Goal: Task Accomplishment & Management: Use online tool/utility

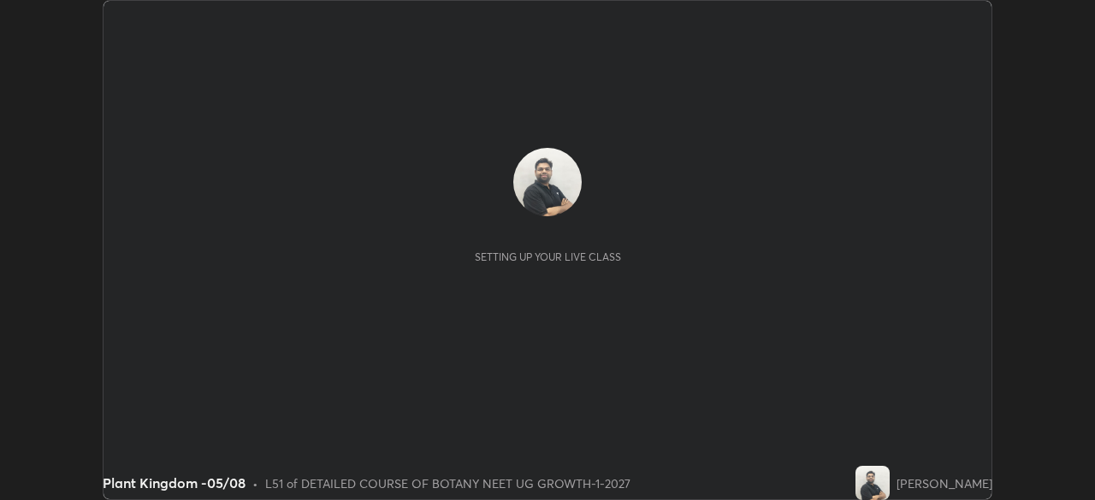
scroll to position [500, 1094]
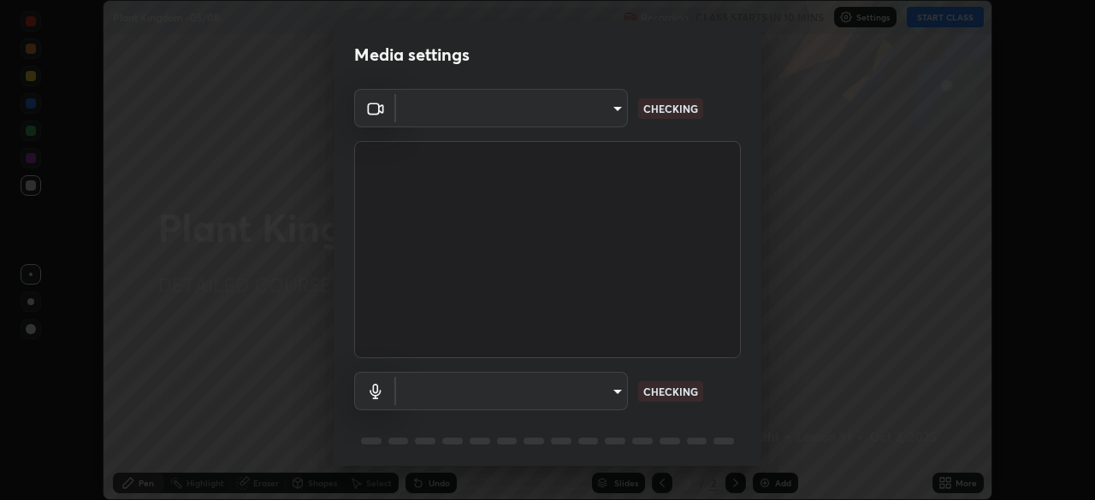
click at [588, 120] on body "Erase all Plant Kingdom -05/08 Recording CLASS STARTS IN 10 MINS Settings START…" at bounding box center [547, 250] width 1095 height 500
click at [582, 115] on div at bounding box center [547, 250] width 1095 height 500
type input "cd196dca7ee3473cd0bbb3bb2826c5ea68ab4168b05a595dea54bdb54e95643a"
type input "8a746cdf30822f0194d7ebaae9e2952f093a53666f518d89720ff13f51db075d"
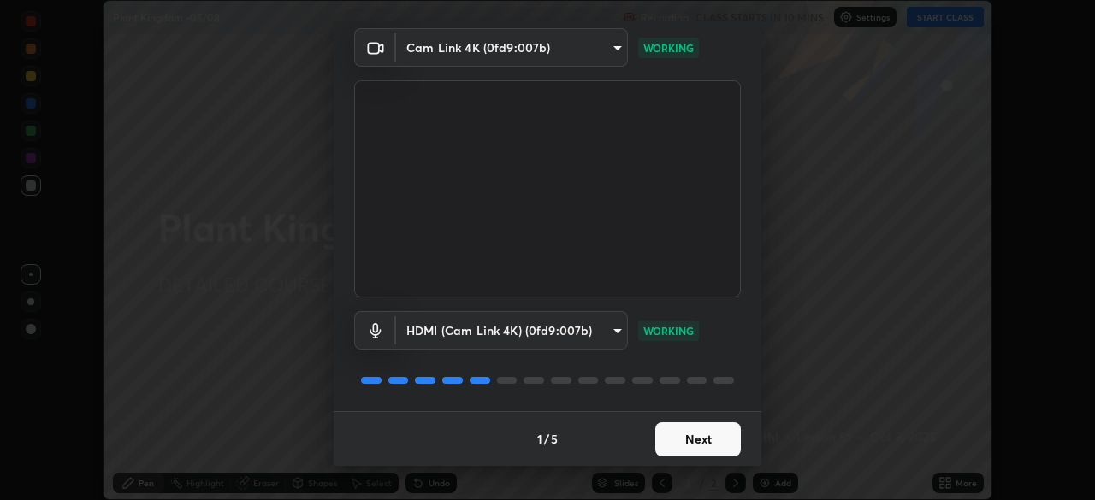
click at [700, 443] on button "Next" at bounding box center [698, 440] width 86 height 34
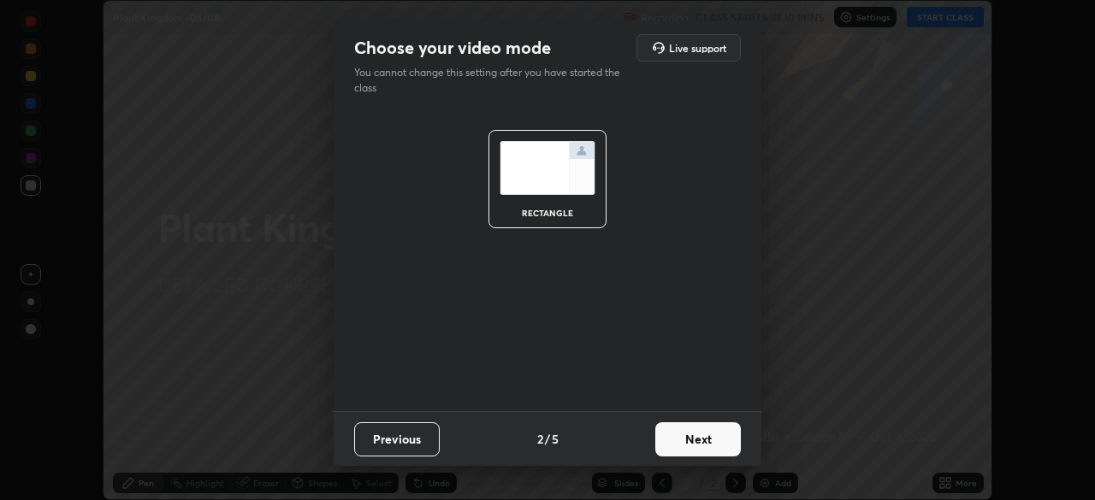
click at [716, 445] on button "Next" at bounding box center [698, 440] width 86 height 34
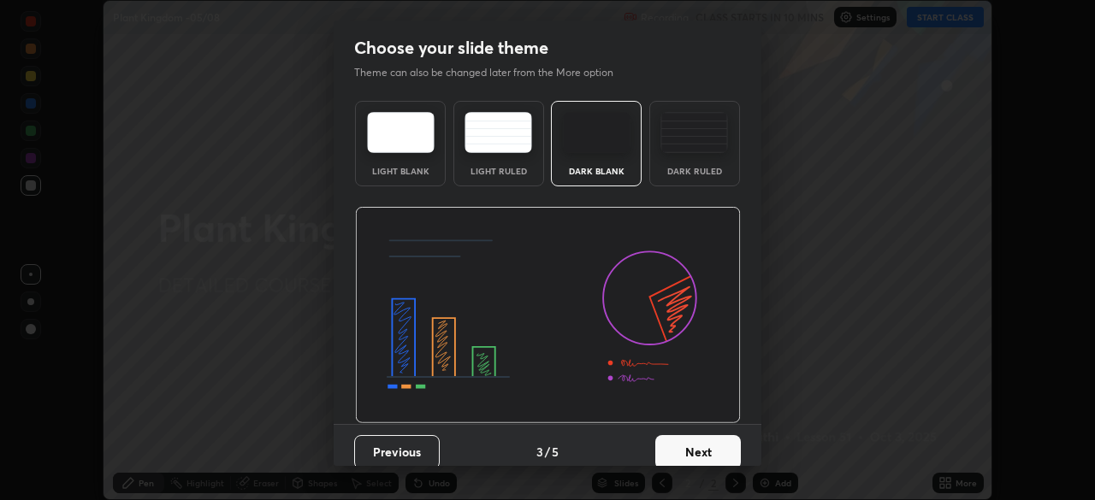
click at [727, 449] on button "Next" at bounding box center [698, 452] width 86 height 34
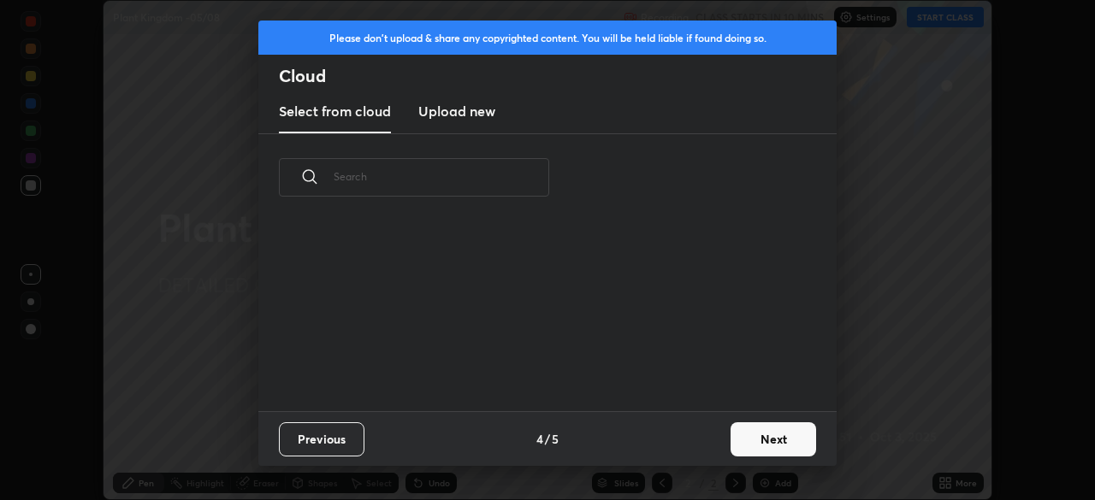
click at [746, 452] on button "Next" at bounding box center [773, 440] width 86 height 34
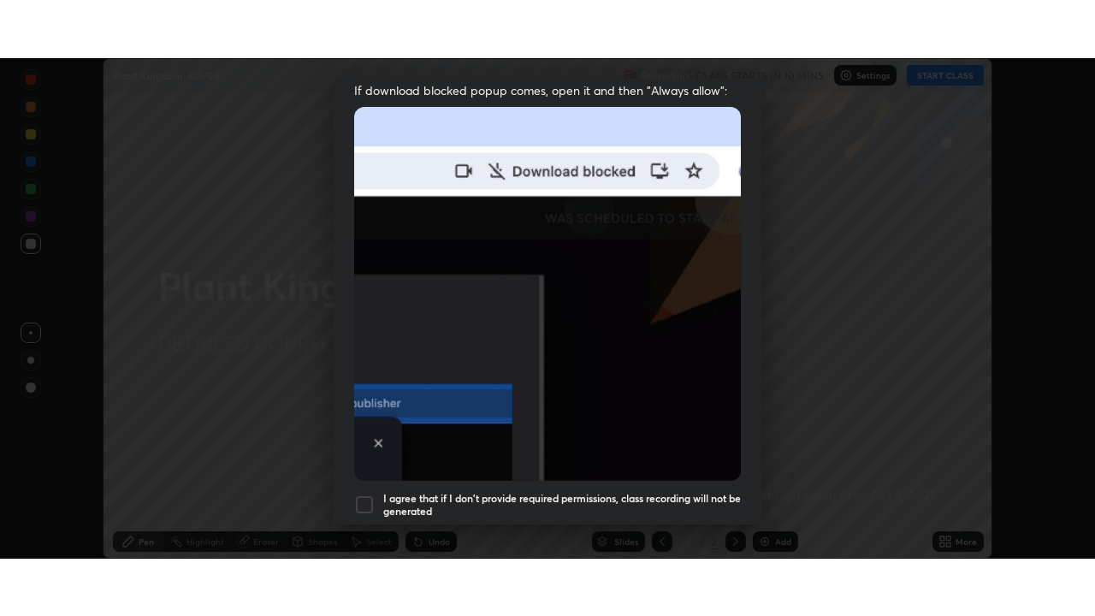
scroll to position [410, 0]
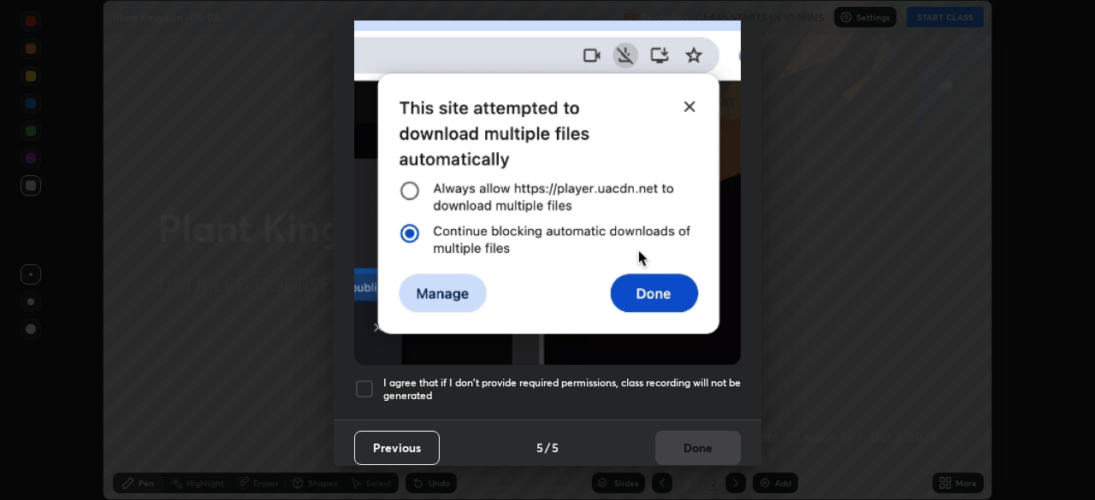
click at [368, 381] on div at bounding box center [364, 389] width 21 height 21
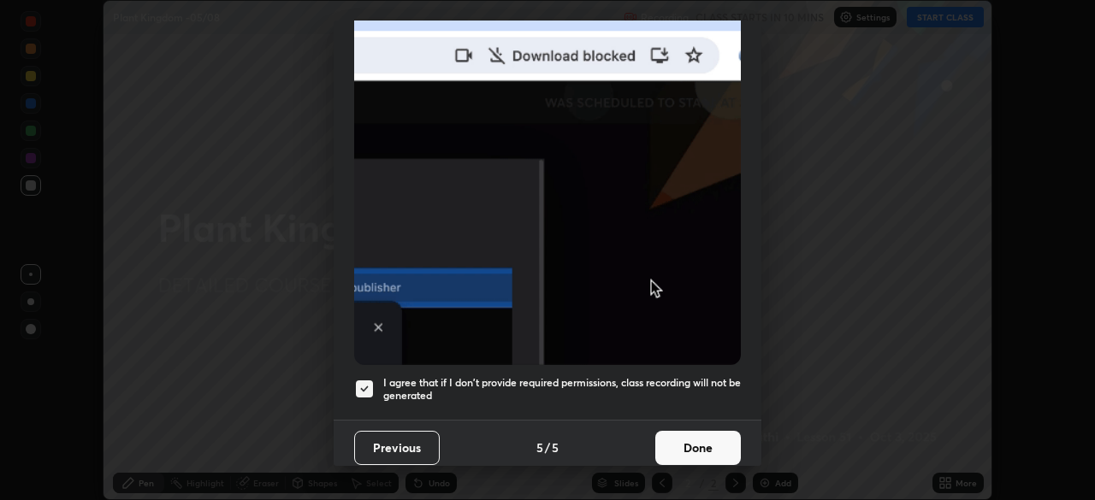
click at [671, 440] on button "Done" at bounding box center [698, 448] width 86 height 34
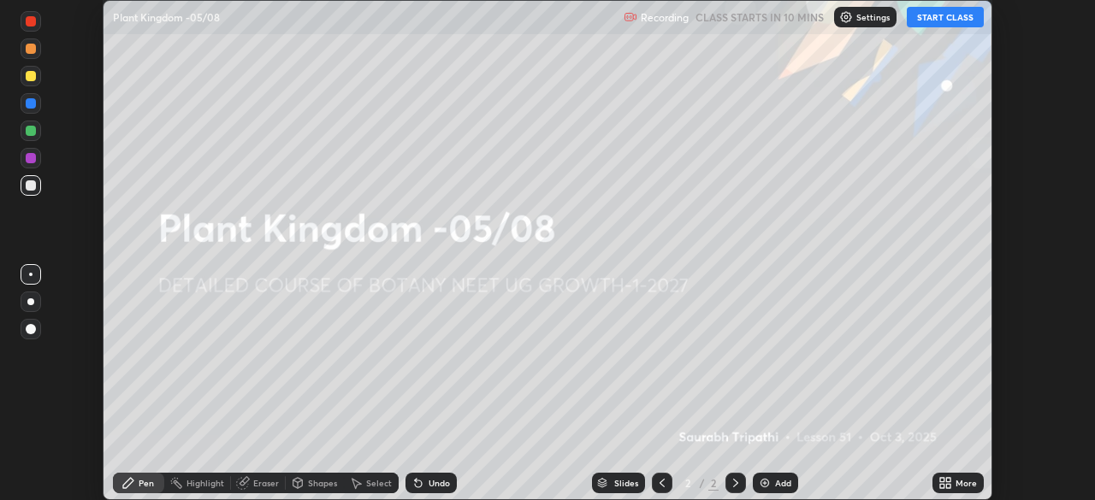
click at [950, 478] on icon at bounding box center [948, 480] width 4 height 4
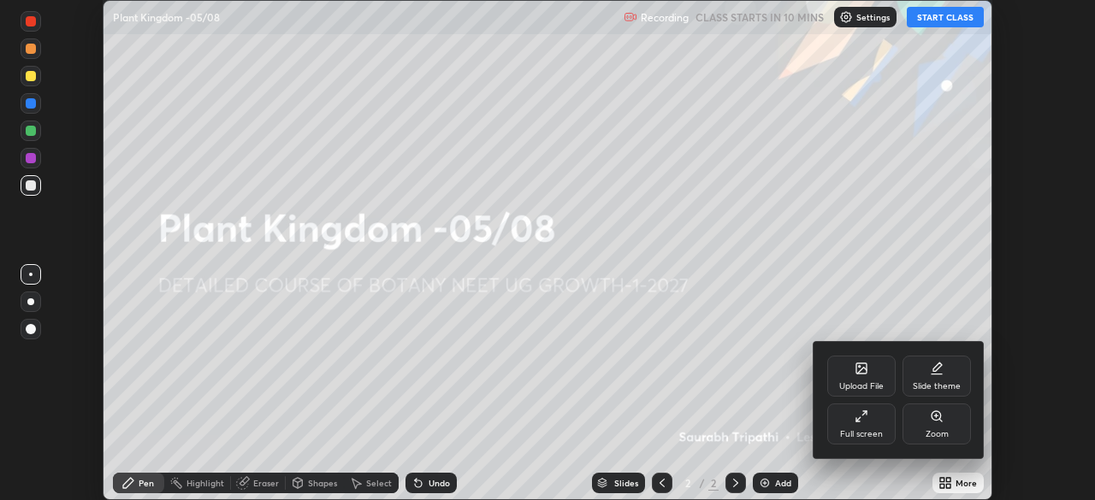
click at [864, 428] on div "Full screen" at bounding box center [861, 424] width 68 height 41
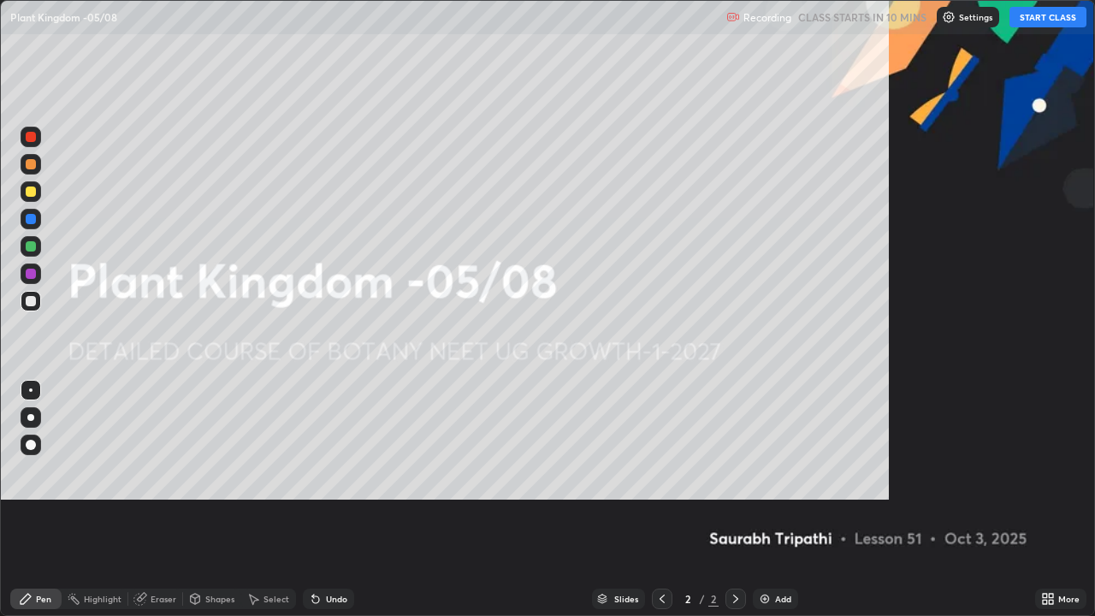
scroll to position [616, 1095]
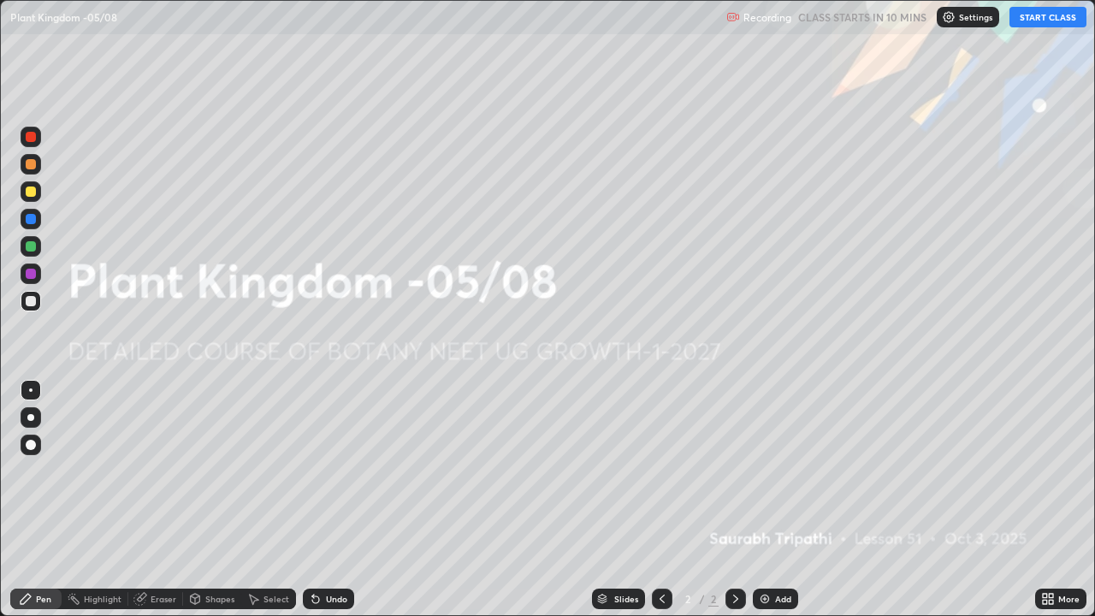
click at [949, 23] on img at bounding box center [949, 17] width 14 height 14
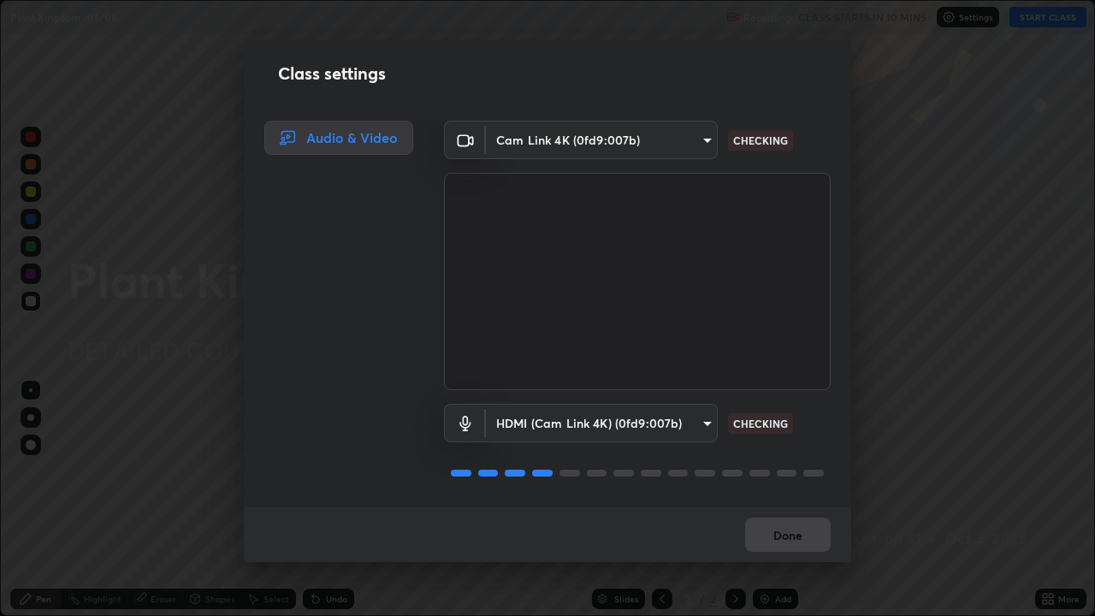
scroll to position [2, 0]
click at [789, 499] on button "Done" at bounding box center [788, 534] width 86 height 34
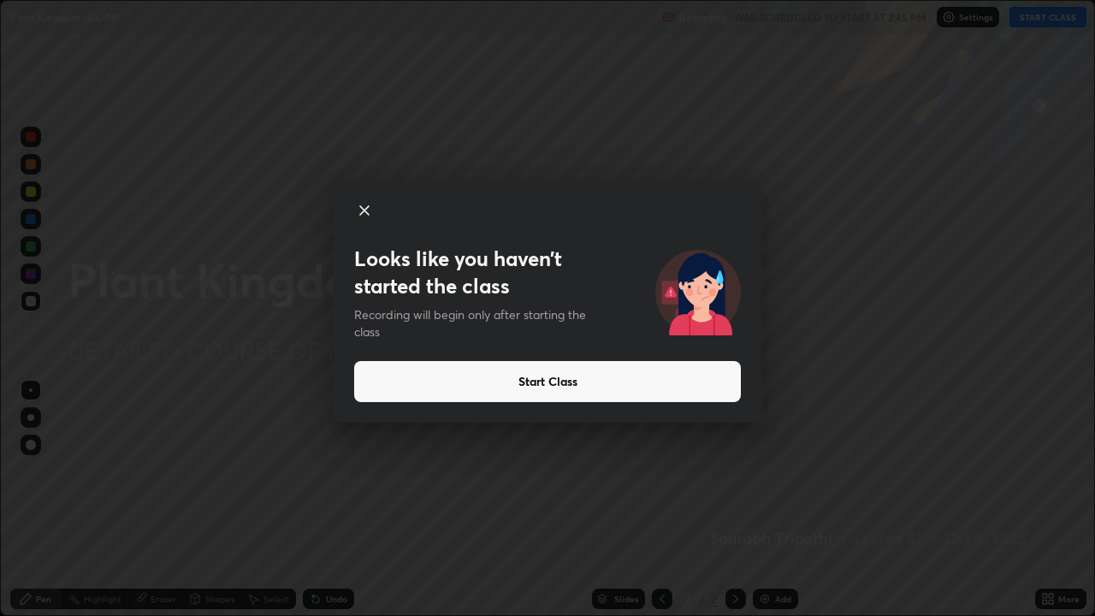
click at [511, 383] on button "Start Class" at bounding box center [547, 381] width 387 height 41
click at [523, 382] on button "Start Class" at bounding box center [547, 381] width 387 height 41
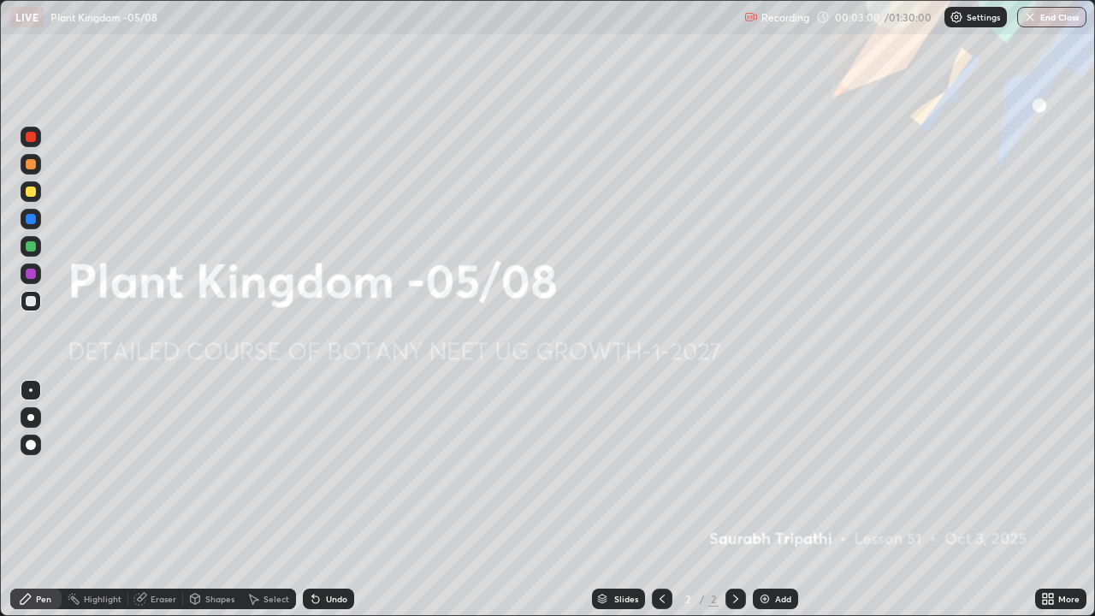
click at [1053, 499] on icon at bounding box center [1051, 602] width 4 height 4
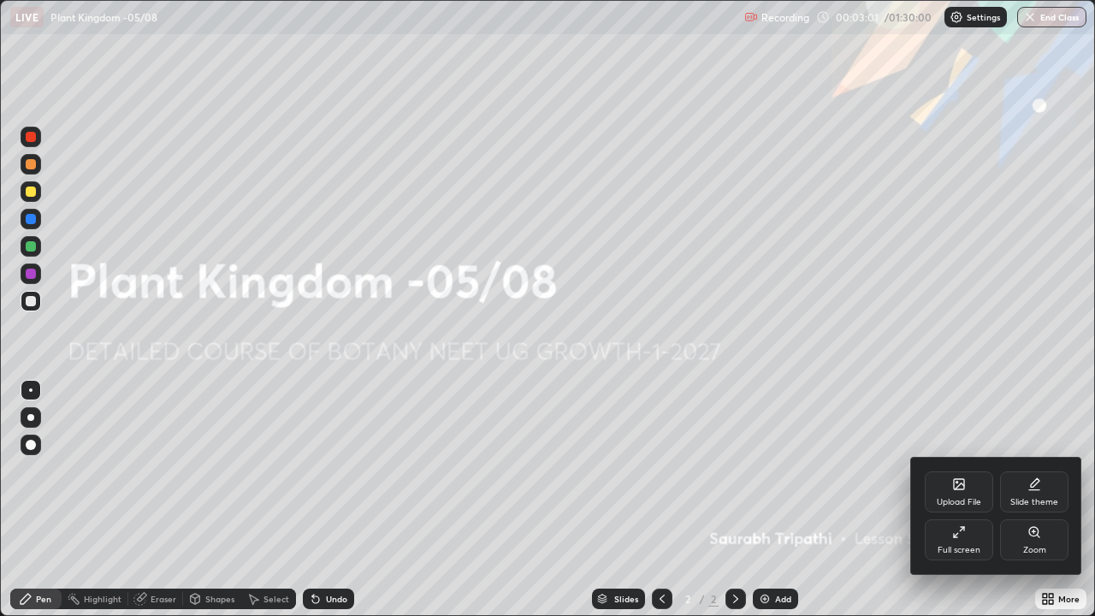
click at [946, 488] on div "Upload File" at bounding box center [959, 491] width 68 height 41
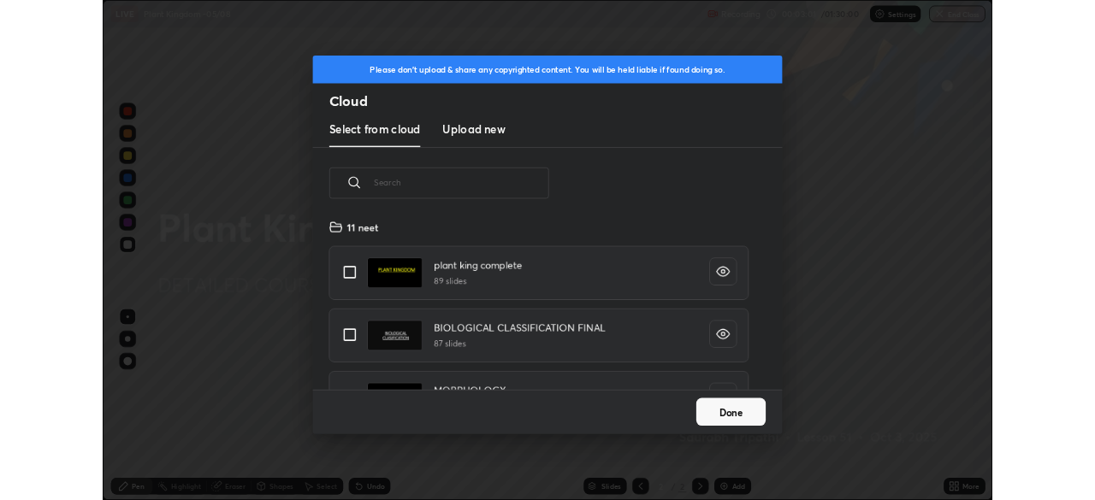
scroll to position [210, 549]
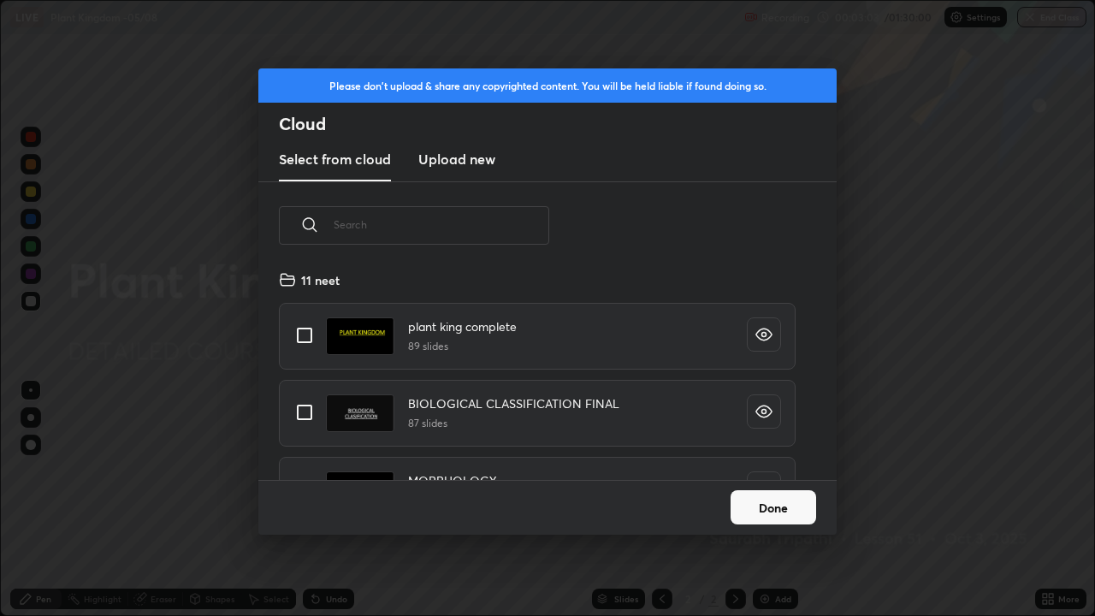
click at [310, 329] on input "grid" at bounding box center [305, 335] width 36 height 36
checkbox input "true"
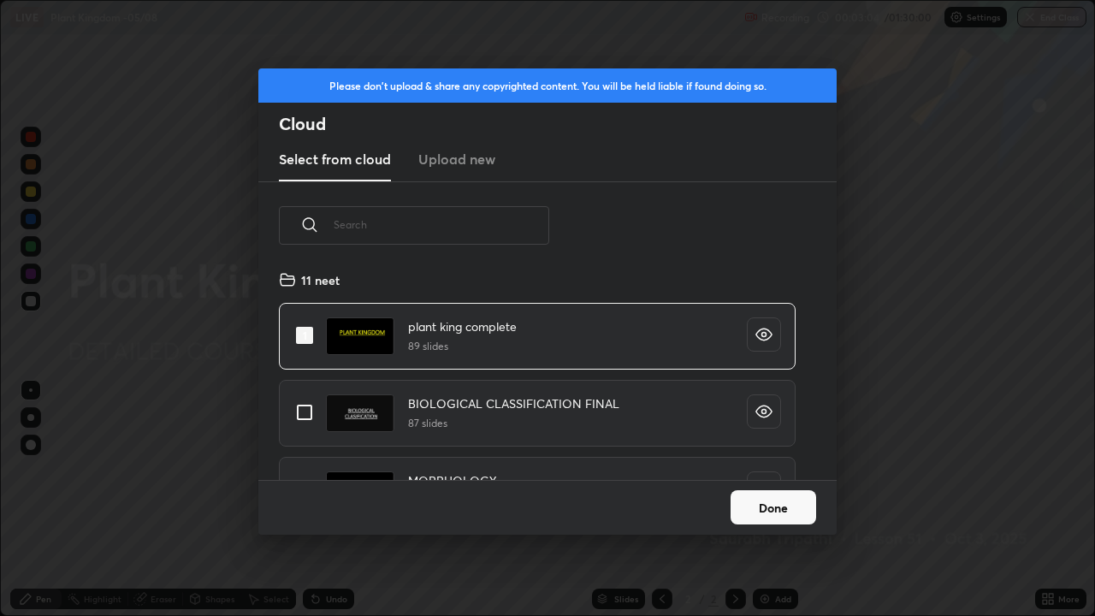
click at [787, 499] on button "Done" at bounding box center [773, 507] width 86 height 34
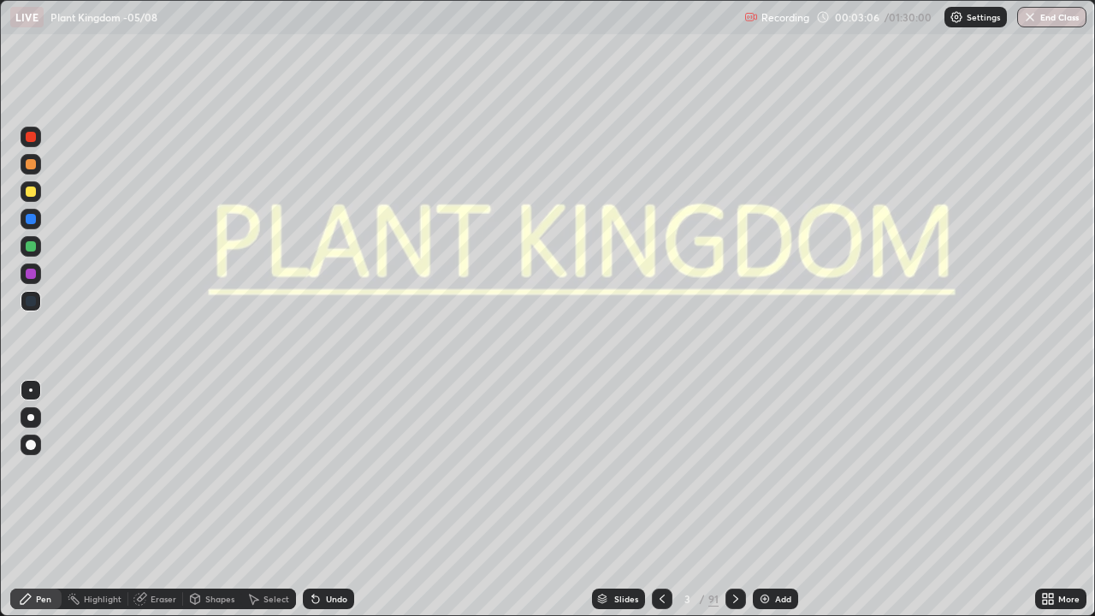
click at [1055, 499] on div "More" at bounding box center [1060, 598] width 51 height 21
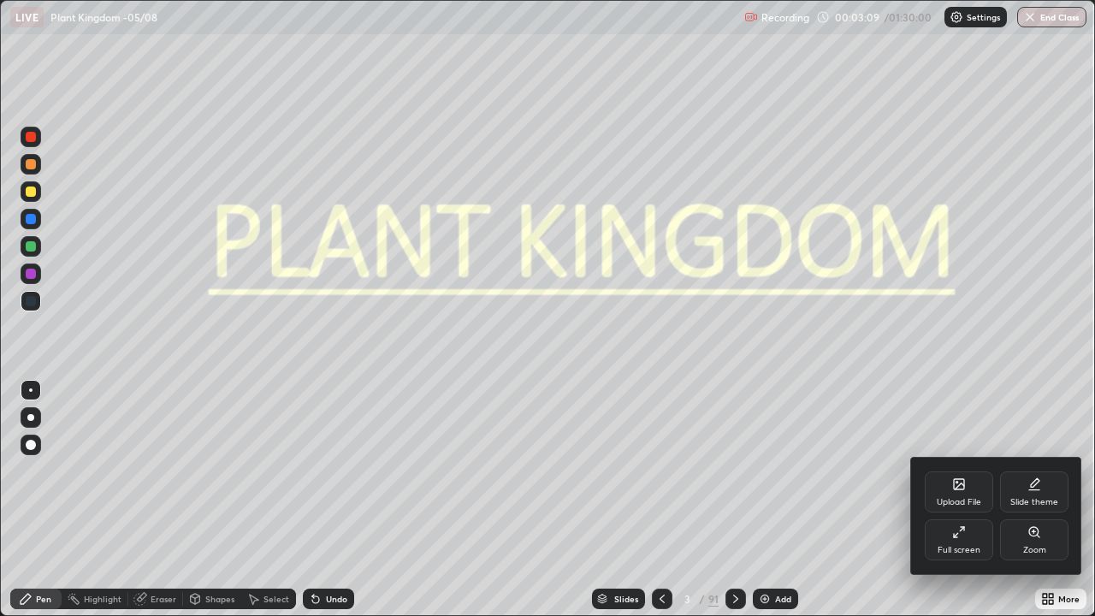
click at [960, 499] on div "Full screen" at bounding box center [959, 539] width 68 height 41
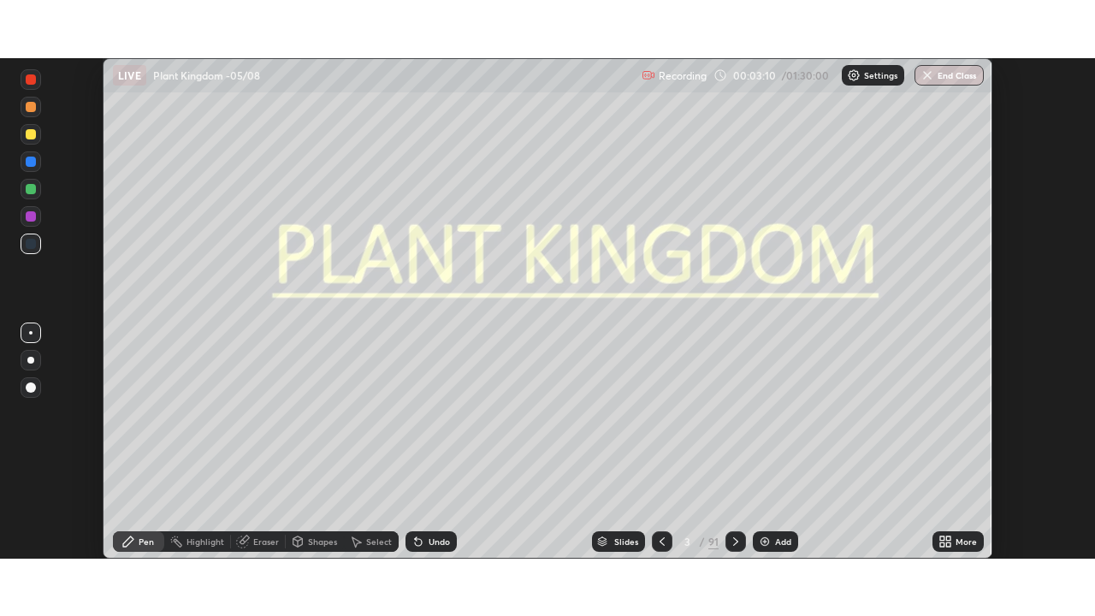
scroll to position [85030, 84435]
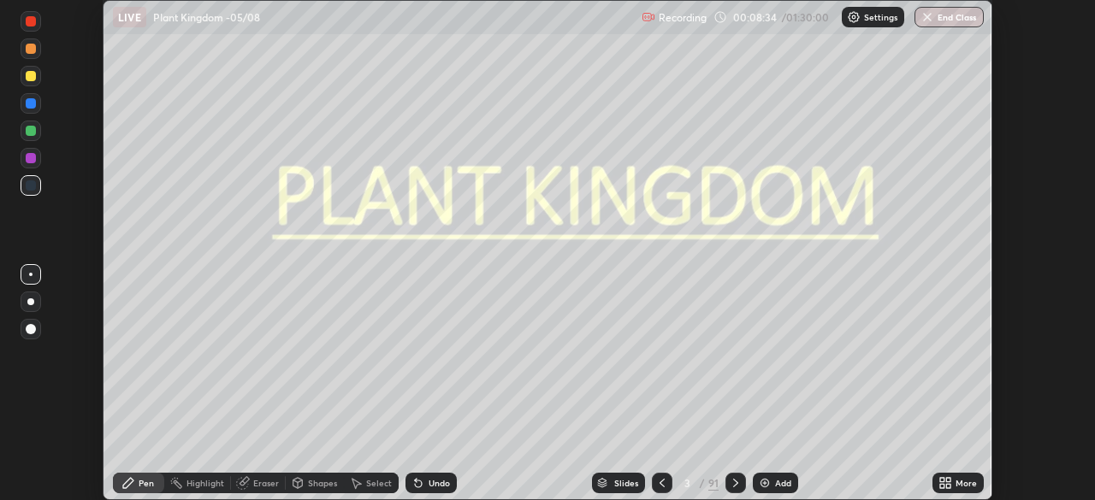
click at [952, 483] on div "More" at bounding box center [957, 483] width 51 height 21
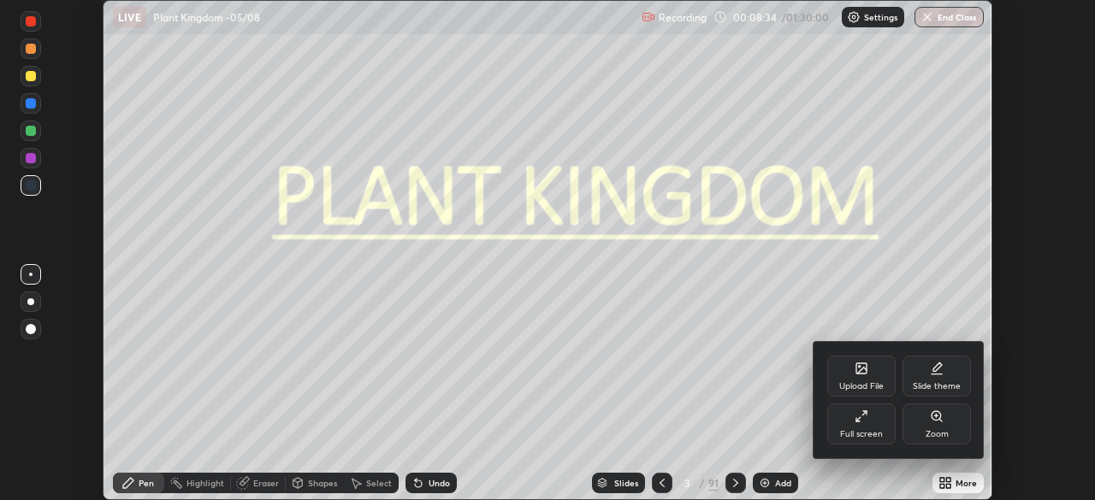
click at [869, 417] on div "Full screen" at bounding box center [861, 424] width 68 height 41
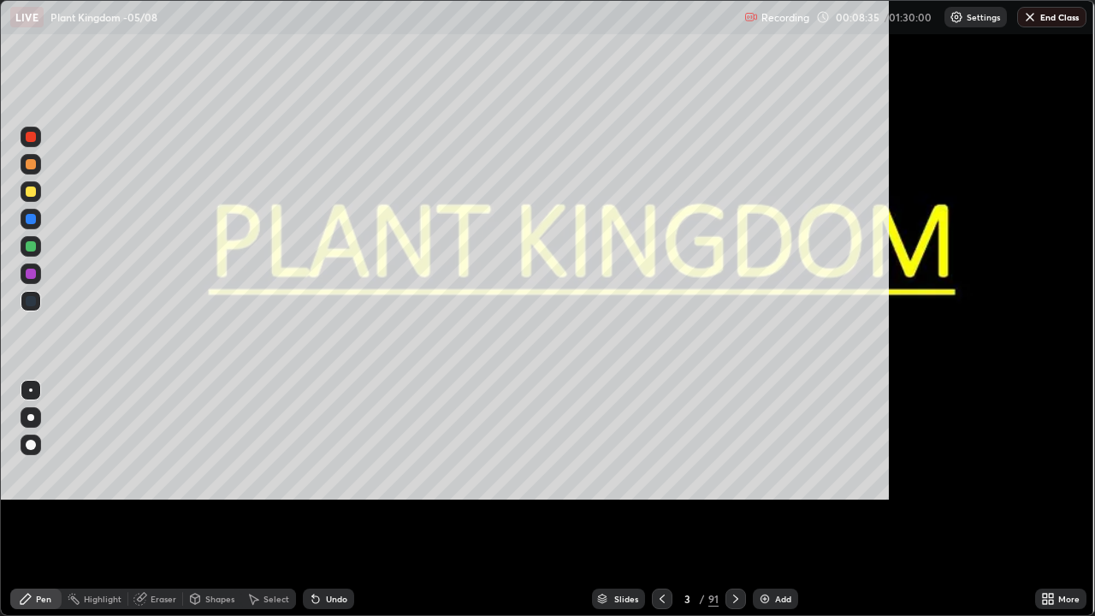
scroll to position [616, 1095]
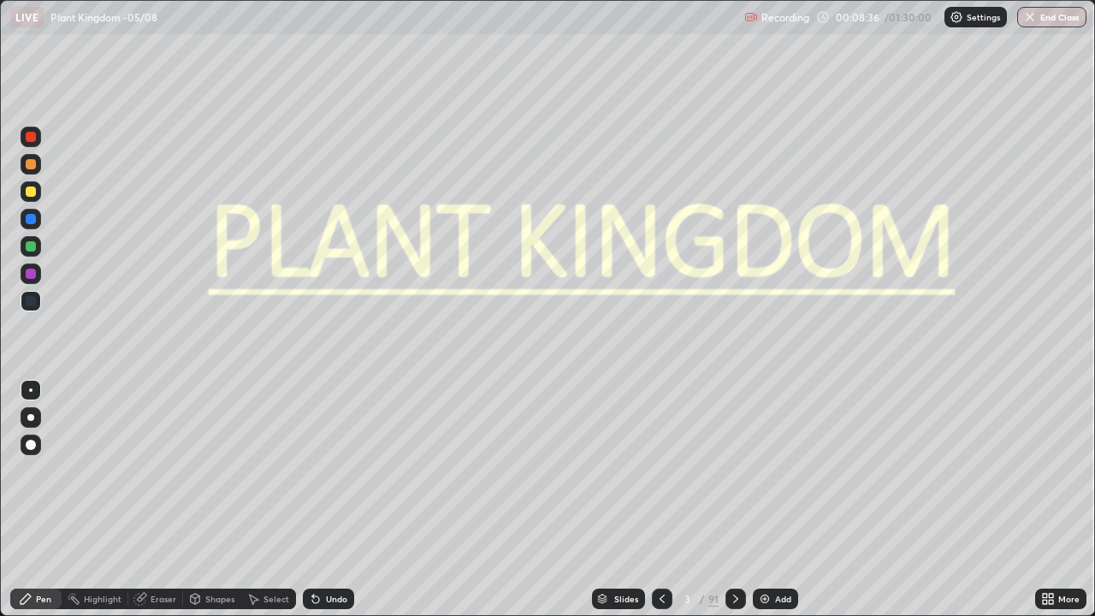
click at [634, 499] on div "Slides" at bounding box center [618, 598] width 53 height 21
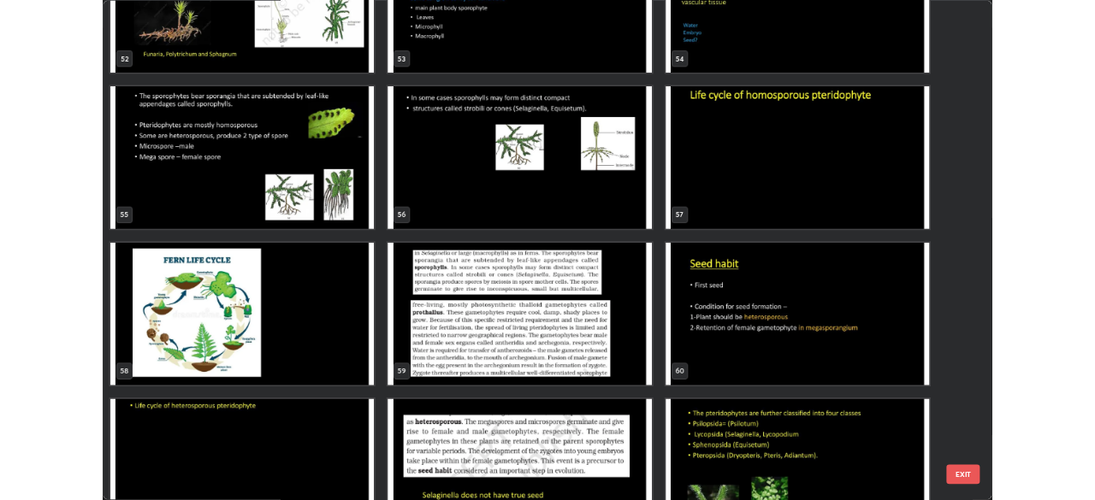
scroll to position [3364, 0]
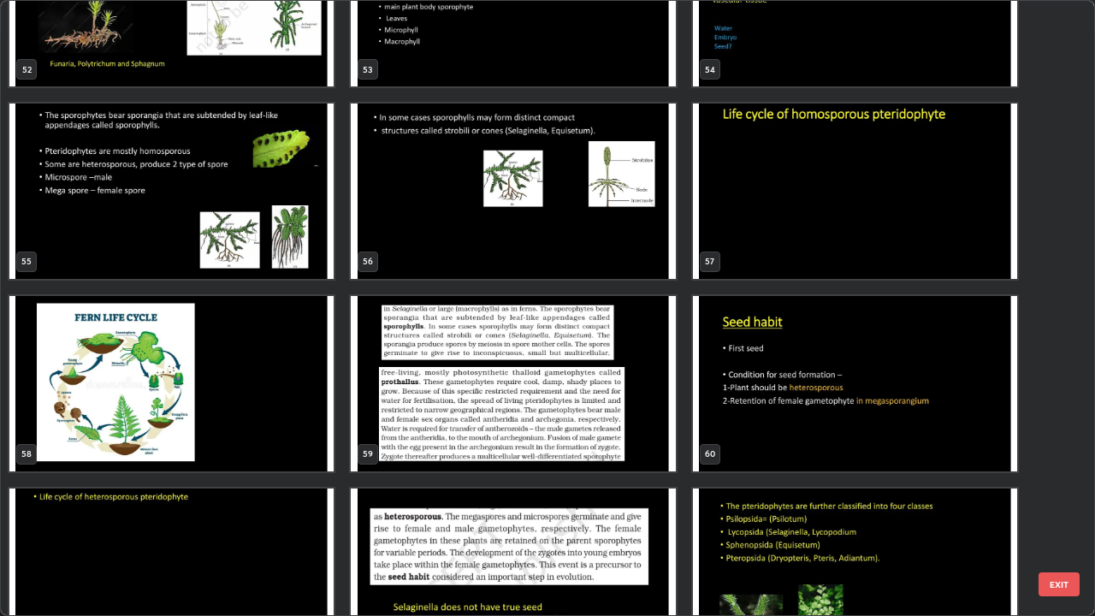
click at [629, 237] on img "grid" at bounding box center [513, 190] width 324 height 175
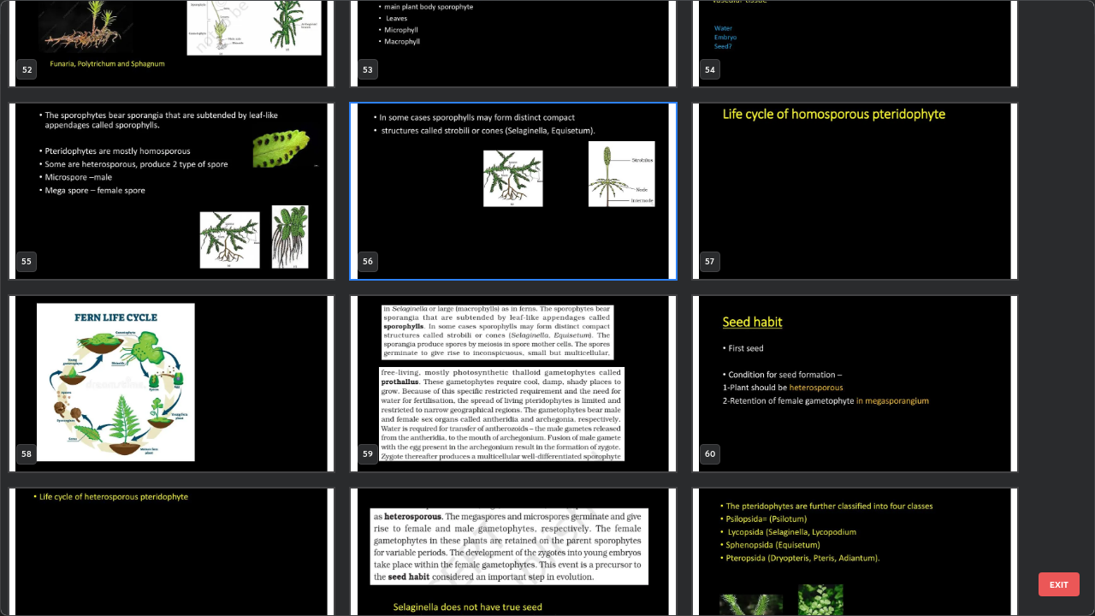
click at [632, 240] on img "grid" at bounding box center [513, 190] width 324 height 175
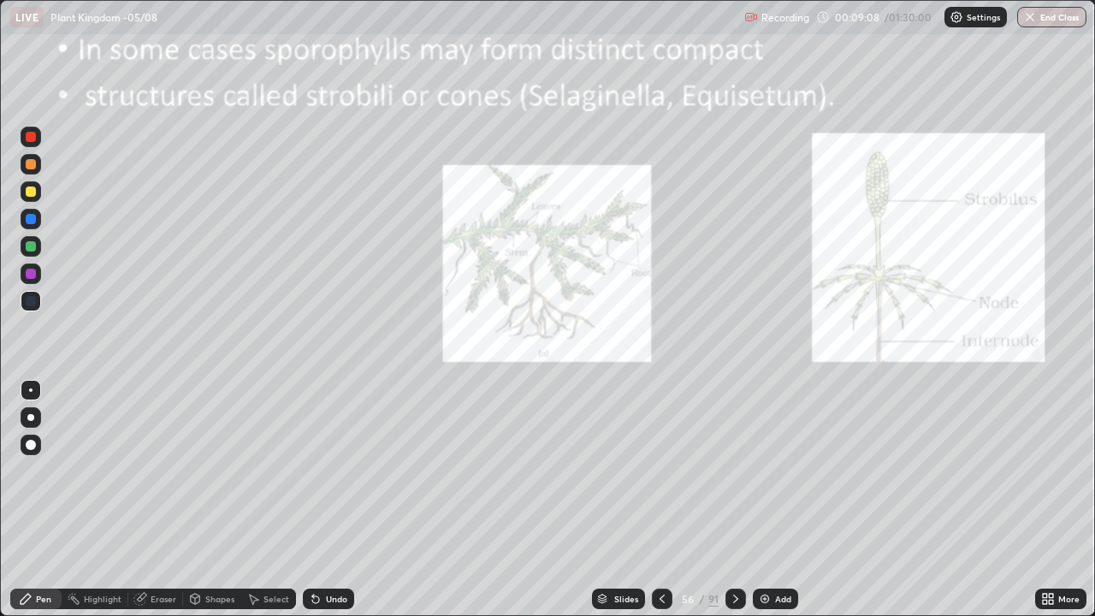
click at [660, 499] on div at bounding box center [662, 598] width 21 height 21
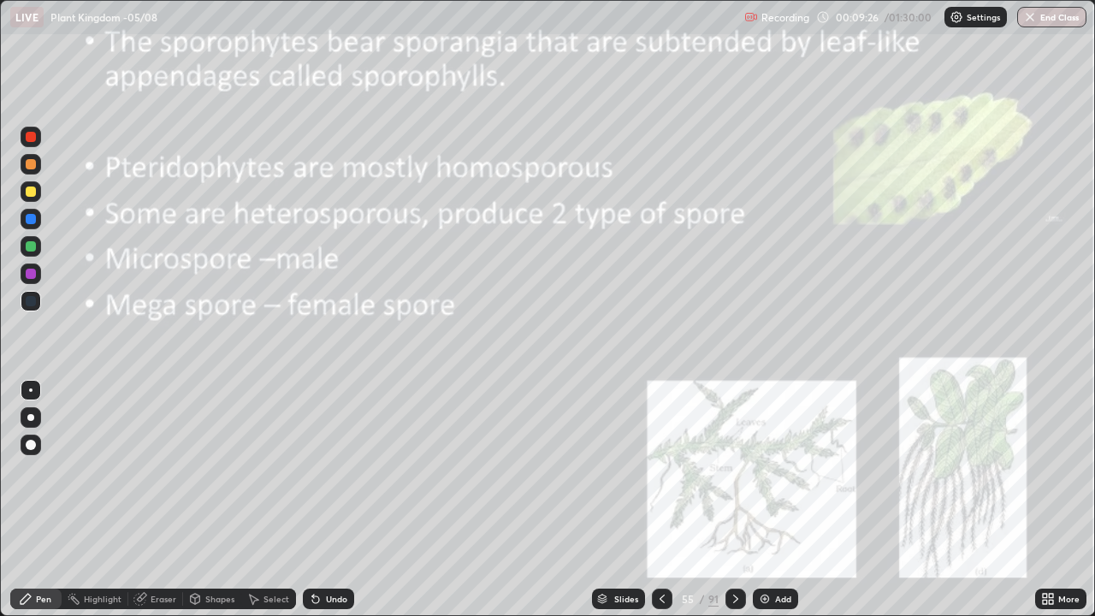
click at [661, 499] on icon at bounding box center [662, 599] width 14 height 14
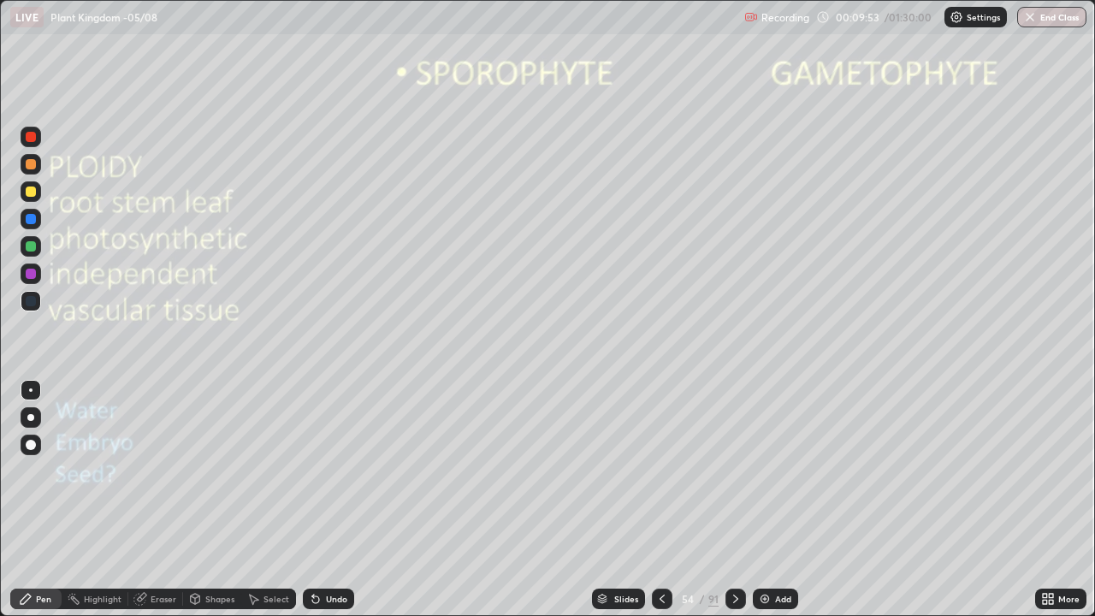
click at [731, 499] on icon at bounding box center [736, 599] width 14 height 14
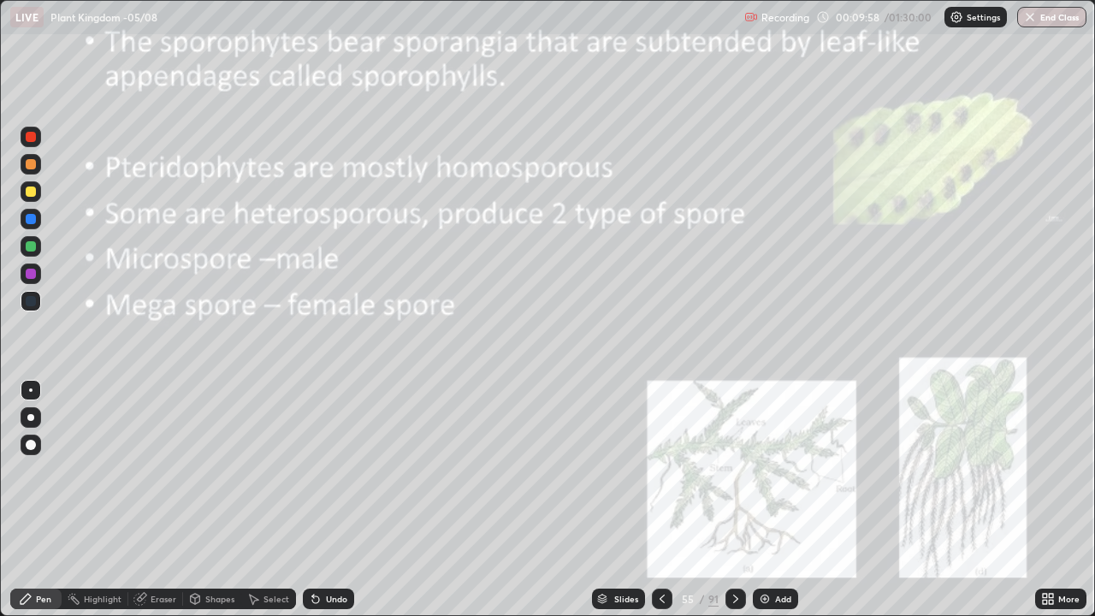
click at [734, 499] on icon at bounding box center [736, 599] width 14 height 14
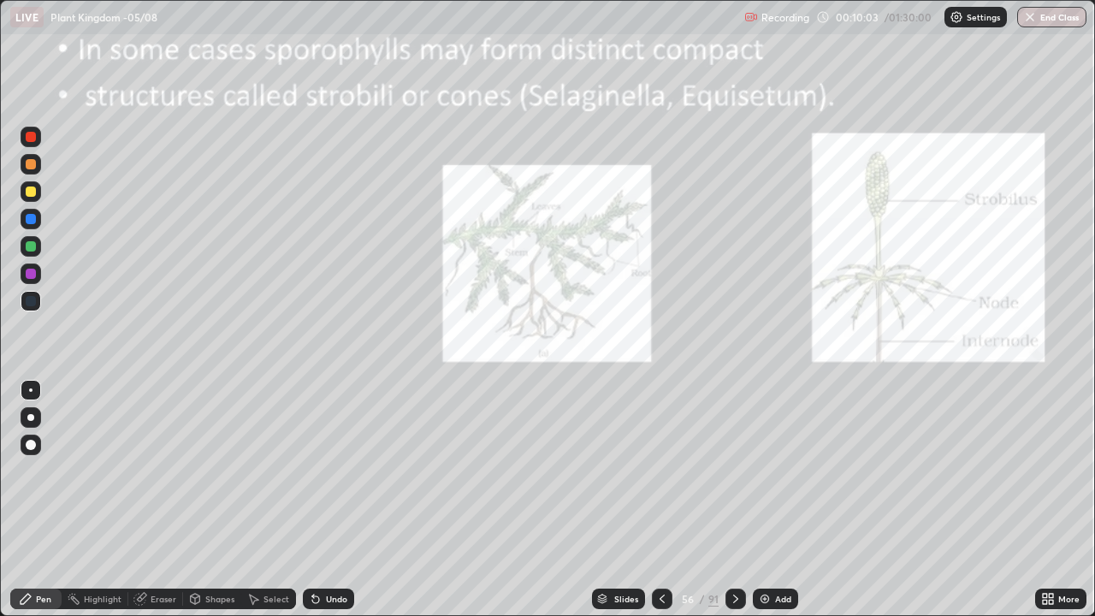
click at [734, 499] on icon at bounding box center [736, 599] width 14 height 14
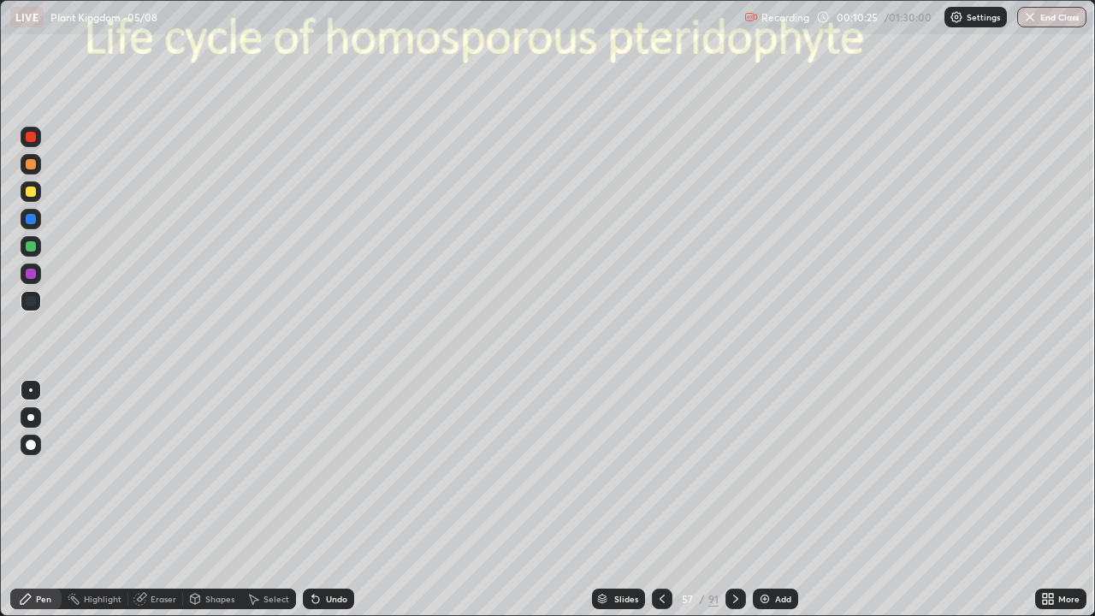
click at [32, 167] on div at bounding box center [31, 164] width 10 height 10
click at [29, 192] on div at bounding box center [31, 191] width 10 height 10
click at [32, 423] on div at bounding box center [31, 417] width 21 height 21
click at [28, 440] on div at bounding box center [31, 445] width 10 height 10
click at [339, 499] on div "Undo" at bounding box center [328, 598] width 51 height 21
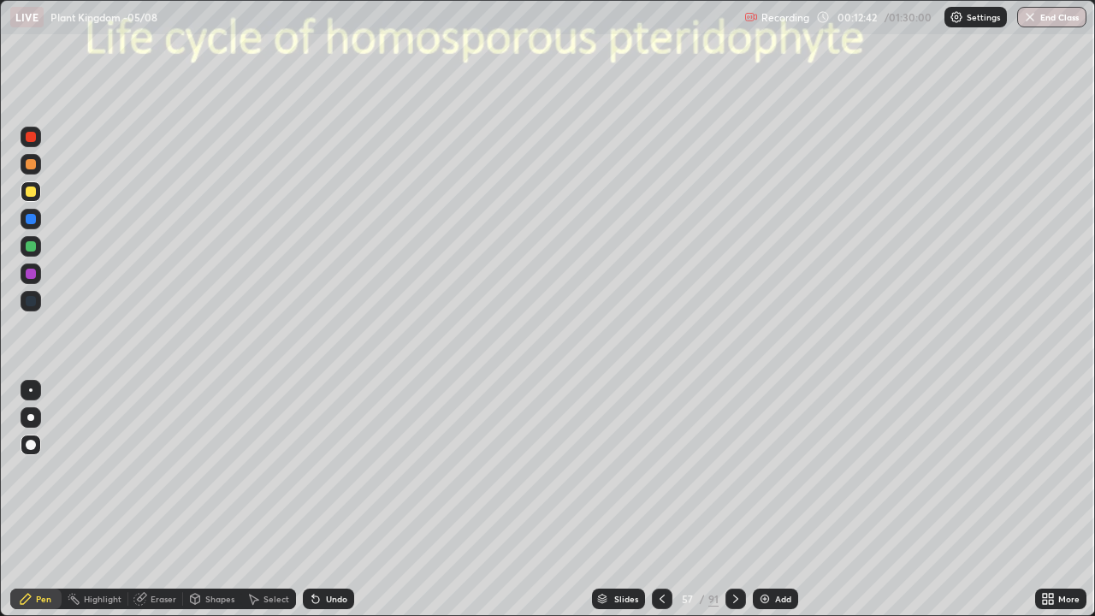
click at [33, 191] on div at bounding box center [31, 191] width 10 height 10
click at [38, 139] on div at bounding box center [31, 137] width 21 height 21
click at [32, 192] on div at bounding box center [31, 191] width 10 height 10
click at [40, 165] on div at bounding box center [31, 164] width 21 height 21
click at [30, 191] on div at bounding box center [31, 191] width 10 height 10
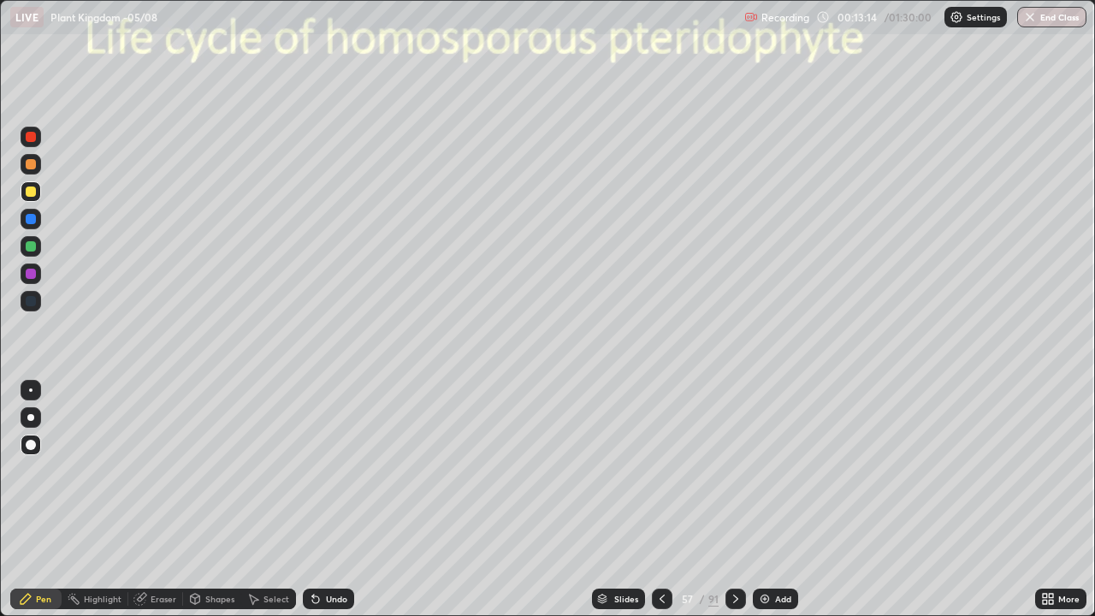
click at [31, 390] on div at bounding box center [30, 389] width 3 height 3
click at [32, 137] on div at bounding box center [31, 137] width 10 height 10
click at [34, 195] on div at bounding box center [31, 191] width 10 height 10
click at [33, 194] on div at bounding box center [31, 191] width 10 height 10
click at [40, 411] on div at bounding box center [31, 417] width 21 height 27
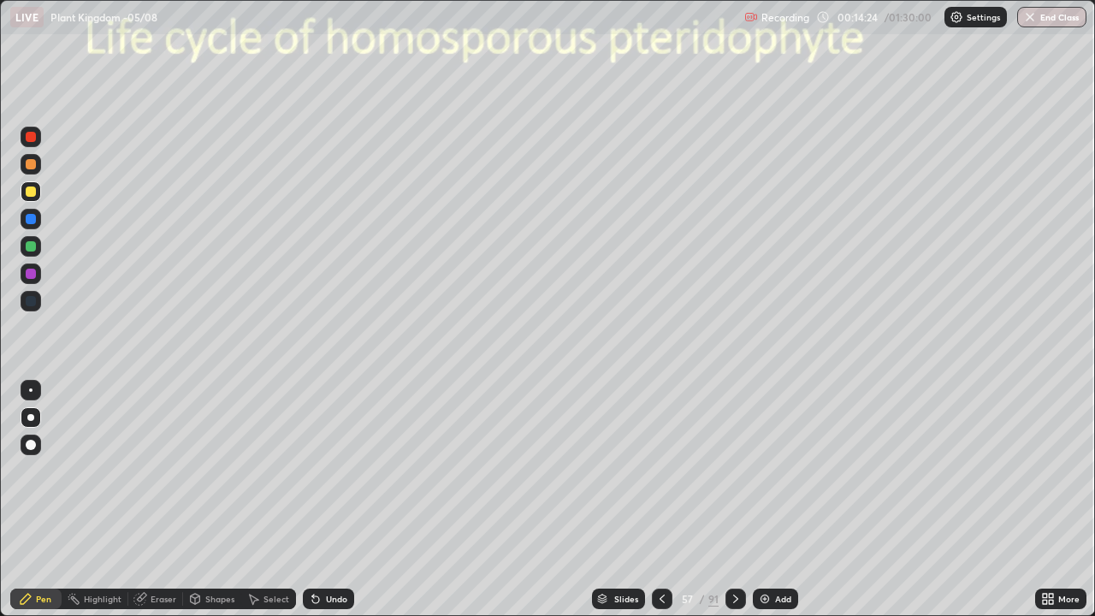
click at [21, 193] on div at bounding box center [31, 191] width 21 height 21
click at [30, 250] on div at bounding box center [31, 246] width 10 height 10
click at [32, 441] on div at bounding box center [31, 445] width 10 height 10
click at [29, 192] on div at bounding box center [31, 191] width 10 height 10
click at [33, 272] on div at bounding box center [31, 274] width 10 height 10
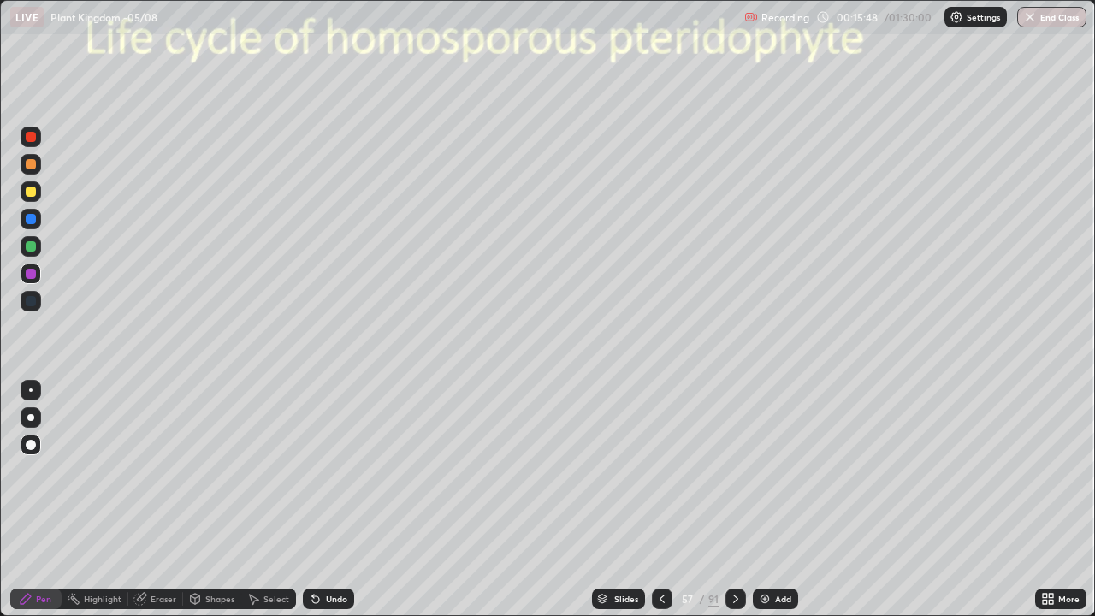
click at [31, 221] on div at bounding box center [31, 219] width 10 height 10
click at [31, 141] on div at bounding box center [31, 137] width 10 height 10
click at [31, 417] on div at bounding box center [30, 417] width 7 height 7
click at [33, 193] on div at bounding box center [31, 191] width 10 height 10
click at [33, 271] on div at bounding box center [31, 274] width 10 height 10
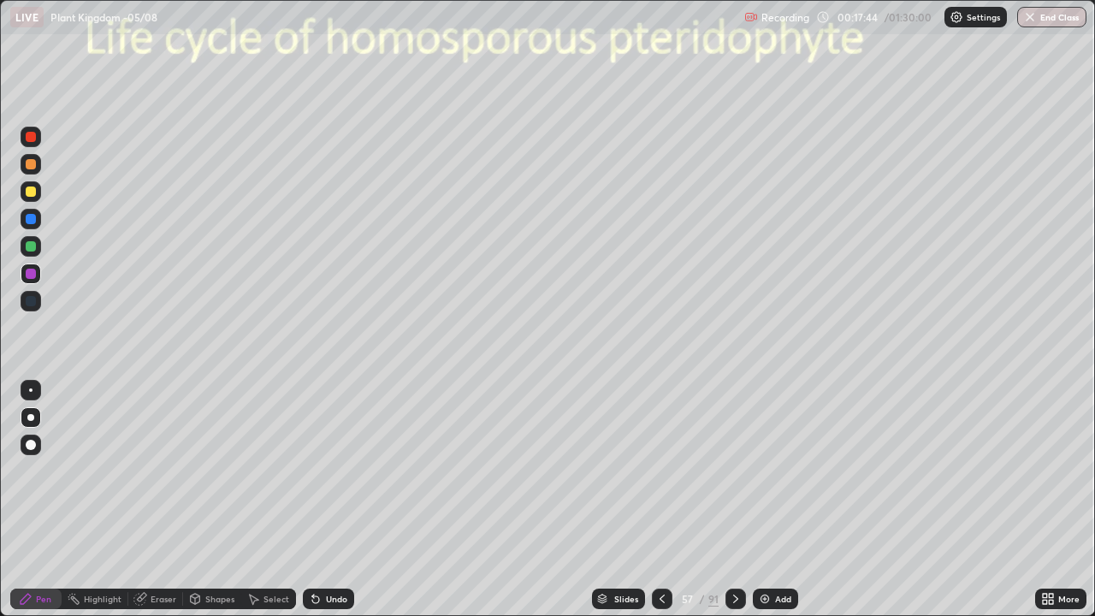
click at [37, 198] on div at bounding box center [31, 191] width 21 height 21
click at [271, 499] on div "Select" at bounding box center [276, 598] width 26 height 9
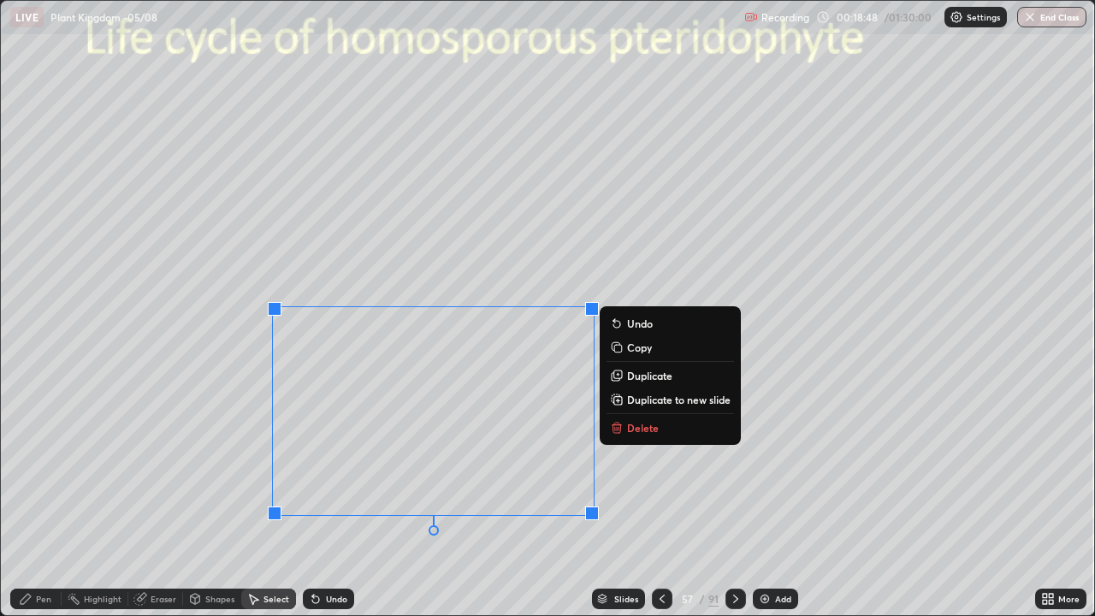
click at [241, 444] on div "0 ° Undo Copy Duplicate Duplicate to new slide Delete" at bounding box center [547, 308] width 1093 height 614
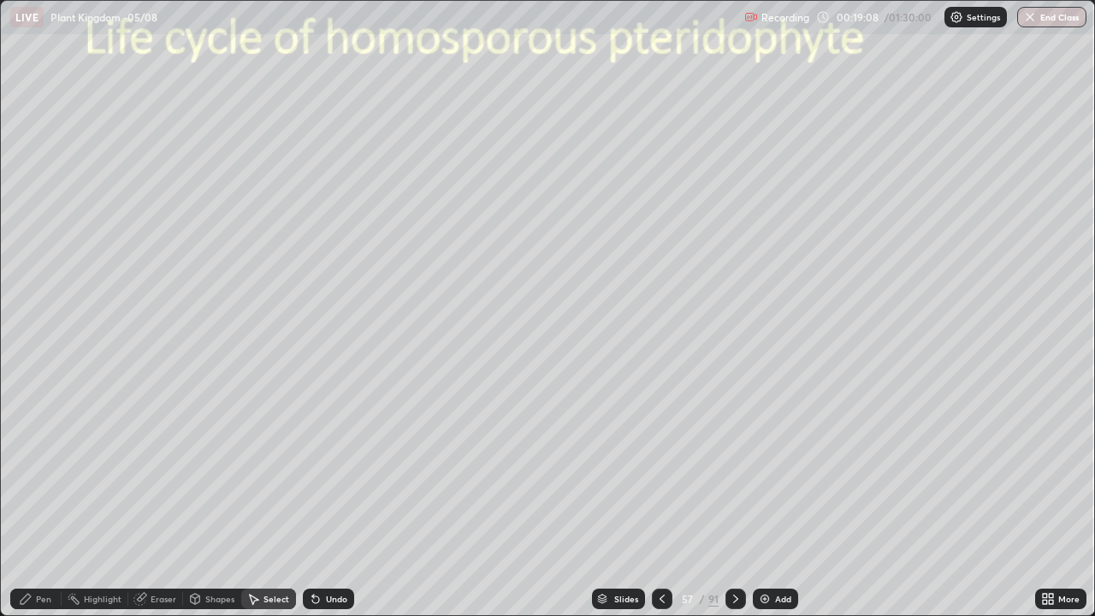
click at [51, 499] on div "Pen" at bounding box center [35, 598] width 51 height 21
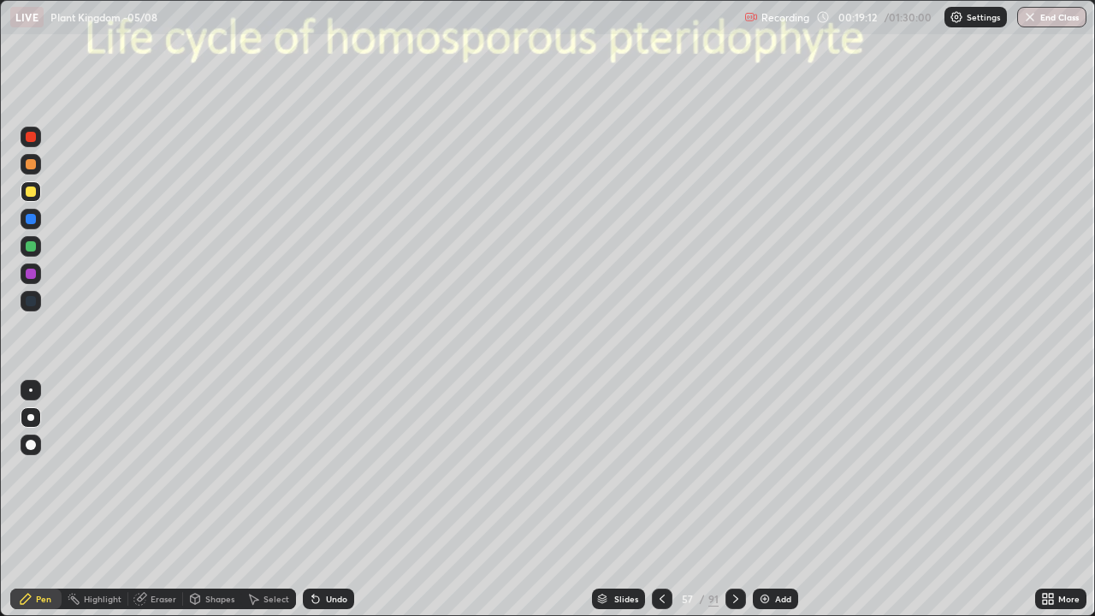
click at [30, 194] on div at bounding box center [31, 191] width 10 height 10
click at [328, 499] on div "Undo" at bounding box center [336, 598] width 21 height 9
click at [24, 499] on div "Pen" at bounding box center [35, 598] width 51 height 21
click at [32, 246] on div at bounding box center [31, 246] width 10 height 10
click at [153, 499] on div "Eraser" at bounding box center [155, 598] width 55 height 21
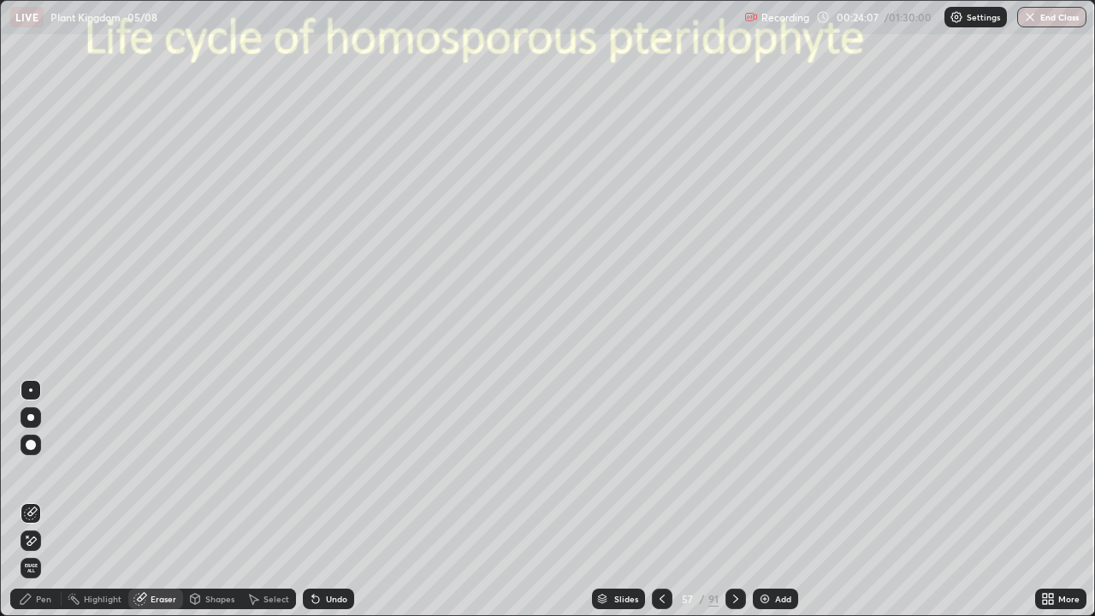
click at [32, 499] on icon at bounding box center [30, 513] width 11 height 11
click at [50, 499] on div "Pen" at bounding box center [35, 598] width 51 height 21
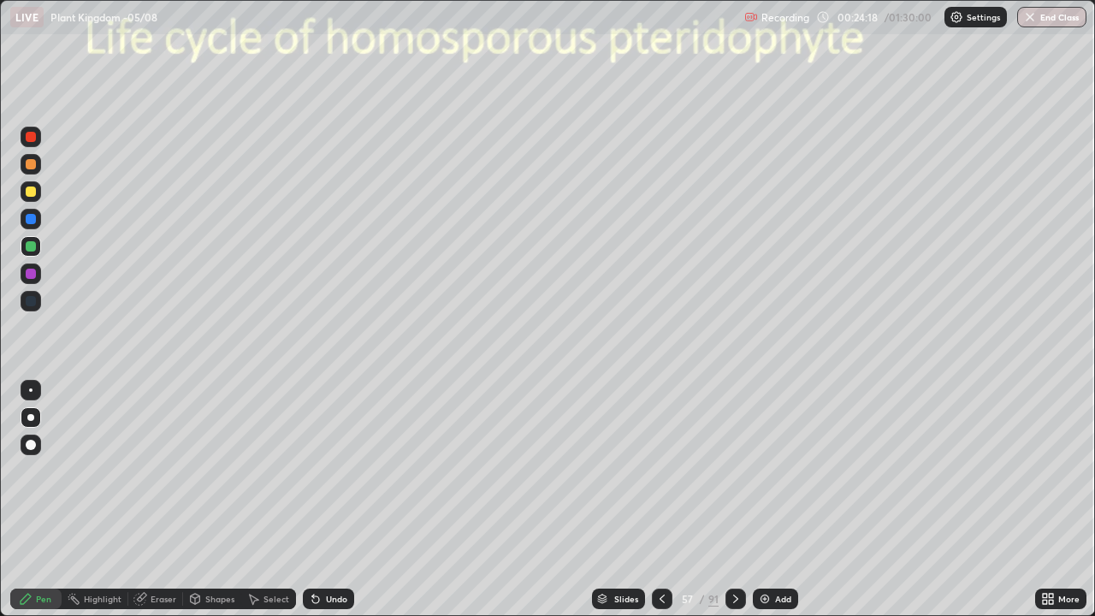
click at [32, 248] on div at bounding box center [31, 246] width 10 height 10
click at [148, 499] on div "Eraser" at bounding box center [155, 598] width 55 height 21
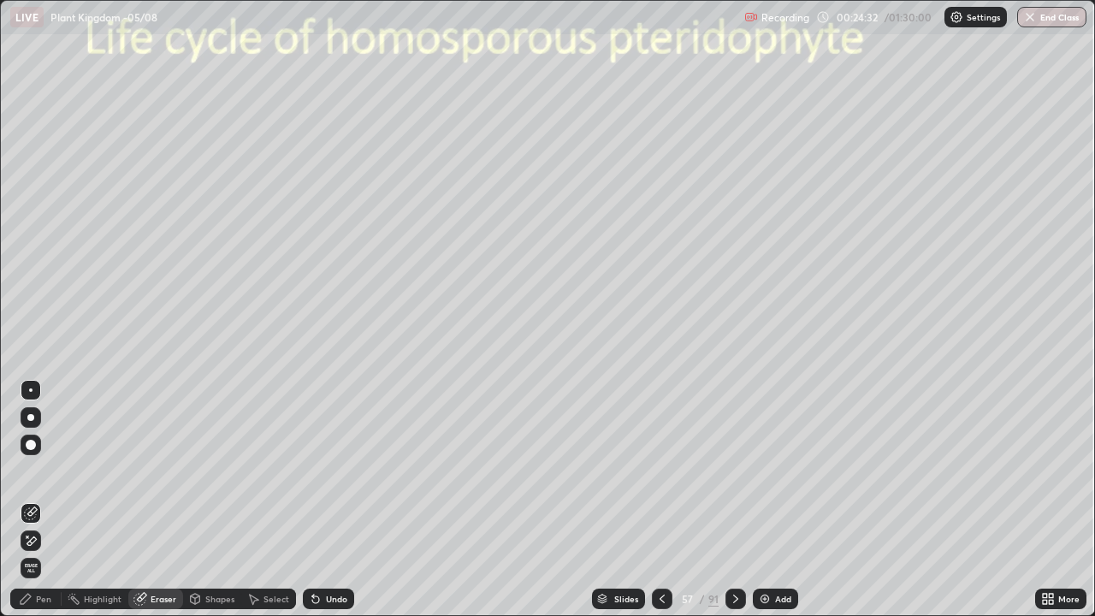
click at [32, 499] on icon at bounding box center [31, 513] width 14 height 14
click at [257, 499] on icon at bounding box center [253, 599] width 14 height 14
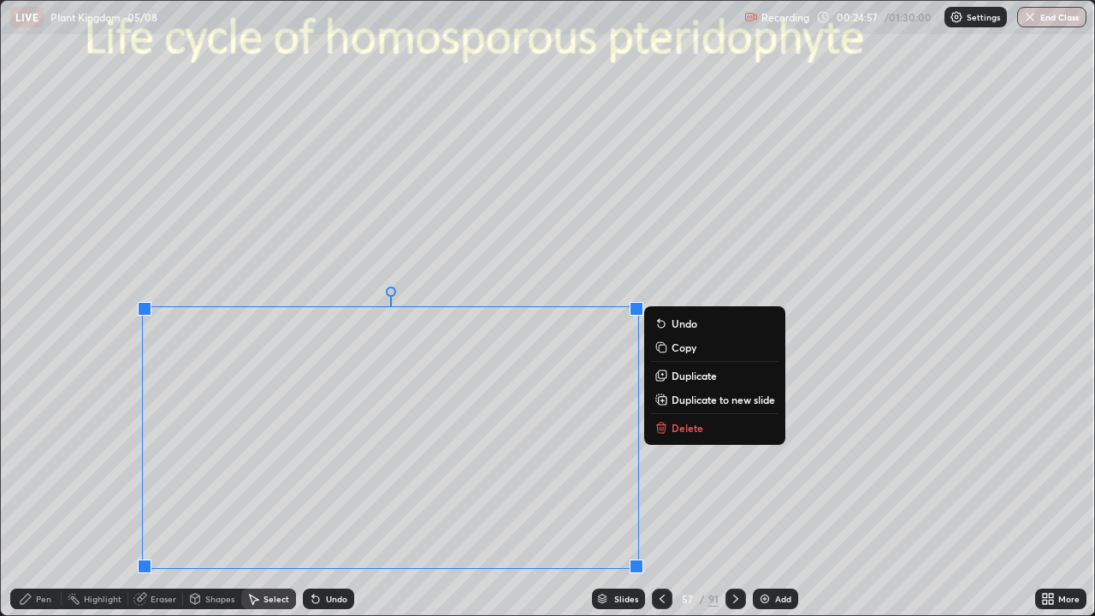
click at [683, 496] on div "0 ° Undo Copy Duplicate Duplicate to new slide Delete" at bounding box center [547, 308] width 1093 height 614
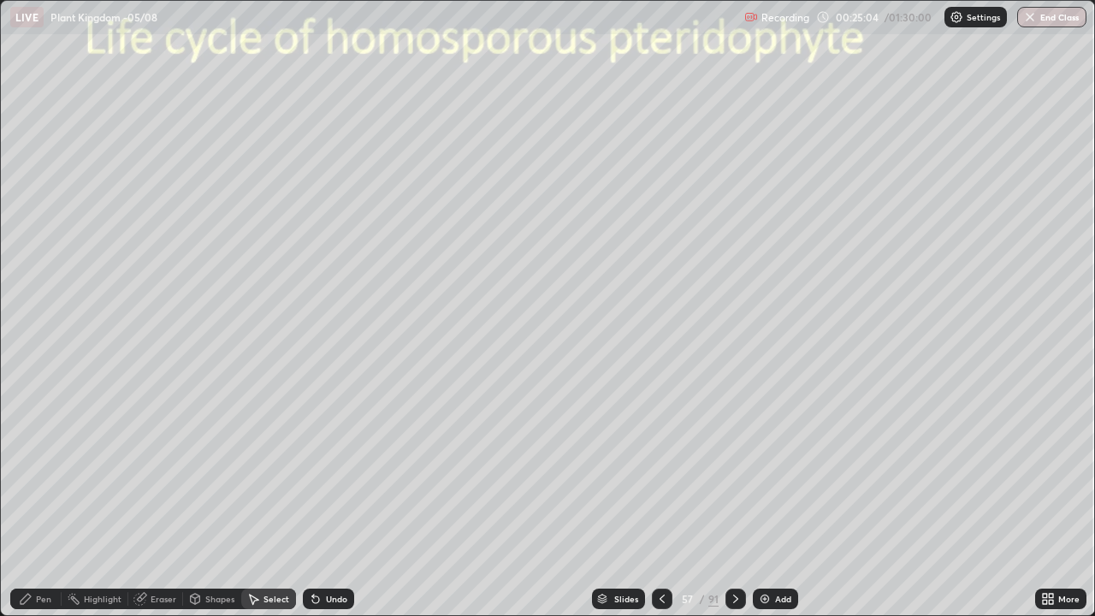
click at [50, 499] on div "Pen" at bounding box center [43, 598] width 15 height 9
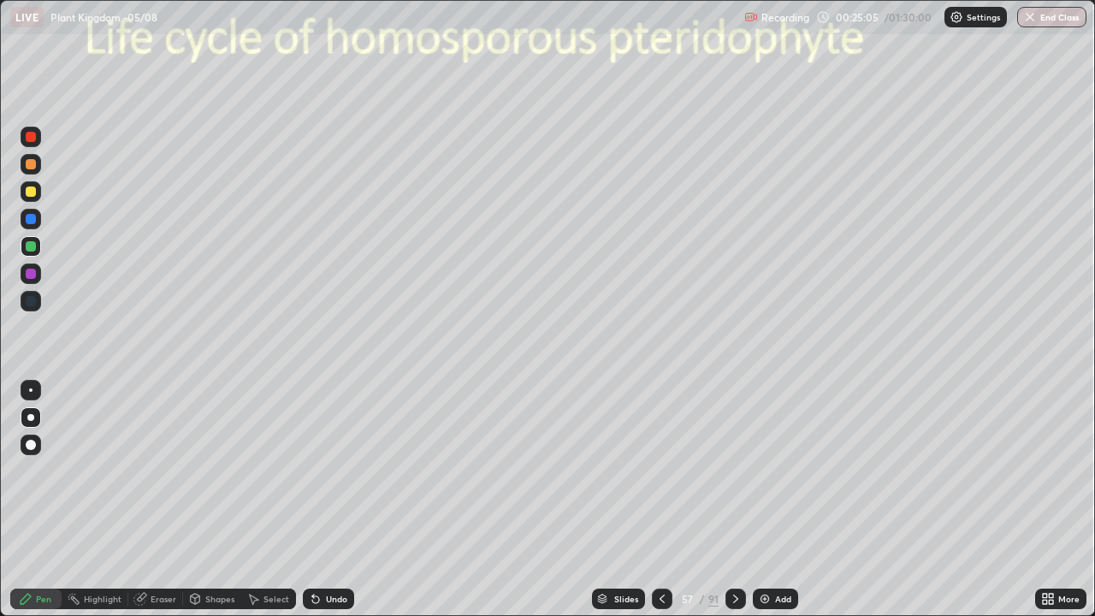
click at [31, 390] on div at bounding box center [30, 389] width 3 height 3
click at [28, 196] on div at bounding box center [31, 191] width 10 height 10
click at [734, 499] on icon at bounding box center [736, 599] width 14 height 14
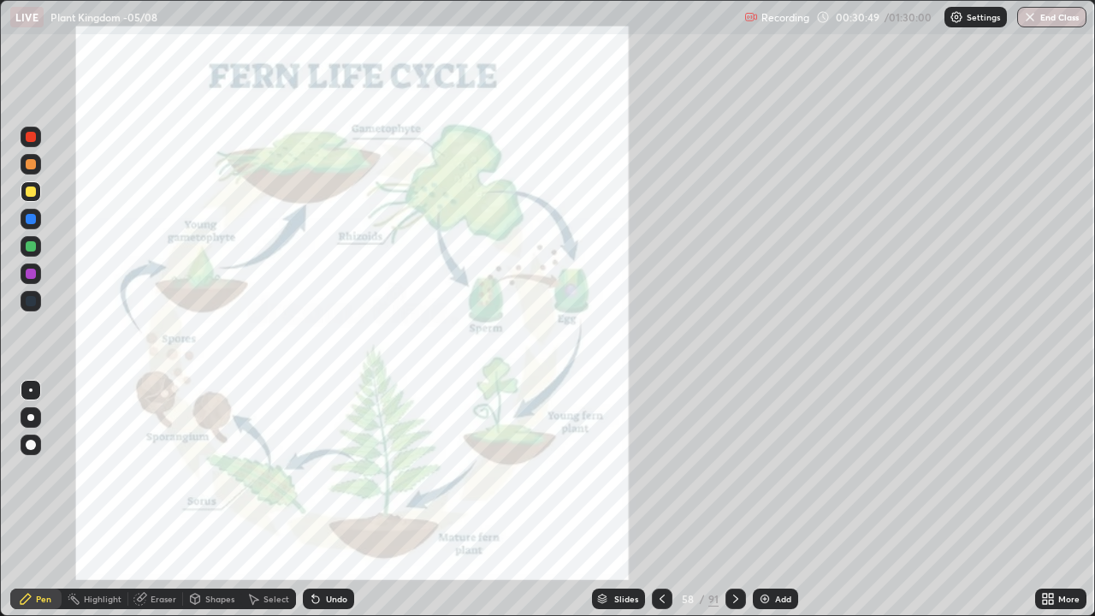
click at [734, 499] on icon at bounding box center [736, 599] width 14 height 14
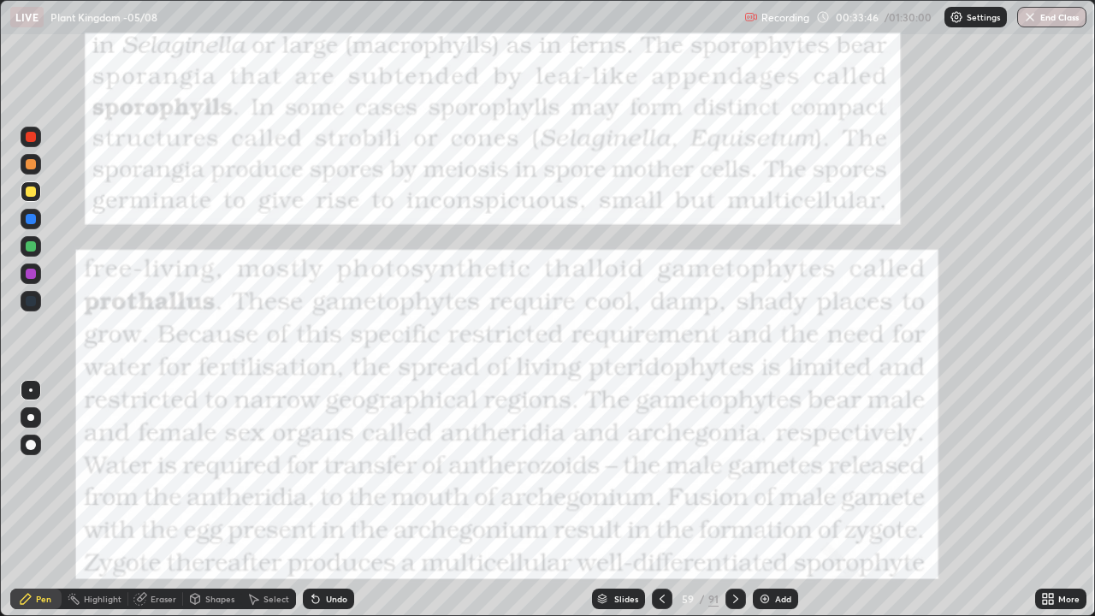
click at [734, 499] on icon at bounding box center [736, 599] width 14 height 14
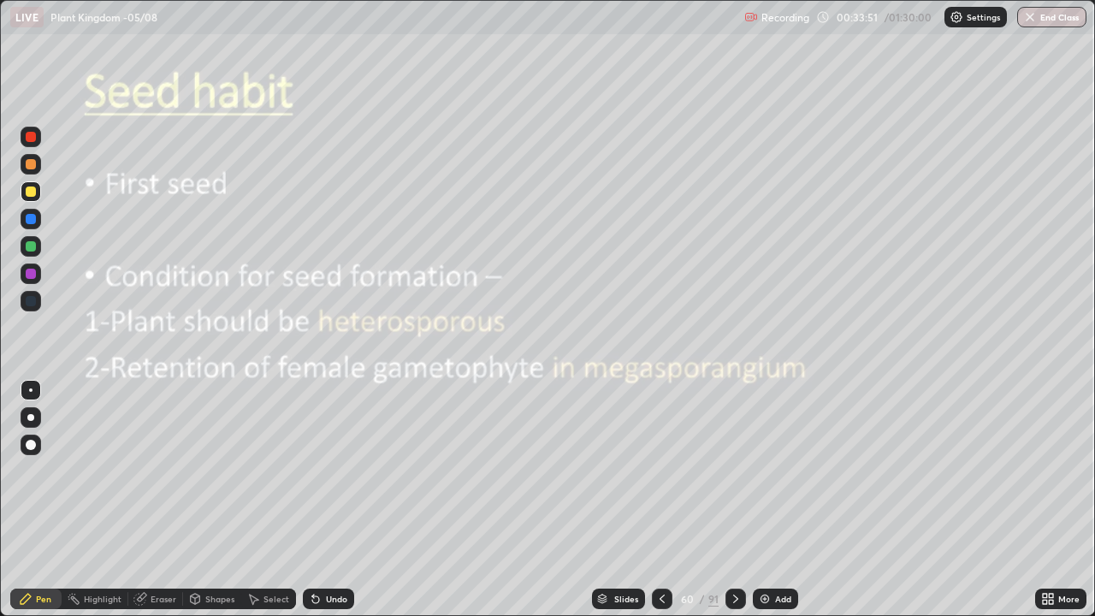
click at [31, 192] on div at bounding box center [31, 191] width 10 height 10
click at [38, 449] on div at bounding box center [31, 444] width 21 height 21
click at [737, 499] on div at bounding box center [735, 598] width 21 height 21
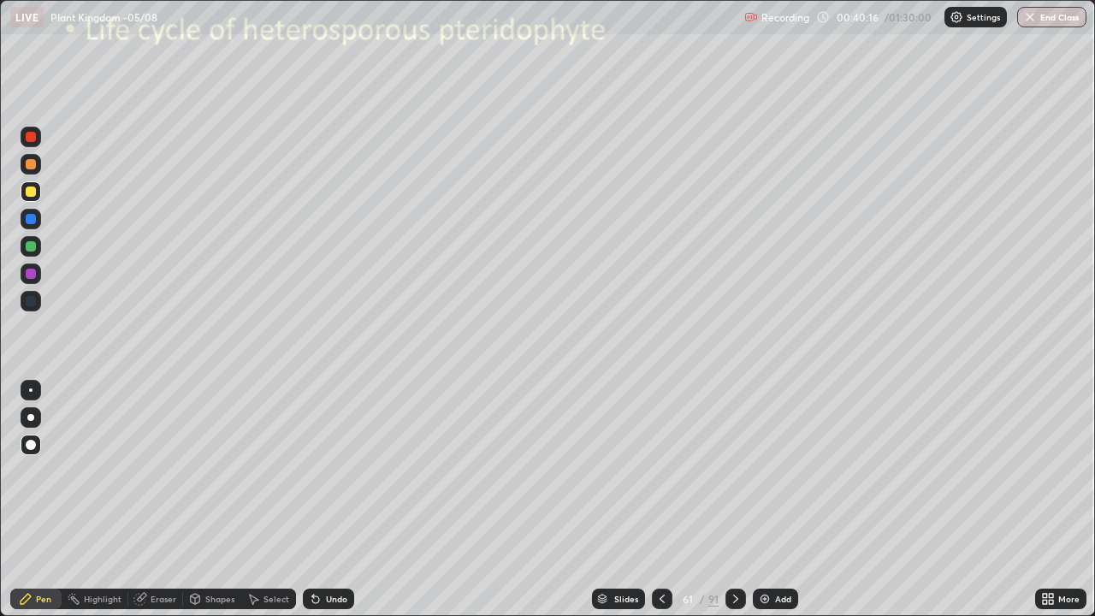
click at [36, 199] on div at bounding box center [31, 191] width 21 height 21
click at [201, 499] on div "Shapes" at bounding box center [212, 598] width 58 height 21
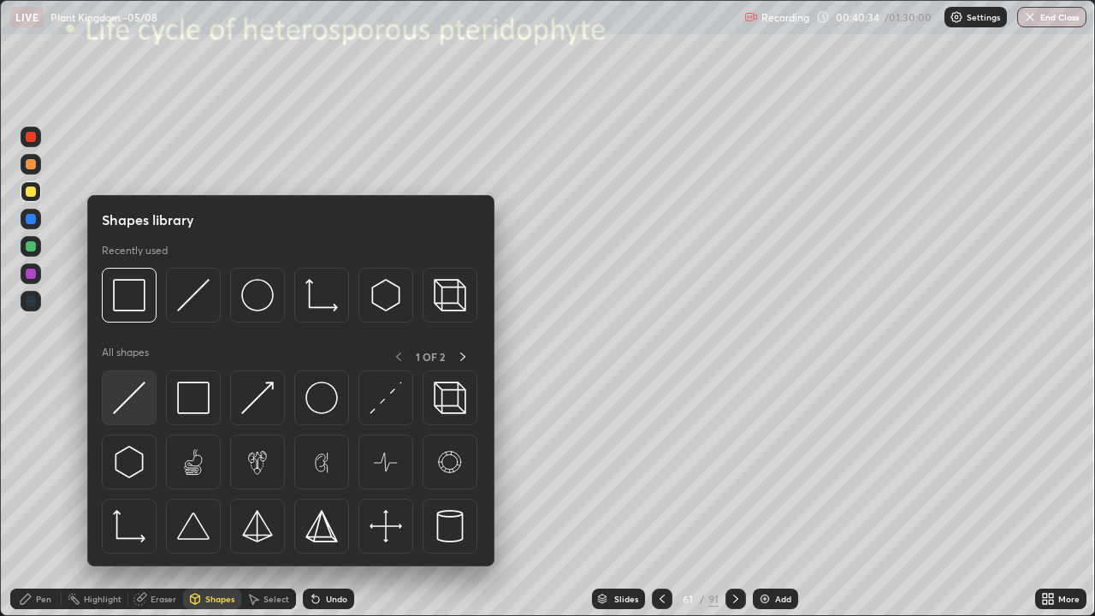
click at [121, 392] on img at bounding box center [129, 397] width 33 height 33
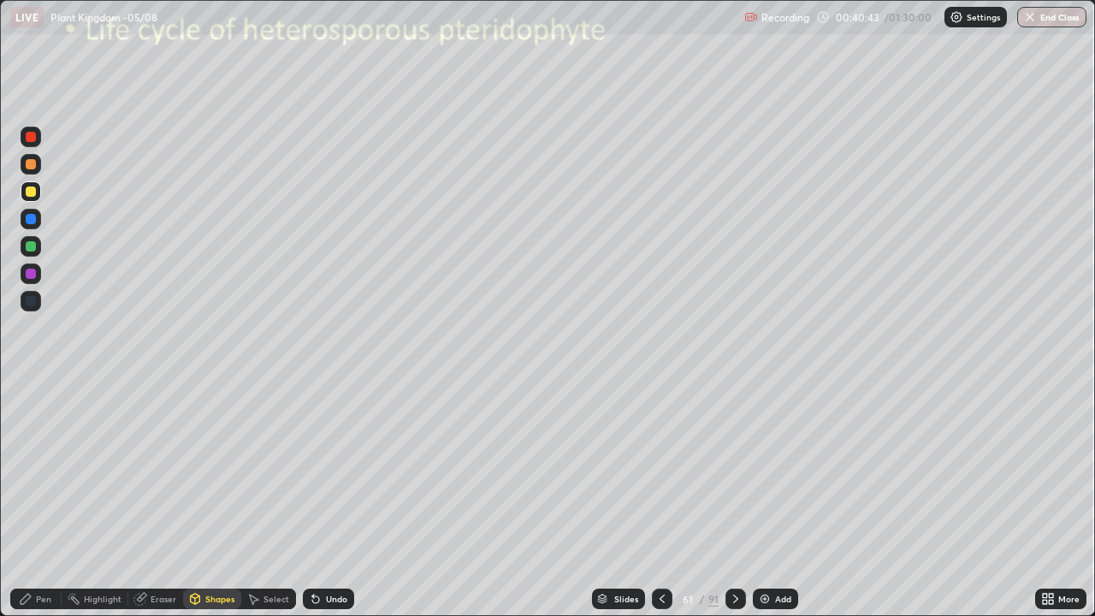
click at [49, 499] on div "Pen" at bounding box center [43, 598] width 15 height 9
click at [30, 415] on div at bounding box center [30, 417] width 7 height 7
click at [33, 192] on div at bounding box center [31, 191] width 10 height 10
click at [0, 499] on div "Pen Highlight Eraser Shapes Select Undo Slides 61 / 91 Add More" at bounding box center [547, 599] width 1095 height 34
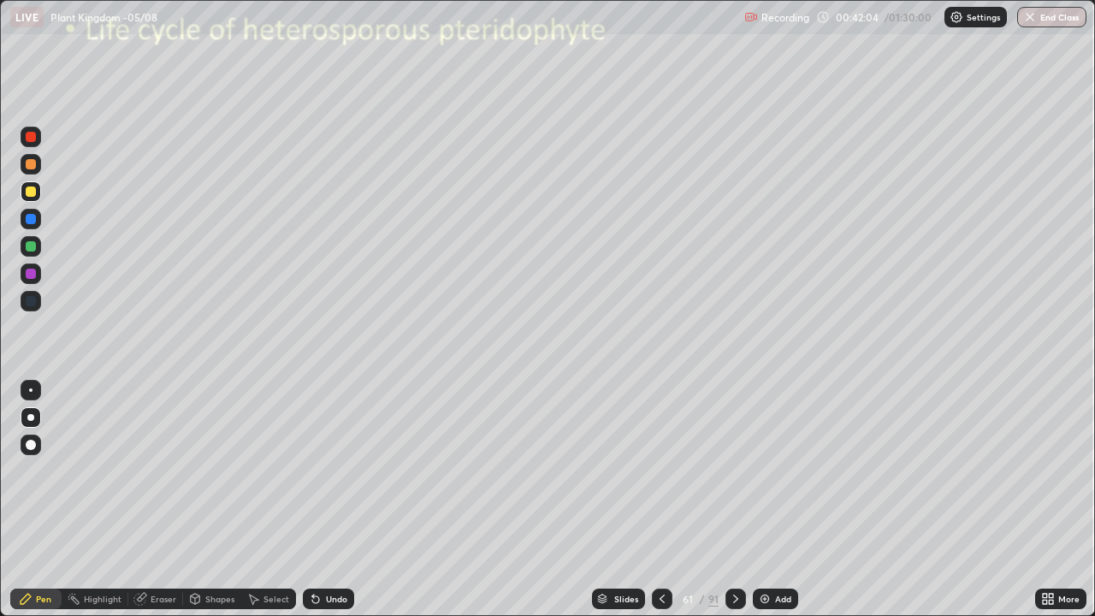
click at [27, 247] on div at bounding box center [31, 246] width 10 height 10
click at [322, 499] on div "Undo" at bounding box center [328, 598] width 51 height 21
click at [324, 499] on div "Undo" at bounding box center [328, 598] width 51 height 21
click at [34, 190] on div at bounding box center [31, 191] width 10 height 10
click at [340, 499] on div "Undo" at bounding box center [328, 598] width 51 height 21
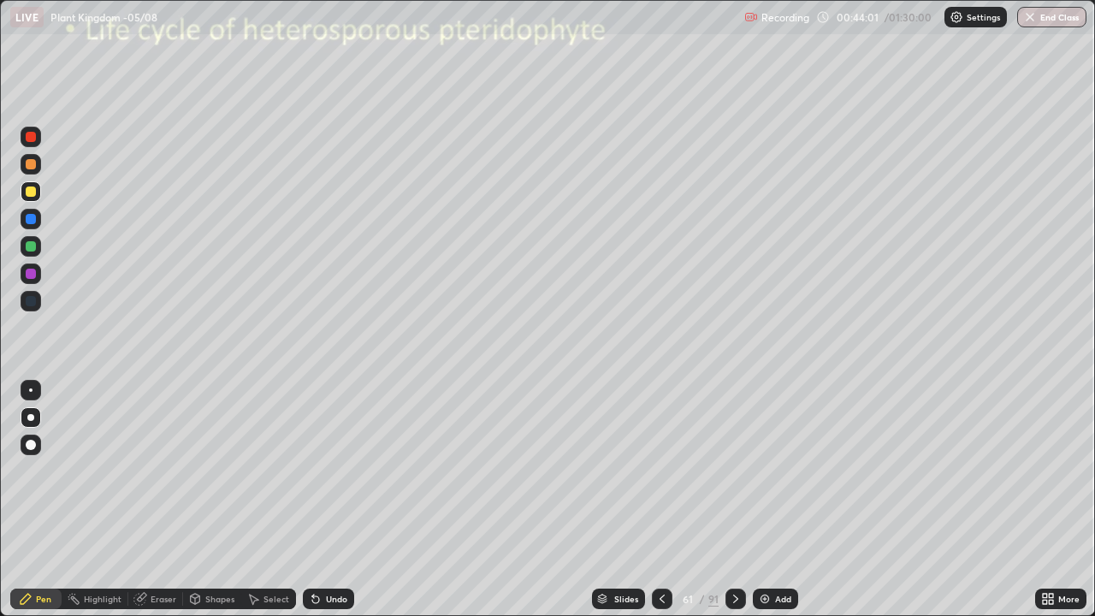
click at [32, 277] on div at bounding box center [31, 274] width 10 height 10
click at [32, 192] on div at bounding box center [31, 191] width 10 height 10
click at [334, 499] on div "Undo" at bounding box center [336, 598] width 21 height 9
click at [33, 193] on div at bounding box center [31, 191] width 10 height 10
click at [33, 135] on div at bounding box center [31, 137] width 10 height 10
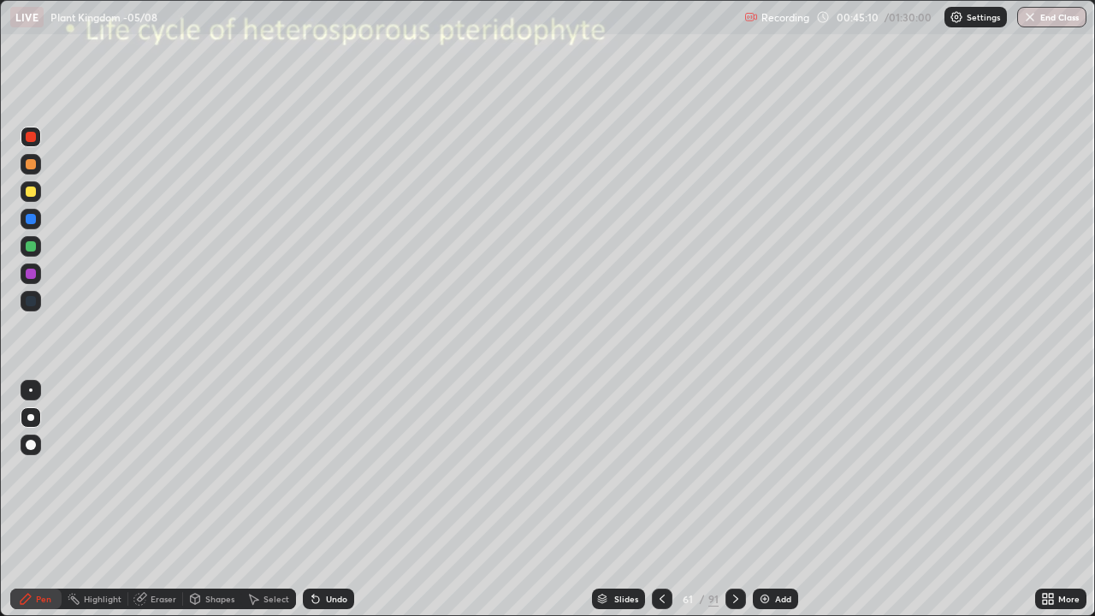
click at [327, 499] on div "Undo" at bounding box center [336, 598] width 21 height 9
click at [213, 499] on div "Shapes" at bounding box center [219, 598] width 29 height 9
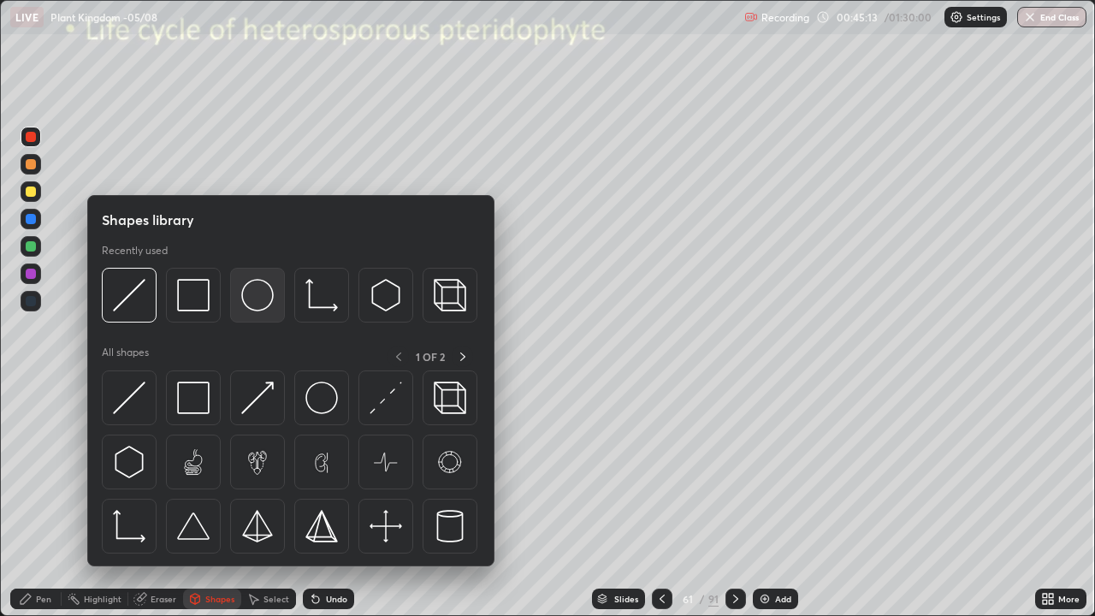
click at [262, 297] on img at bounding box center [257, 295] width 33 height 33
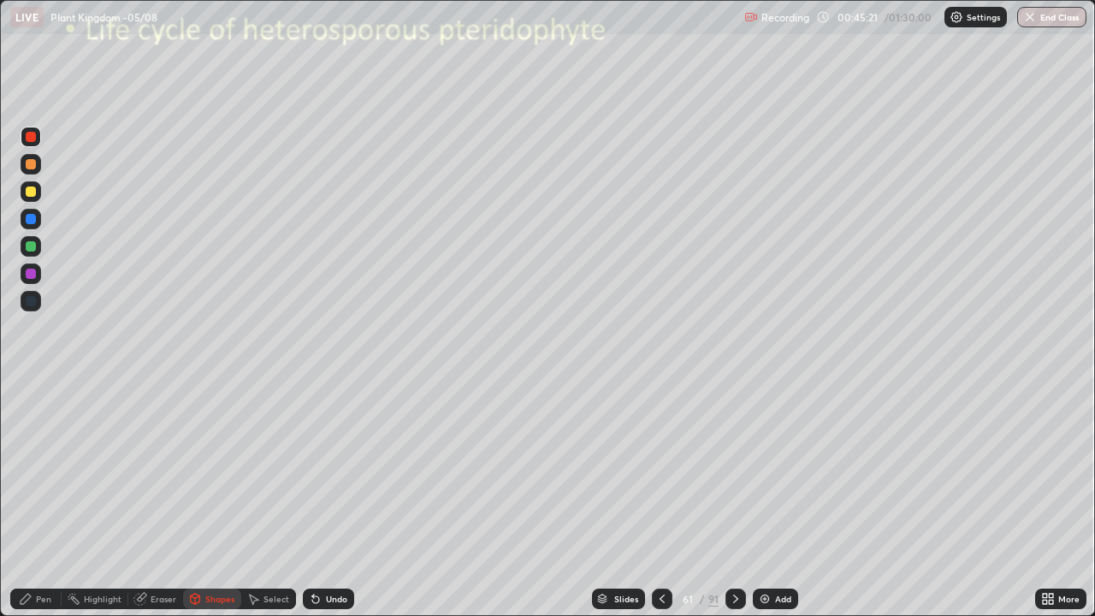
click at [335, 499] on div "Undo" at bounding box center [336, 598] width 21 height 9
click at [47, 499] on div "Pen" at bounding box center [43, 598] width 15 height 9
click at [31, 390] on div at bounding box center [30, 389] width 3 height 3
click at [30, 245] on div at bounding box center [31, 246] width 10 height 10
click at [30, 191] on div at bounding box center [31, 191] width 10 height 10
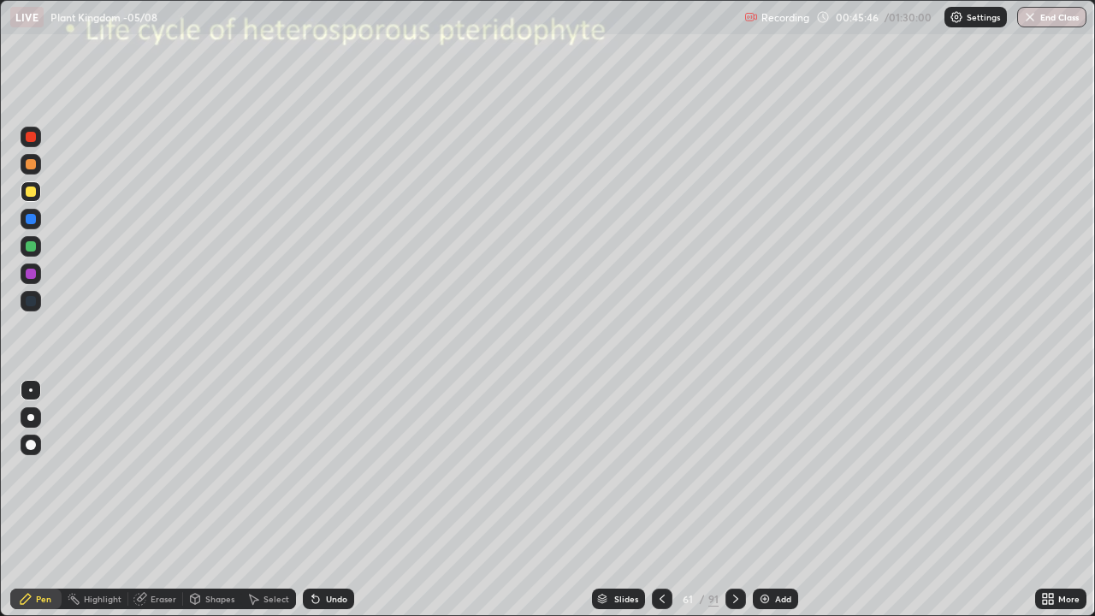
click at [44, 499] on div "Pen" at bounding box center [43, 598] width 15 height 9
click at [34, 194] on div at bounding box center [31, 191] width 10 height 10
click at [32, 246] on div at bounding box center [31, 246] width 10 height 10
click at [34, 277] on div at bounding box center [31, 274] width 10 height 10
click at [331, 499] on div "Undo" at bounding box center [336, 598] width 21 height 9
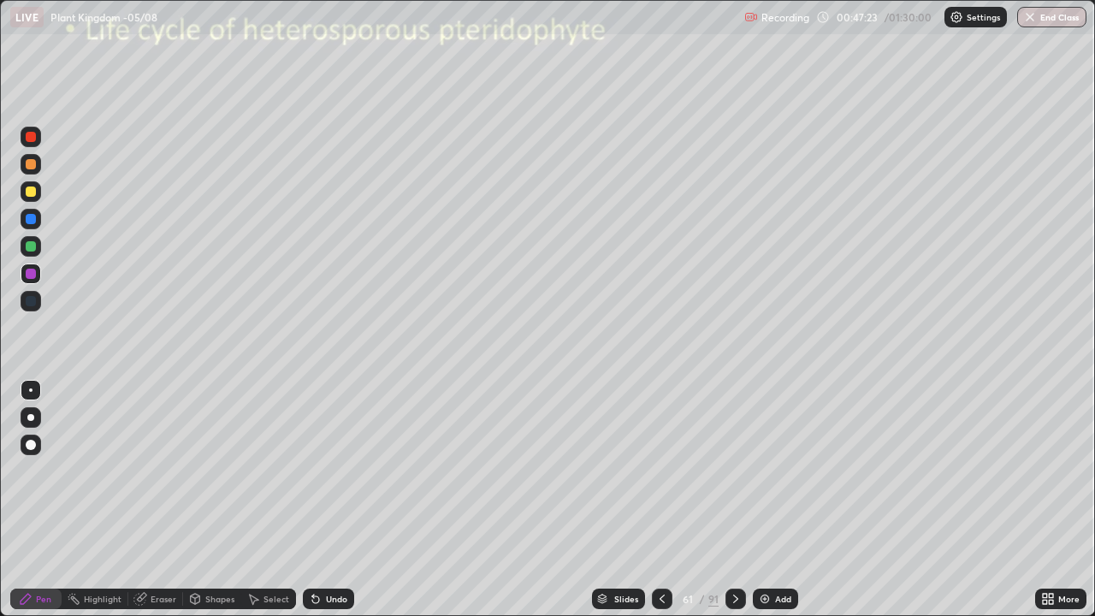
click at [222, 499] on div "Shapes" at bounding box center [219, 598] width 29 height 9
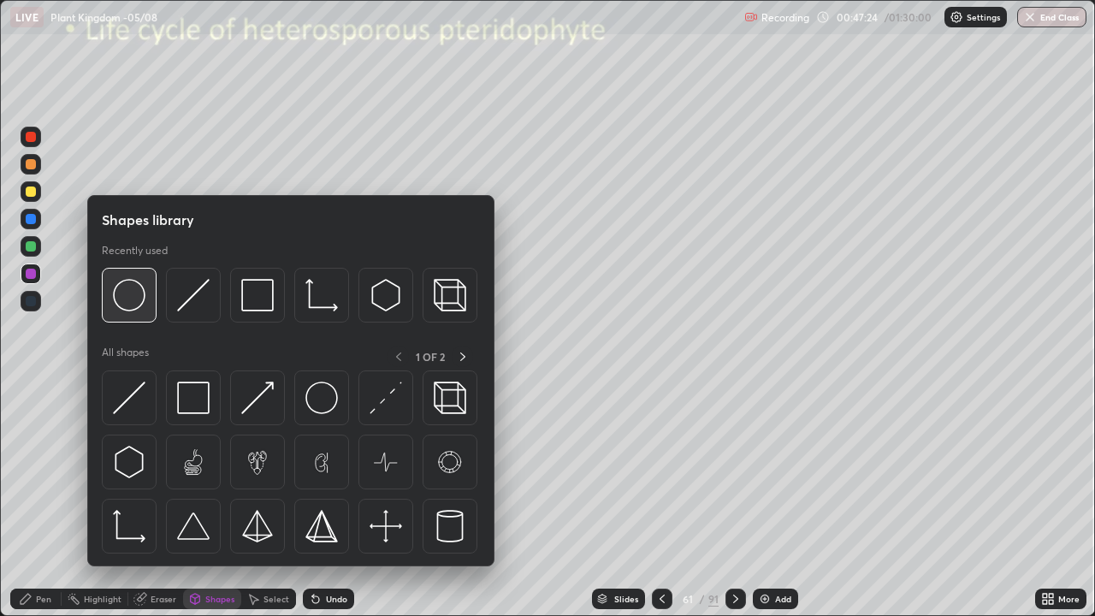
click at [142, 303] on img at bounding box center [129, 295] width 33 height 33
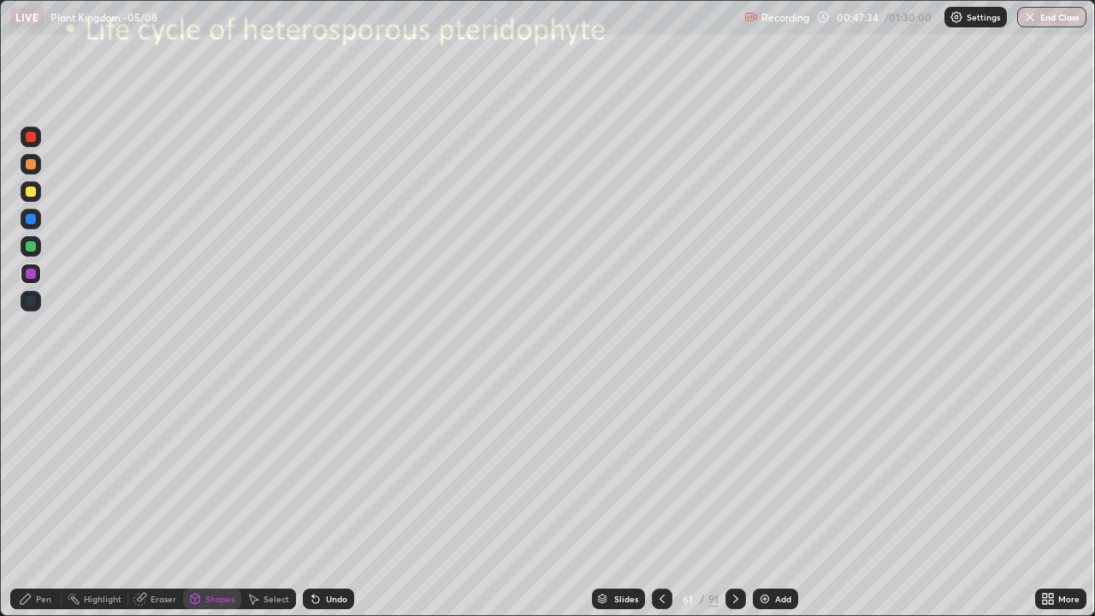
click at [341, 499] on div "Undo" at bounding box center [336, 598] width 21 height 9
click at [51, 499] on div "Pen" at bounding box center [35, 598] width 51 height 21
click at [156, 499] on div "Eraser" at bounding box center [164, 598] width 26 height 9
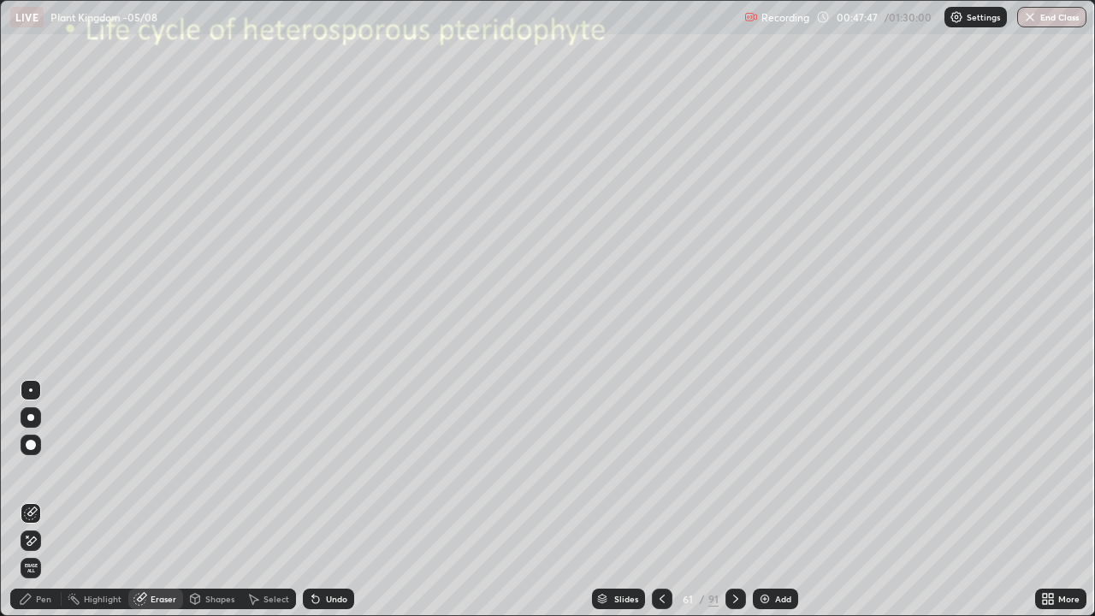
click at [43, 499] on div "Pen" at bounding box center [43, 598] width 15 height 9
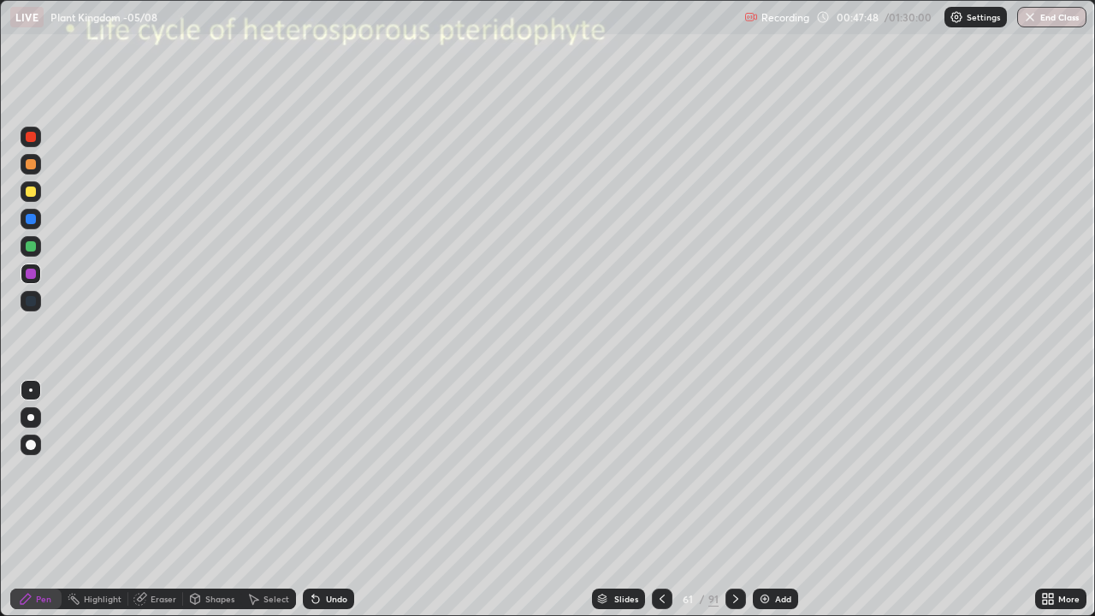
click at [31, 390] on div at bounding box center [30, 389] width 3 height 3
click at [37, 247] on div at bounding box center [31, 246] width 21 height 21
click at [44, 499] on div "Pen" at bounding box center [43, 598] width 15 height 9
click at [35, 141] on div at bounding box center [31, 137] width 21 height 21
click at [334, 499] on div "Undo" at bounding box center [336, 598] width 21 height 9
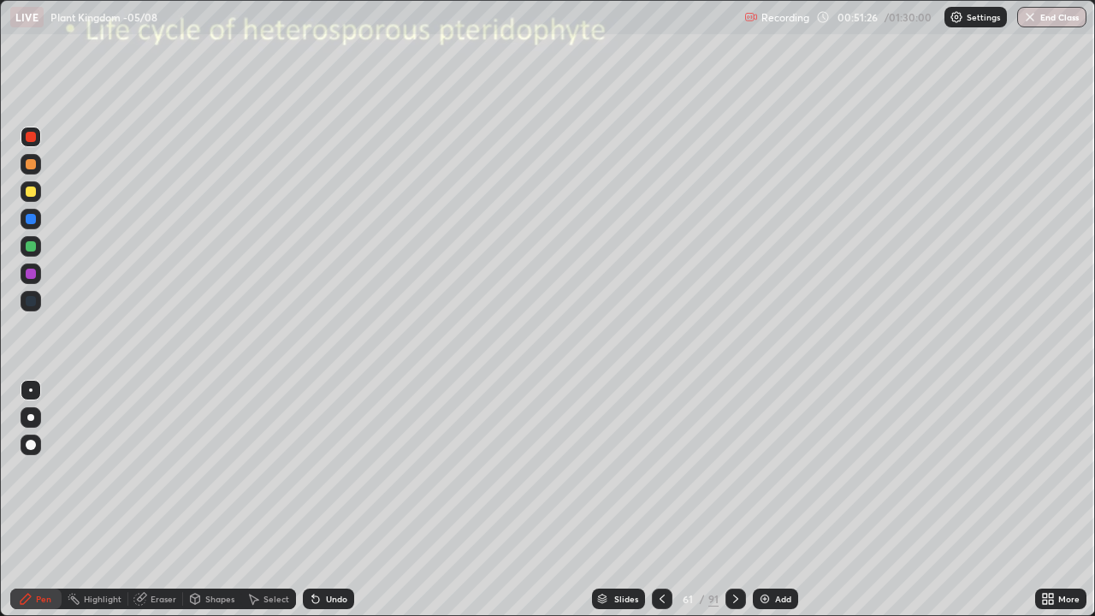
click at [36, 145] on div at bounding box center [31, 137] width 21 height 21
click at [658, 499] on icon at bounding box center [662, 599] width 14 height 14
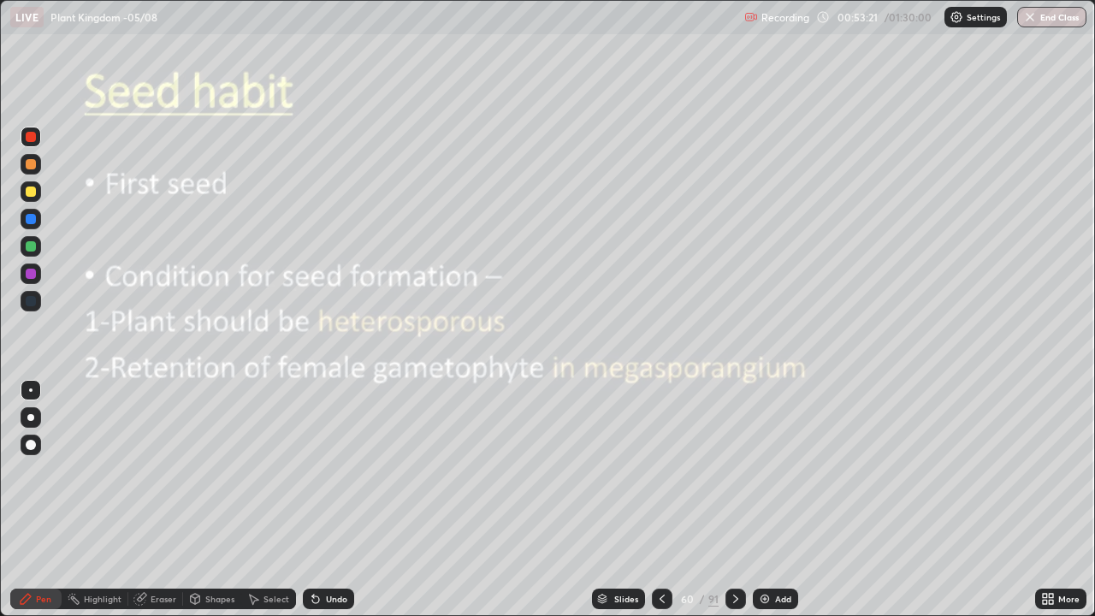
click at [734, 499] on icon at bounding box center [736, 599] width 14 height 14
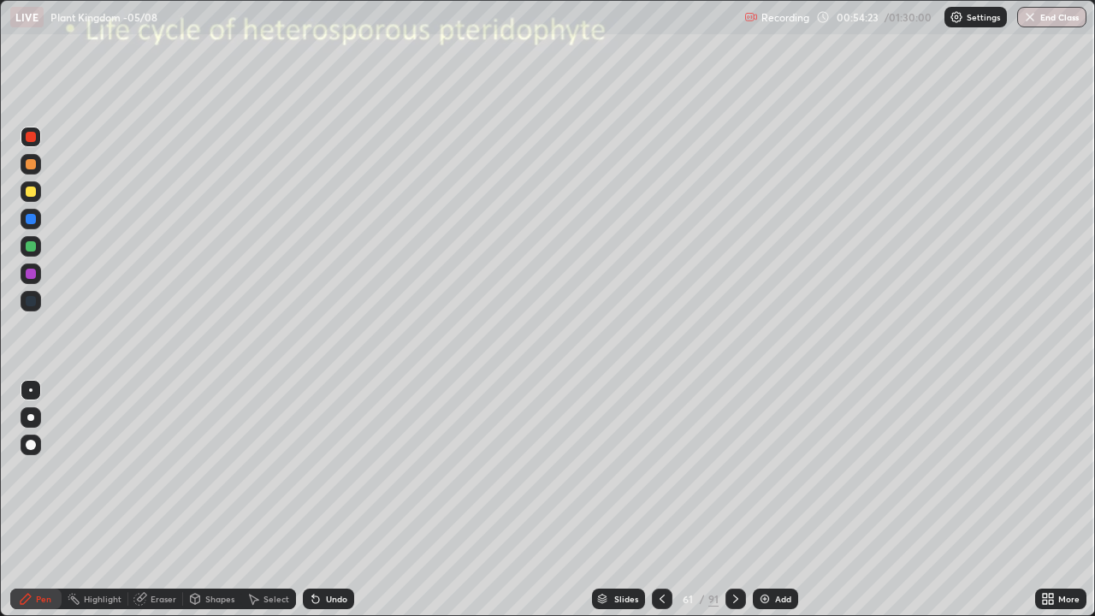
click at [660, 499] on icon at bounding box center [662, 599] width 14 height 14
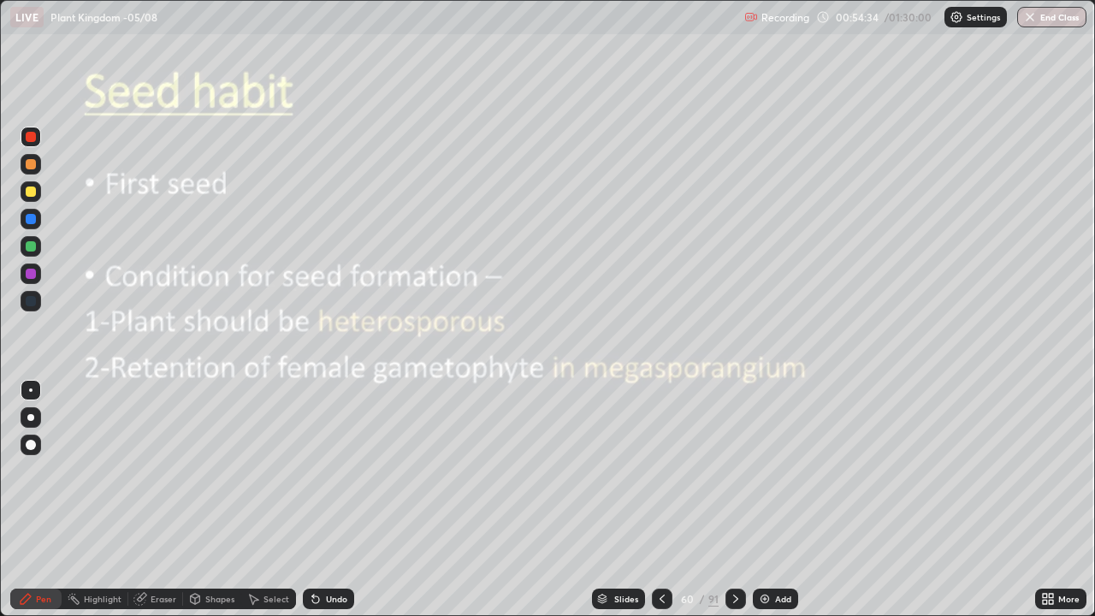
click at [736, 499] on div at bounding box center [735, 598] width 21 height 21
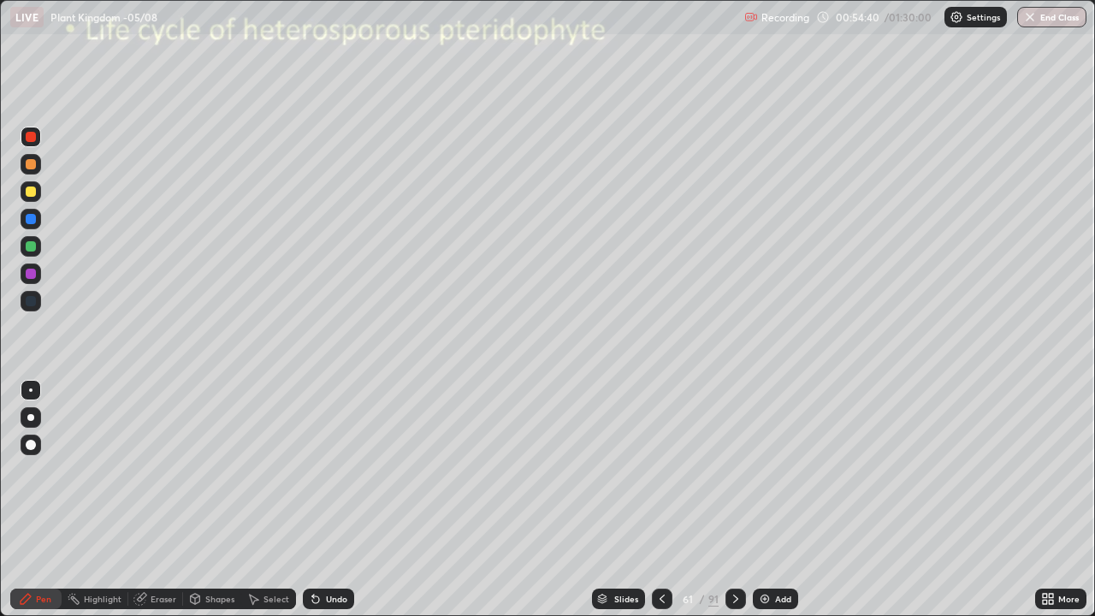
click at [38, 450] on div at bounding box center [31, 444] width 21 height 21
click at [33, 248] on div at bounding box center [31, 246] width 10 height 10
click at [31, 417] on div at bounding box center [30, 417] width 7 height 7
click at [31, 274] on div at bounding box center [31, 274] width 10 height 10
click at [734, 499] on icon at bounding box center [736, 599] width 14 height 14
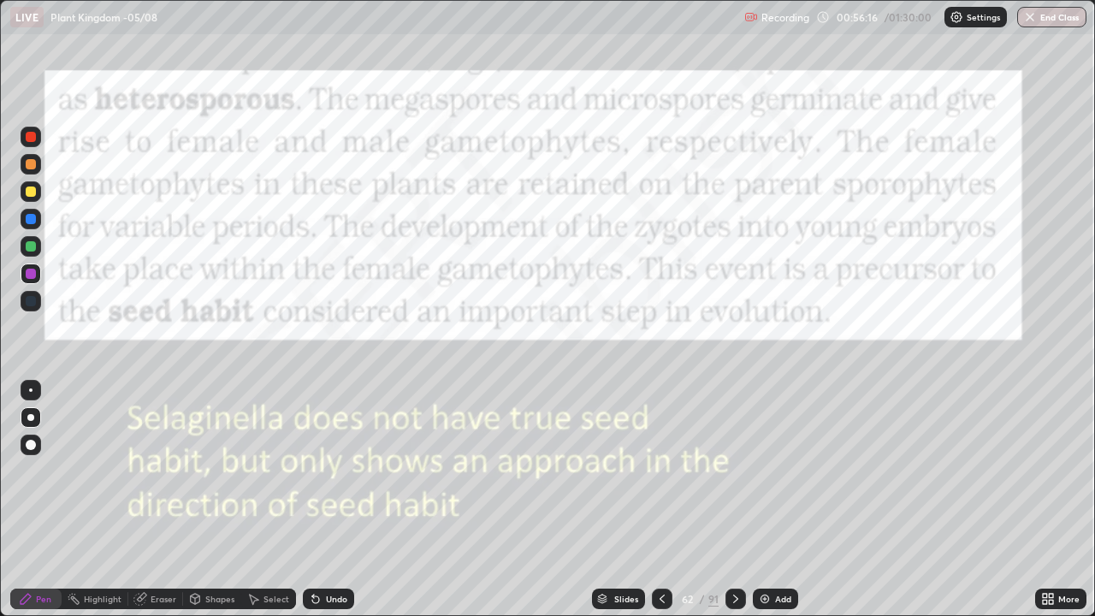
click at [658, 499] on icon at bounding box center [662, 599] width 14 height 14
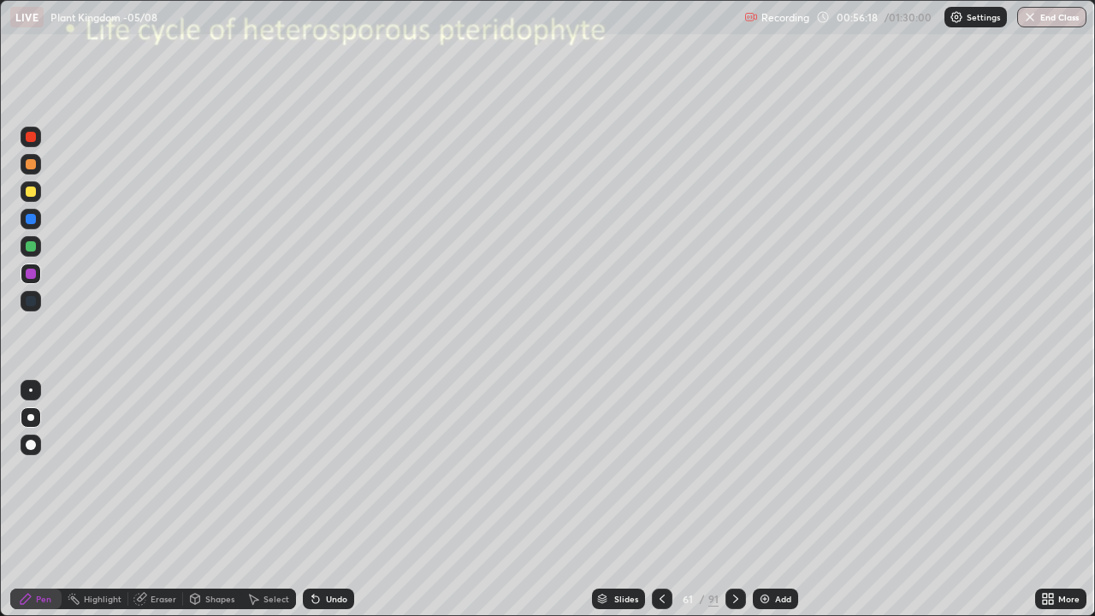
click at [783, 499] on div "Add" at bounding box center [783, 598] width 16 height 9
click at [32, 192] on div at bounding box center [31, 191] width 10 height 10
click at [0, 499] on div "Setting up your live class" at bounding box center [547, 308] width 1095 height 616
click at [31, 192] on div at bounding box center [31, 191] width 10 height 10
click at [658, 499] on icon at bounding box center [661, 599] width 14 height 14
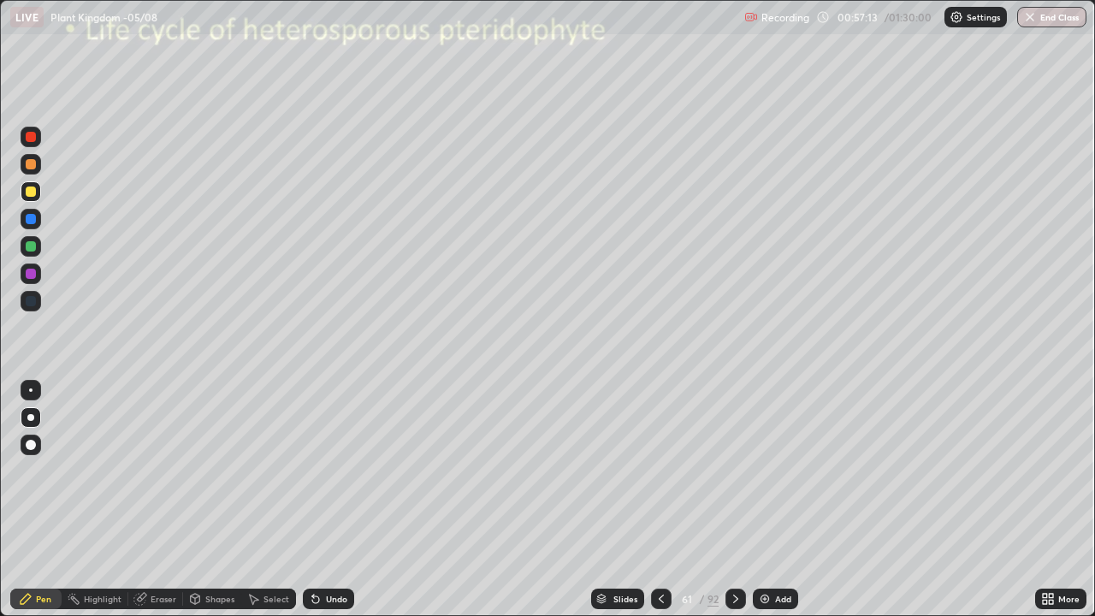
click at [734, 499] on icon at bounding box center [736, 599] width 14 height 14
click at [29, 139] on div at bounding box center [31, 137] width 10 height 10
click at [210, 499] on div "Shapes" at bounding box center [212, 598] width 58 height 21
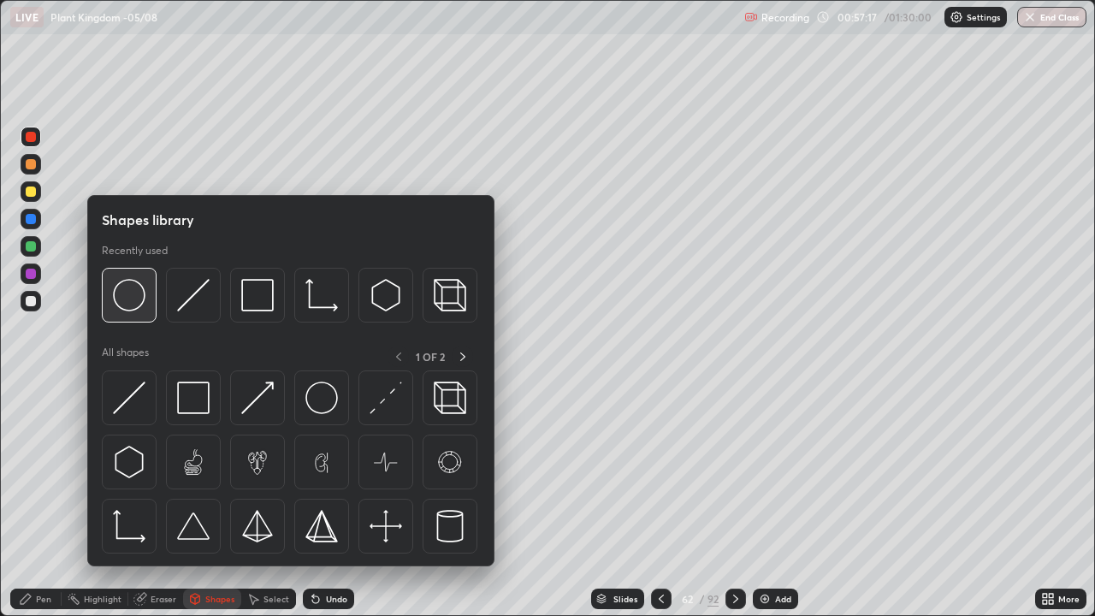
click at [136, 308] on img at bounding box center [129, 295] width 33 height 33
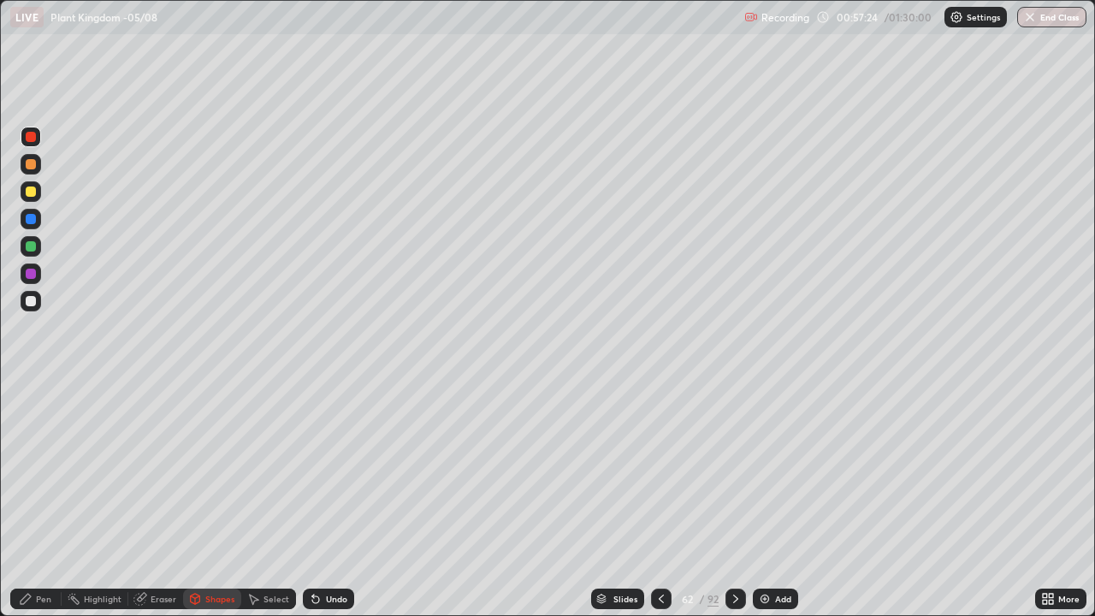
click at [657, 499] on div at bounding box center [661, 598] width 21 height 21
click at [734, 499] on icon at bounding box center [736, 599] width 14 height 14
click at [34, 277] on div at bounding box center [31, 274] width 10 height 10
click at [40, 499] on div "Pen" at bounding box center [43, 598] width 15 height 9
click at [31, 300] on div at bounding box center [31, 301] width 10 height 10
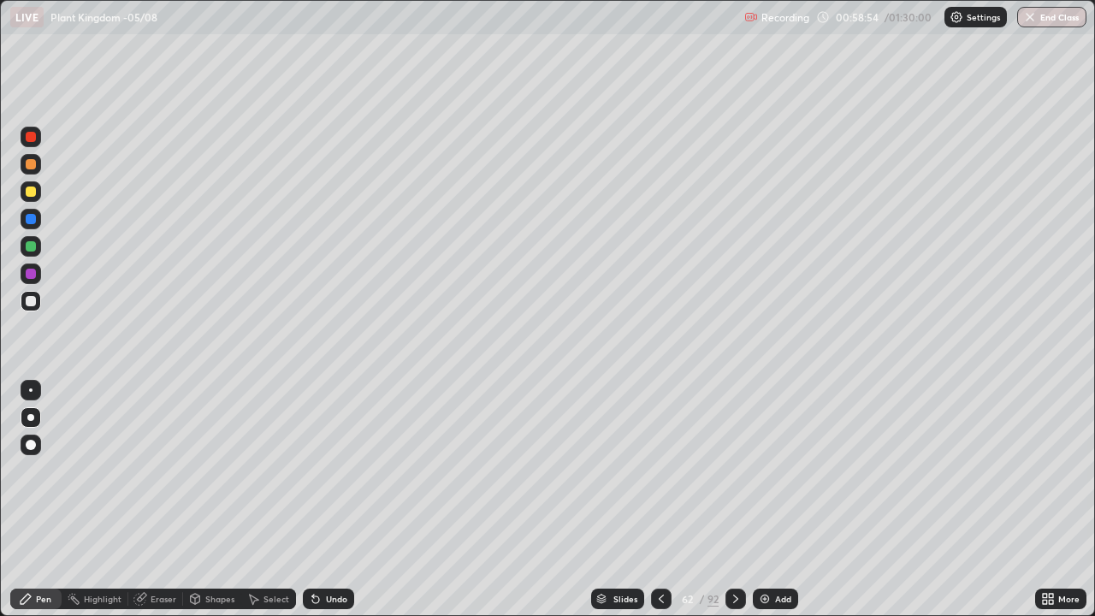
click at [652, 499] on div at bounding box center [661, 598] width 21 height 21
click at [658, 499] on icon at bounding box center [661, 599] width 14 height 14
click at [734, 499] on icon at bounding box center [736, 599] width 14 height 14
click at [32, 444] on div at bounding box center [31, 445] width 10 height 10
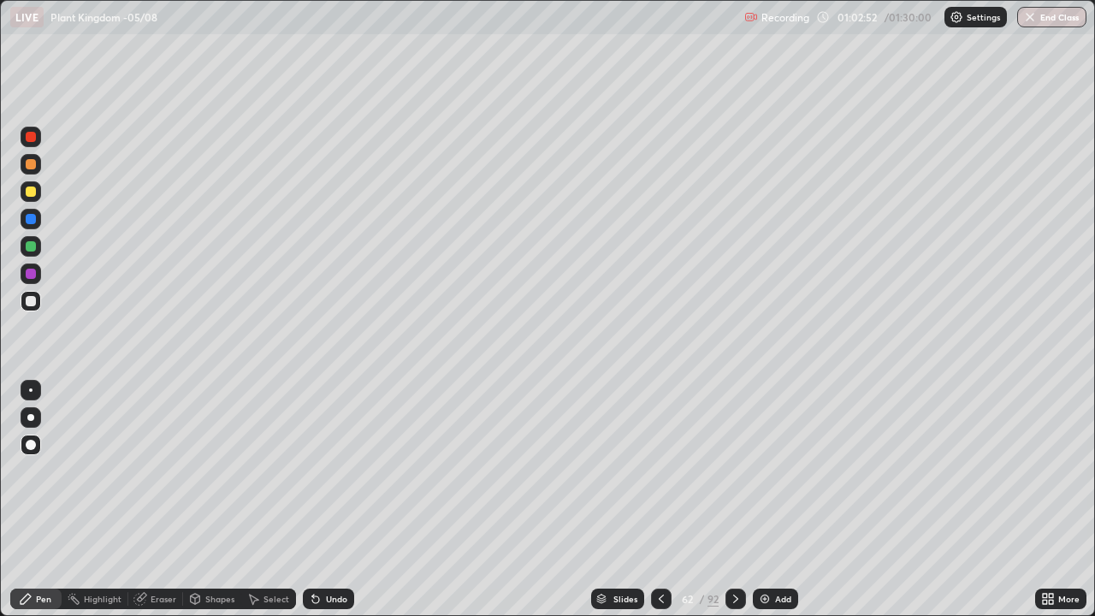
click at [736, 499] on icon at bounding box center [735, 598] width 5 height 9
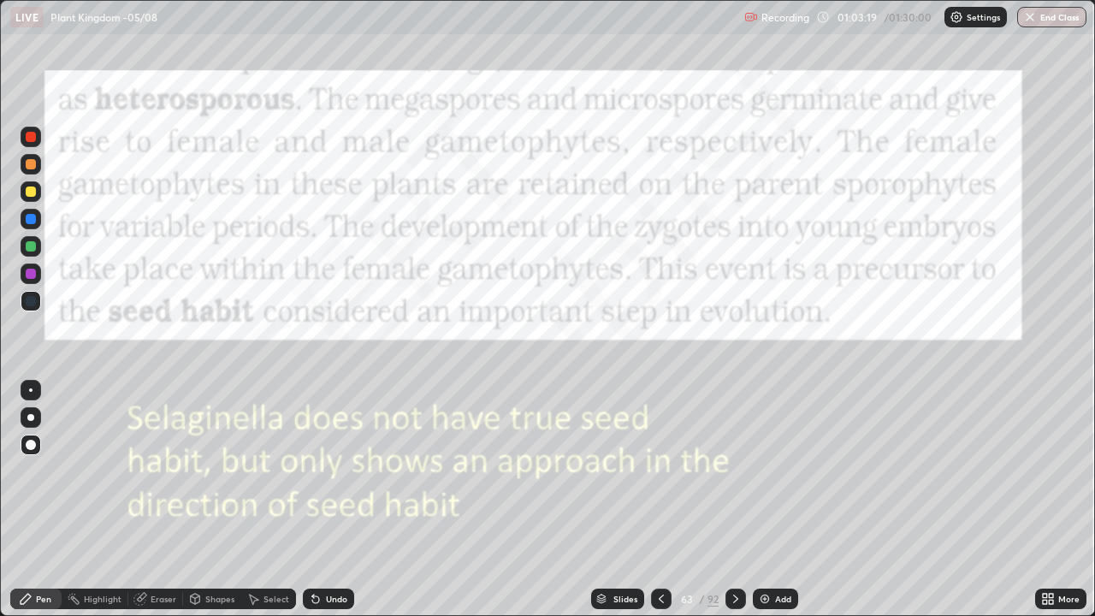
click at [659, 499] on icon at bounding box center [661, 599] width 14 height 14
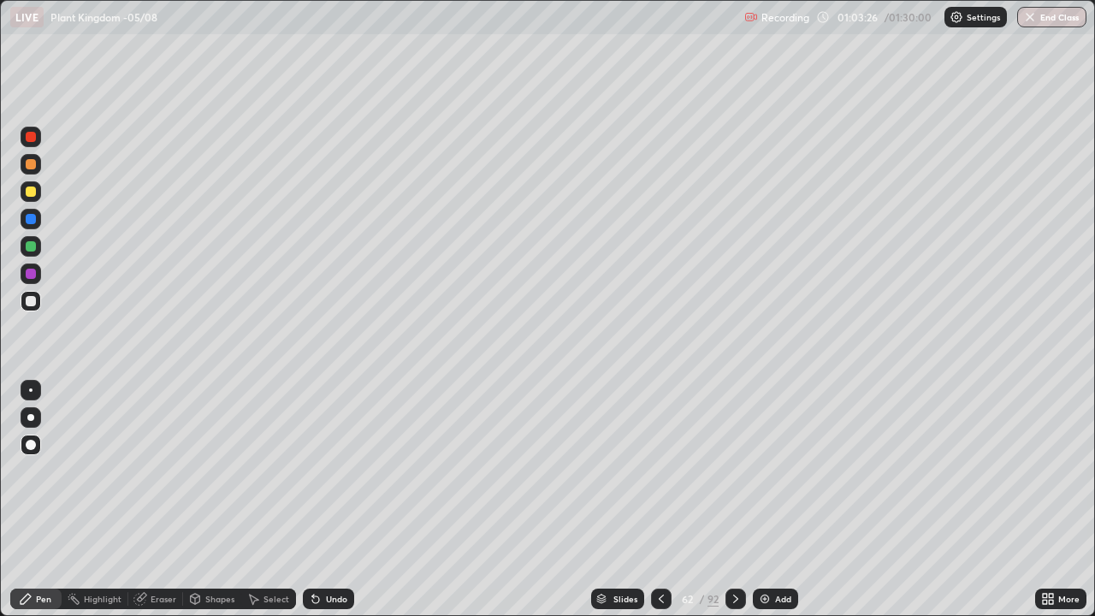
click at [734, 499] on icon at bounding box center [736, 599] width 14 height 14
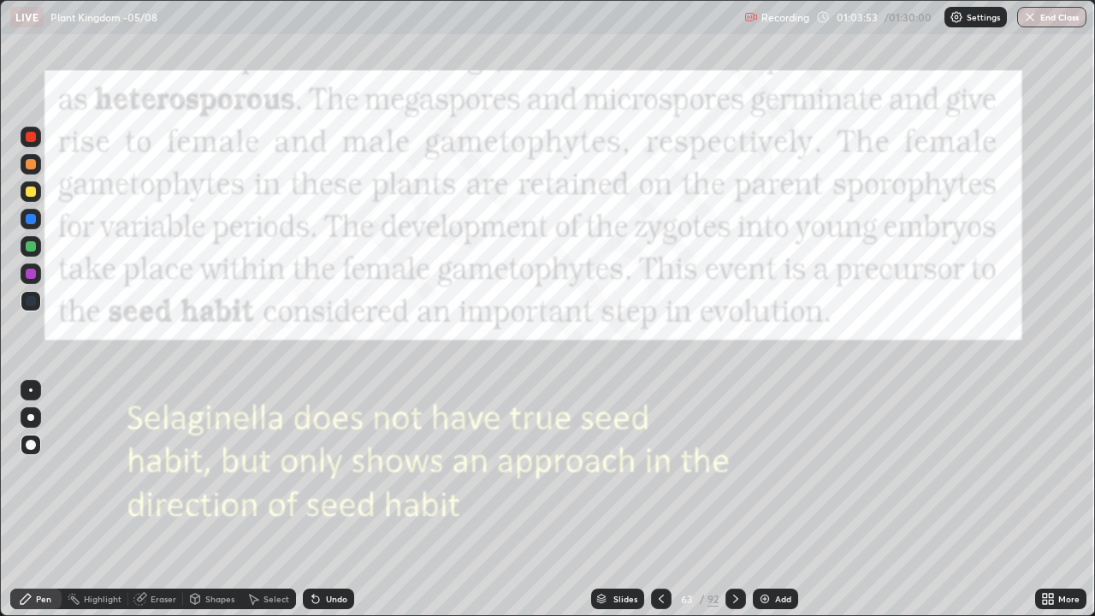
click at [31, 191] on div at bounding box center [31, 191] width 10 height 10
click at [733, 499] on icon at bounding box center [736, 599] width 14 height 14
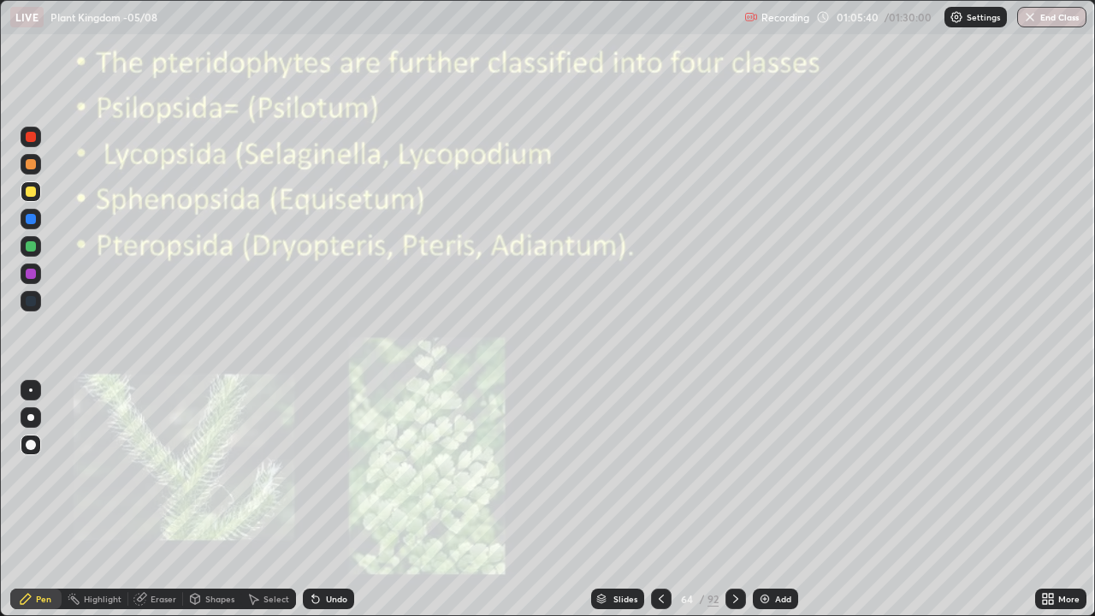
click at [226, 499] on div "Shapes" at bounding box center [212, 598] width 58 height 21
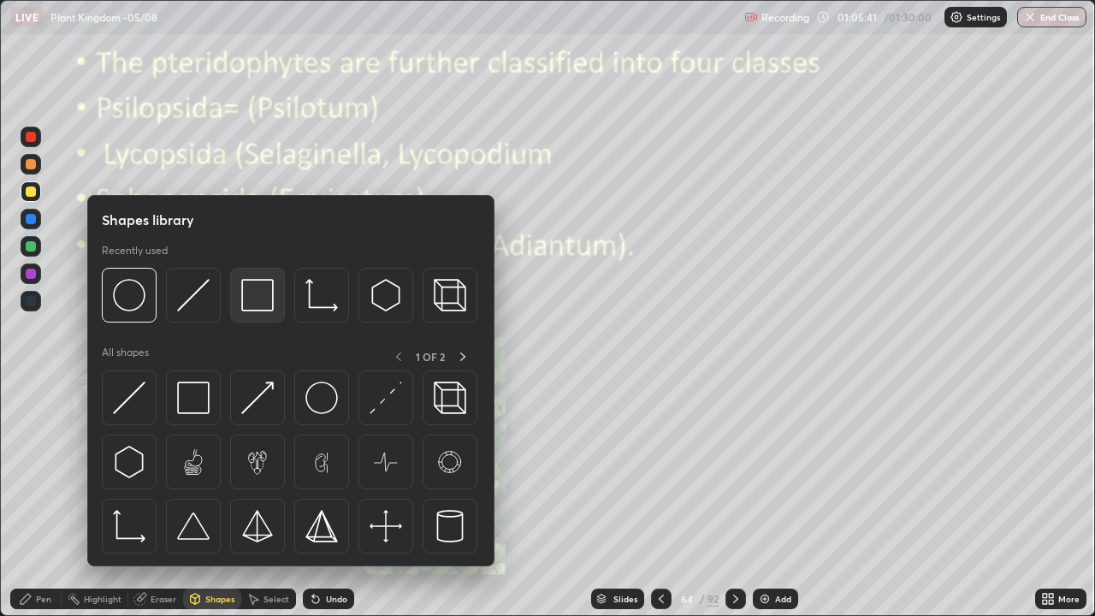
click at [244, 304] on img at bounding box center [257, 295] width 33 height 33
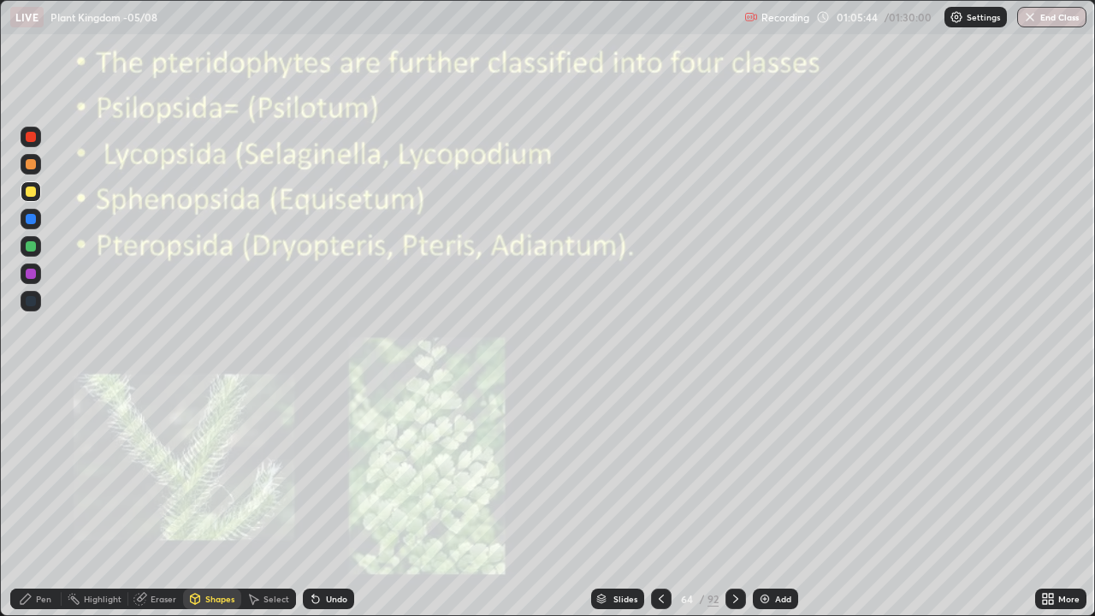
click at [33, 272] on div at bounding box center [31, 274] width 10 height 10
click at [35, 194] on div at bounding box center [31, 191] width 10 height 10
click at [43, 499] on div "Pen" at bounding box center [43, 598] width 15 height 9
click at [31, 417] on div at bounding box center [30, 417] width 7 height 7
click at [31, 194] on div at bounding box center [31, 191] width 10 height 10
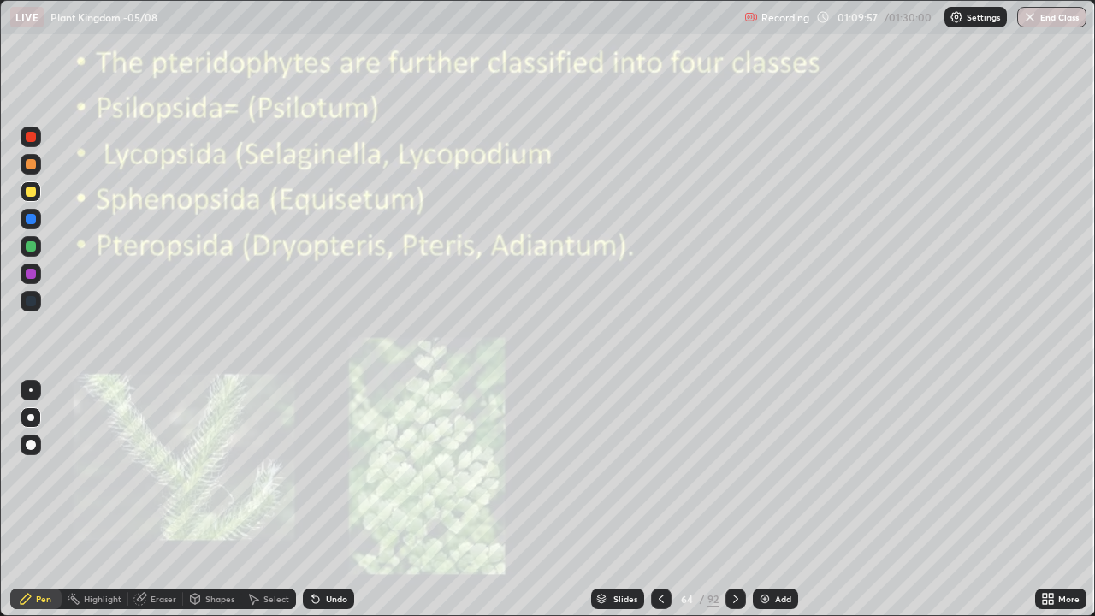
click at [734, 499] on icon at bounding box center [736, 599] width 14 height 14
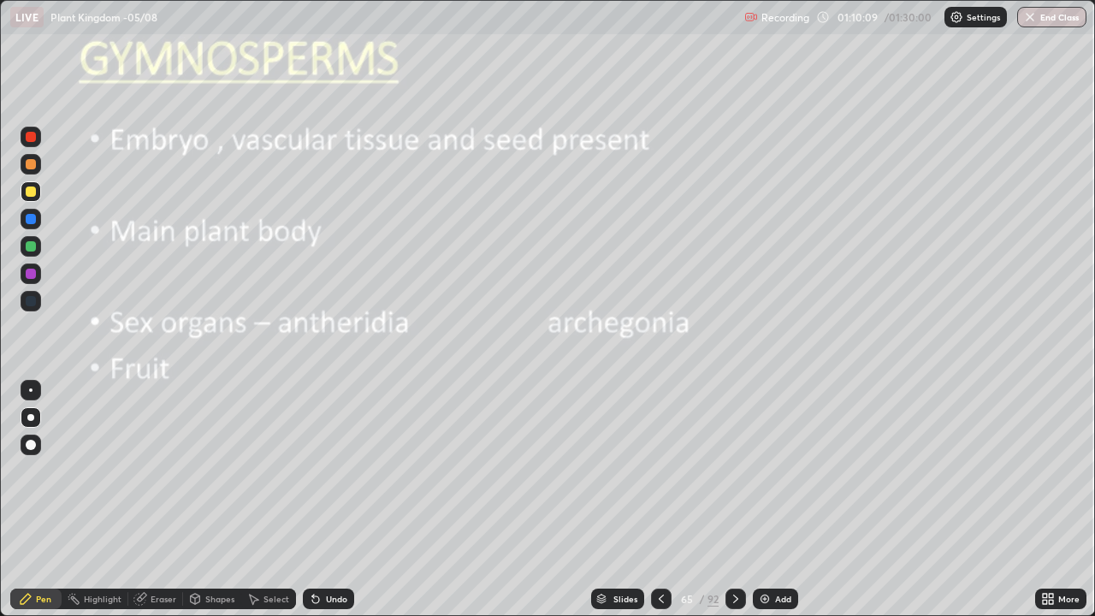
click at [31, 196] on div at bounding box center [31, 191] width 10 height 10
click at [208, 499] on div "Shapes" at bounding box center [219, 598] width 29 height 9
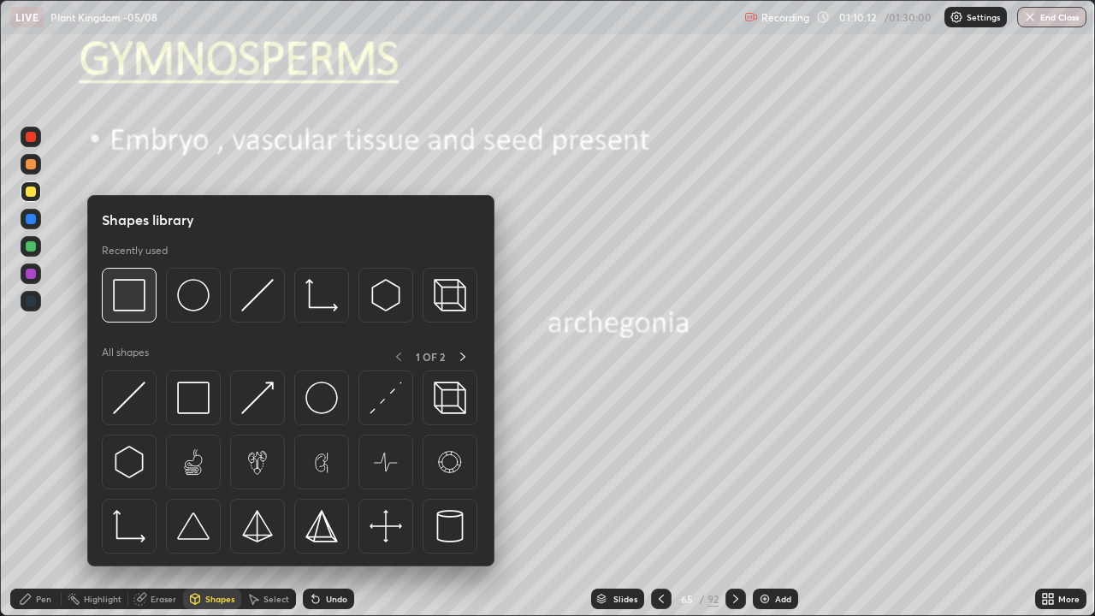
click at [126, 292] on img at bounding box center [129, 295] width 33 height 33
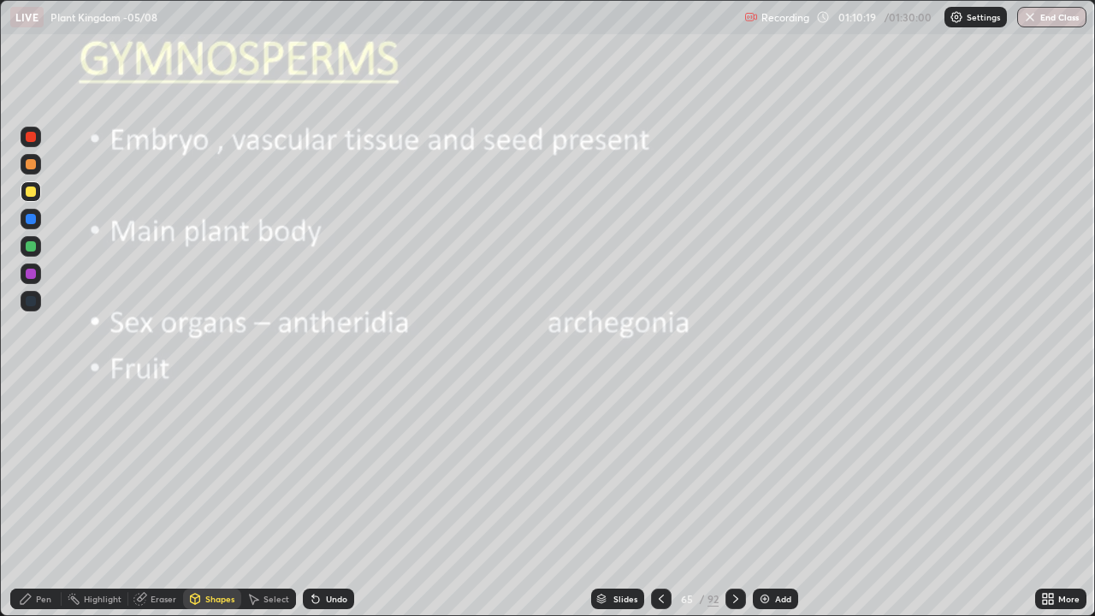
click at [33, 194] on div at bounding box center [31, 191] width 10 height 10
click at [32, 499] on div "Pen" at bounding box center [35, 598] width 51 height 21
click at [33, 438] on div at bounding box center [31, 444] width 21 height 21
click at [30, 193] on div at bounding box center [31, 191] width 10 height 10
click at [332, 499] on div "Undo" at bounding box center [336, 598] width 21 height 9
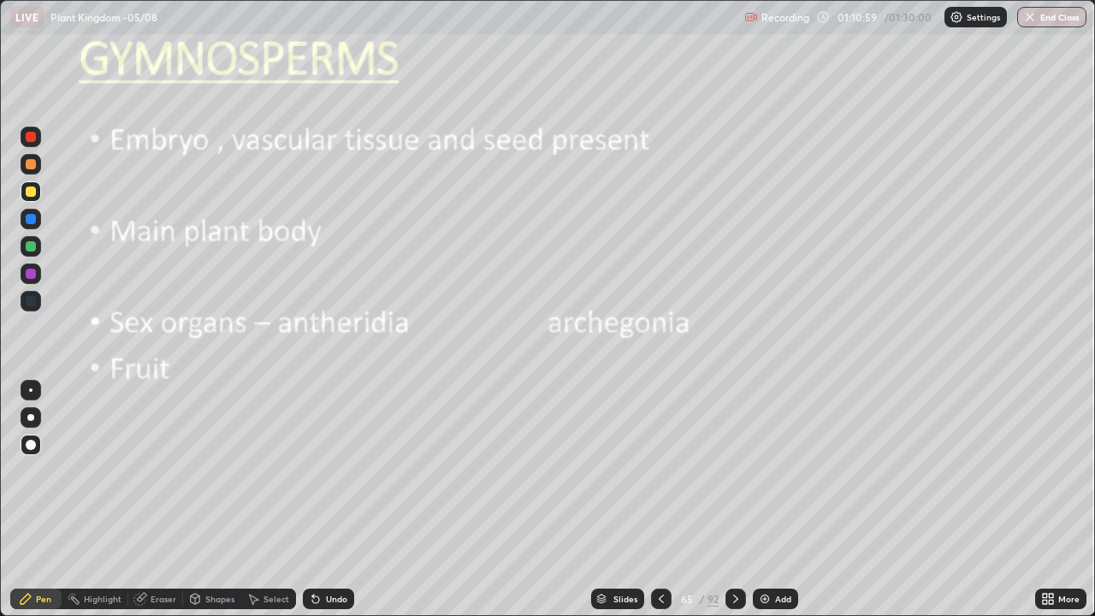
click at [340, 499] on div "Undo" at bounding box center [336, 598] width 21 height 9
click at [334, 499] on div "Undo" at bounding box center [336, 598] width 21 height 9
click at [327, 499] on div "Undo" at bounding box center [336, 598] width 21 height 9
click at [32, 273] on div at bounding box center [31, 274] width 10 height 10
click at [35, 200] on div at bounding box center [31, 191] width 21 height 21
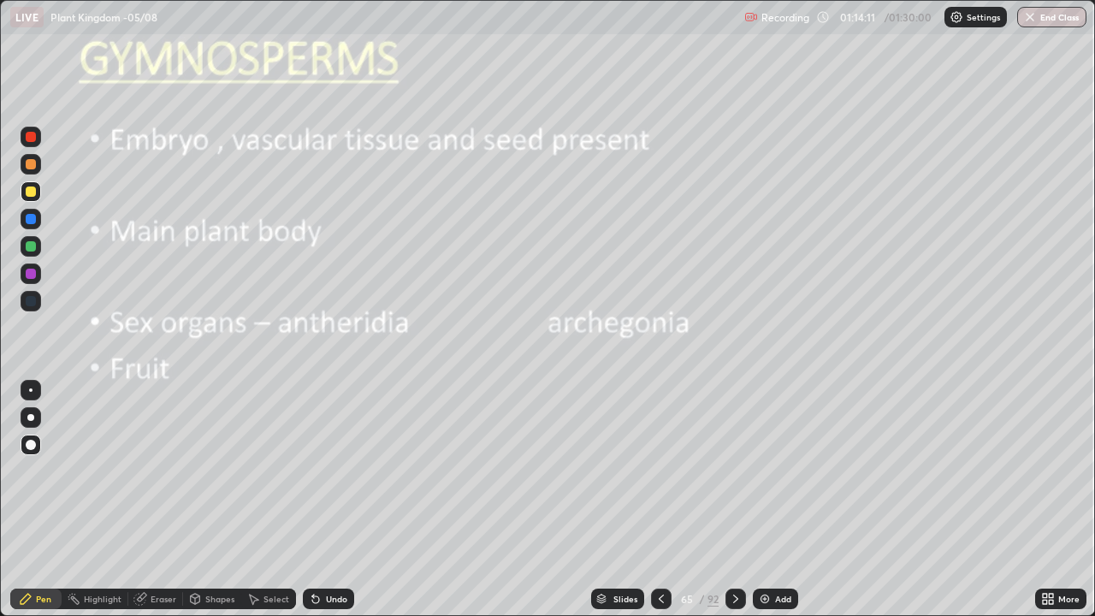
click at [659, 499] on icon at bounding box center [661, 599] width 14 height 14
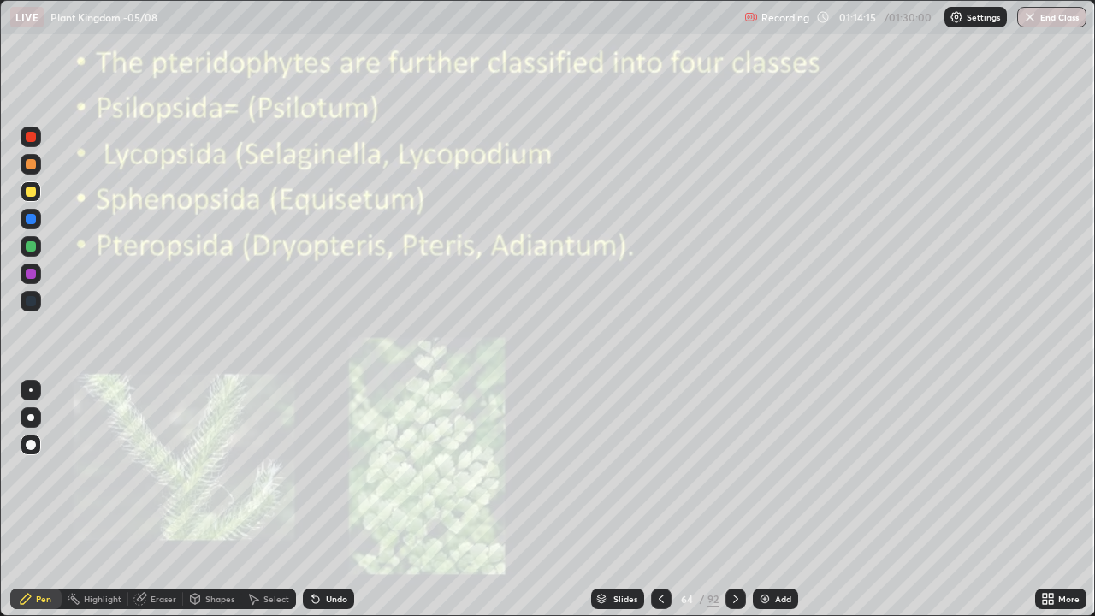
click at [32, 445] on div at bounding box center [31, 445] width 10 height 10
click at [29, 194] on div at bounding box center [31, 191] width 10 height 10
click at [153, 499] on div "Eraser" at bounding box center [164, 598] width 26 height 9
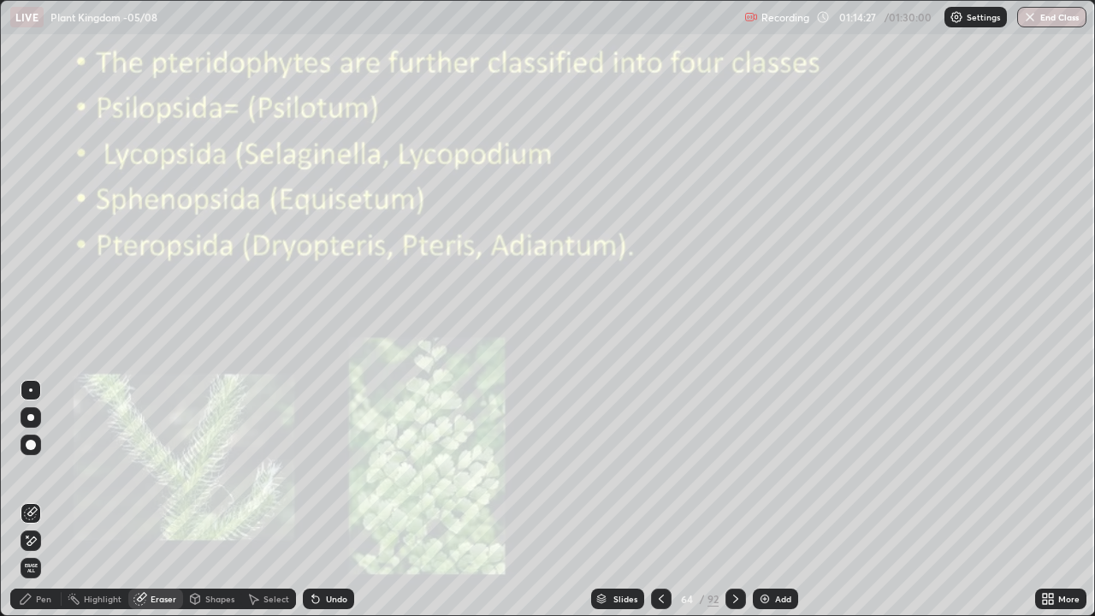
click at [38, 499] on div "Pen" at bounding box center [35, 598] width 51 height 21
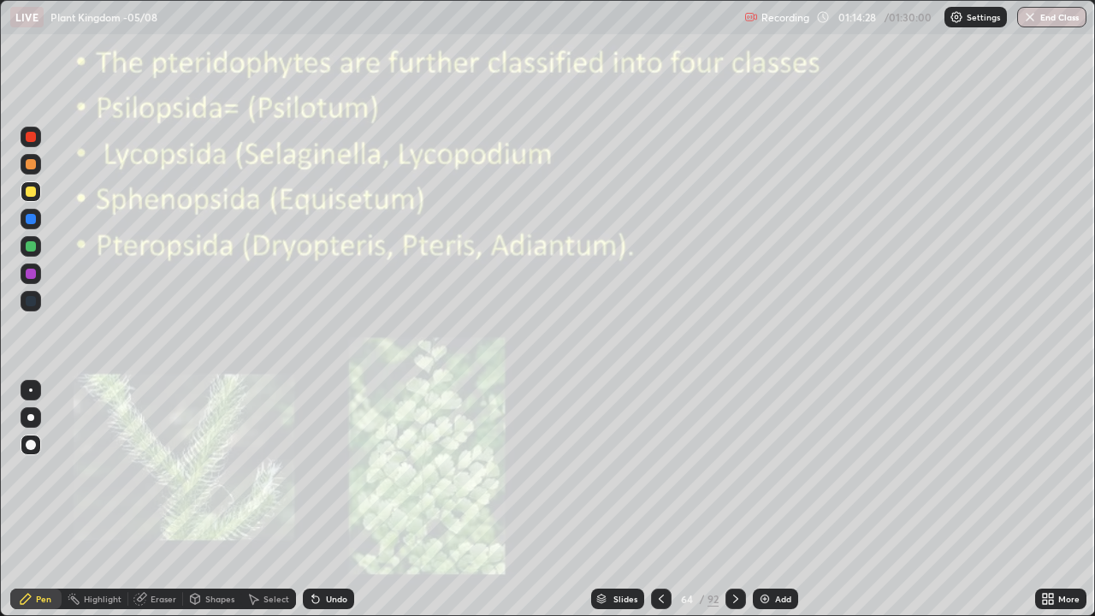
click at [30, 415] on div at bounding box center [30, 417] width 7 height 7
click at [659, 499] on icon at bounding box center [661, 598] width 5 height 9
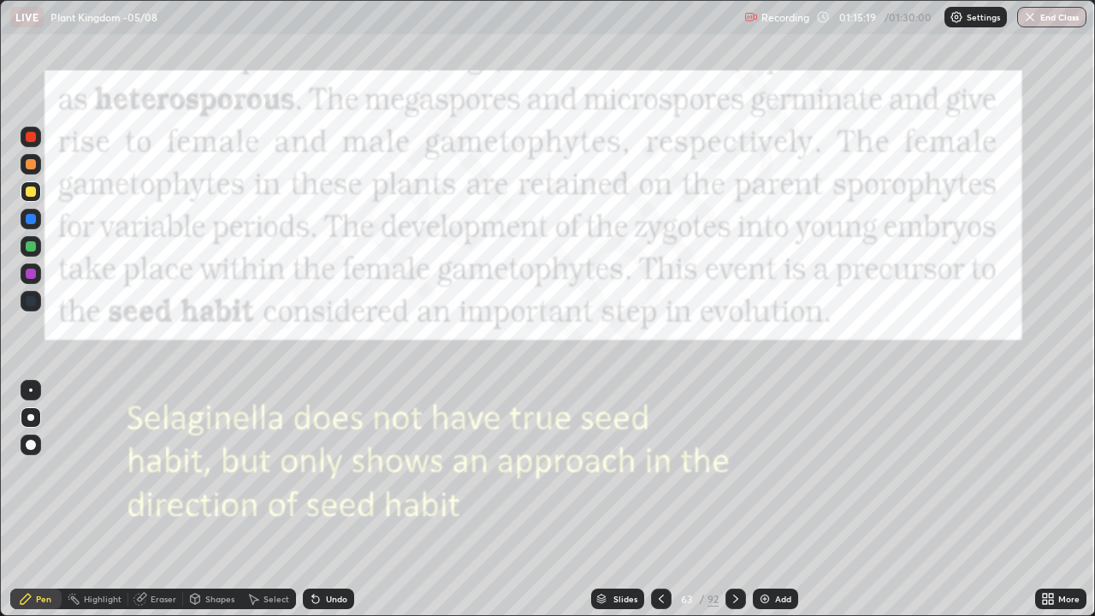
click at [733, 499] on icon at bounding box center [736, 599] width 14 height 14
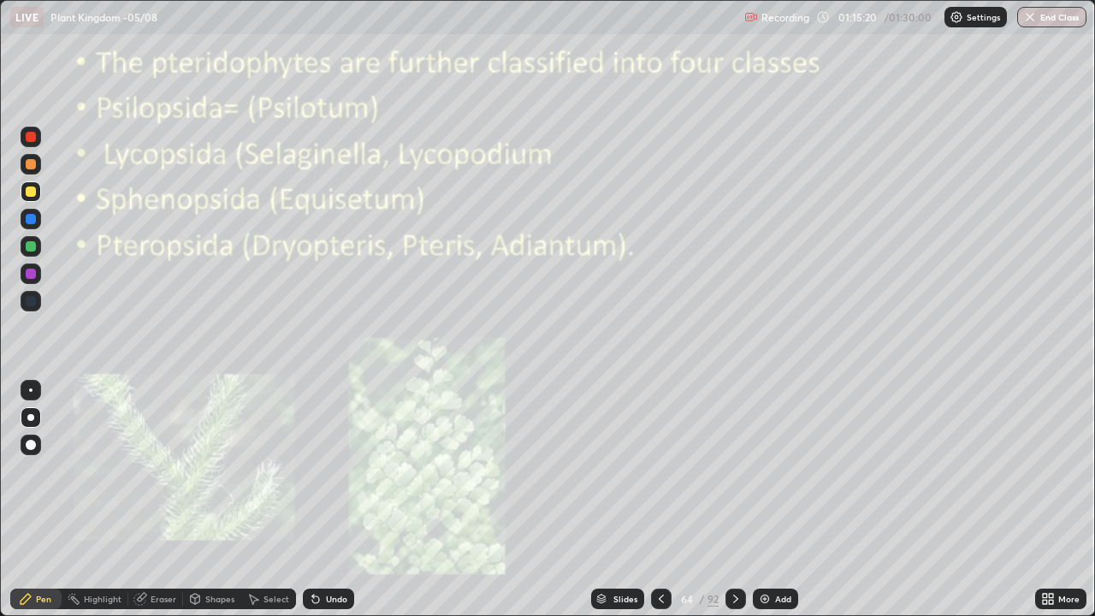
click at [734, 499] on div at bounding box center [735, 598] width 21 height 21
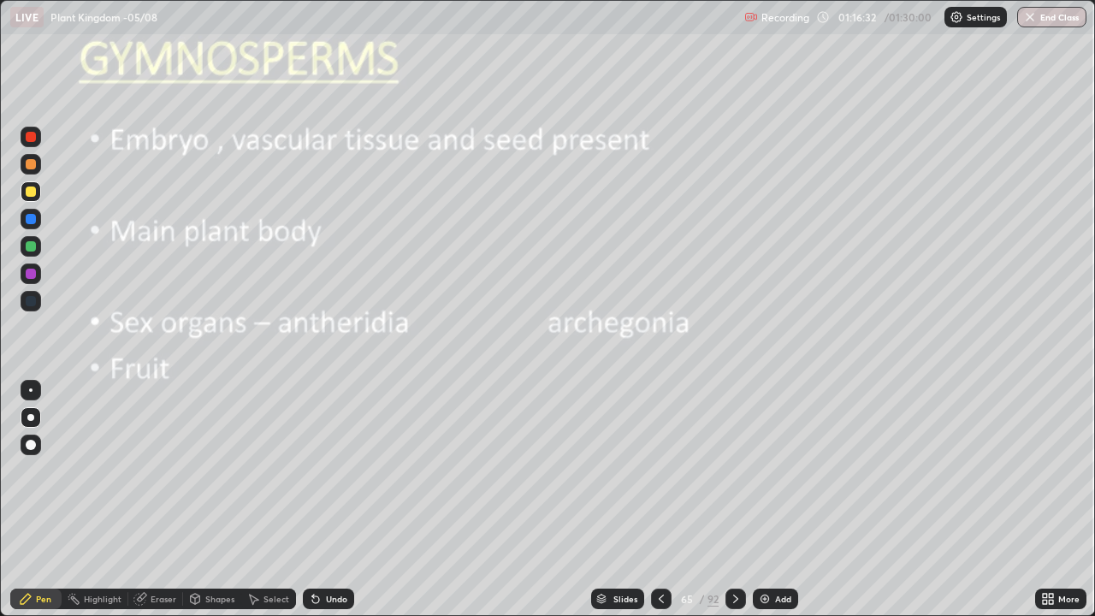
click at [734, 499] on icon at bounding box center [736, 599] width 14 height 14
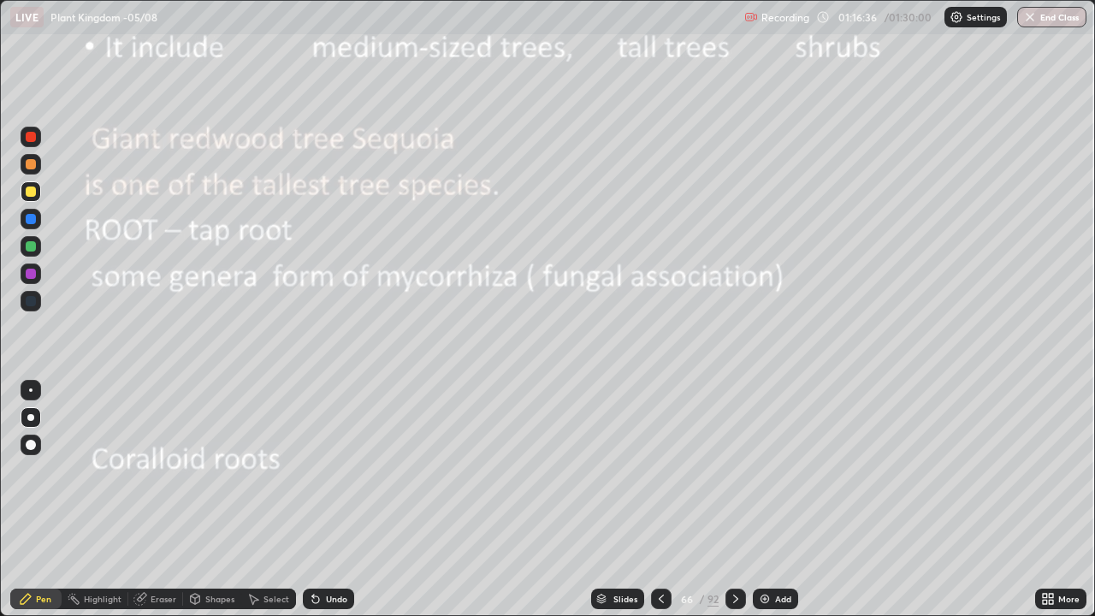
click at [34, 186] on div at bounding box center [31, 191] width 21 height 21
click at [33, 191] on div at bounding box center [31, 191] width 10 height 10
click at [29, 193] on div at bounding box center [31, 191] width 10 height 10
click at [343, 499] on div "Undo" at bounding box center [336, 598] width 21 height 9
click at [346, 499] on div "Undo" at bounding box center [328, 598] width 51 height 21
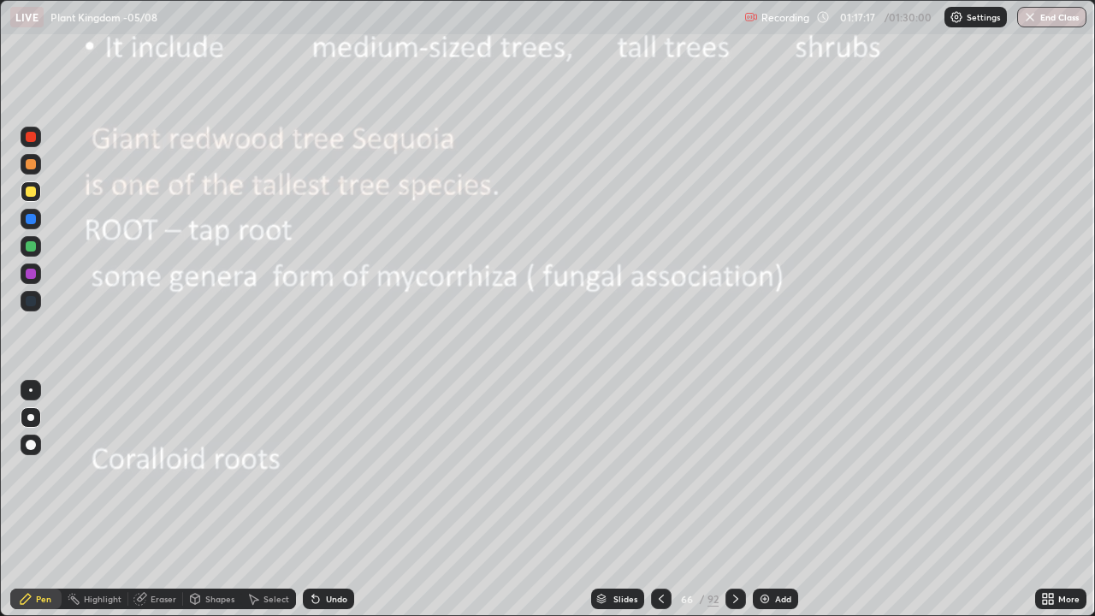
click at [204, 499] on div "Shapes" at bounding box center [212, 598] width 58 height 21
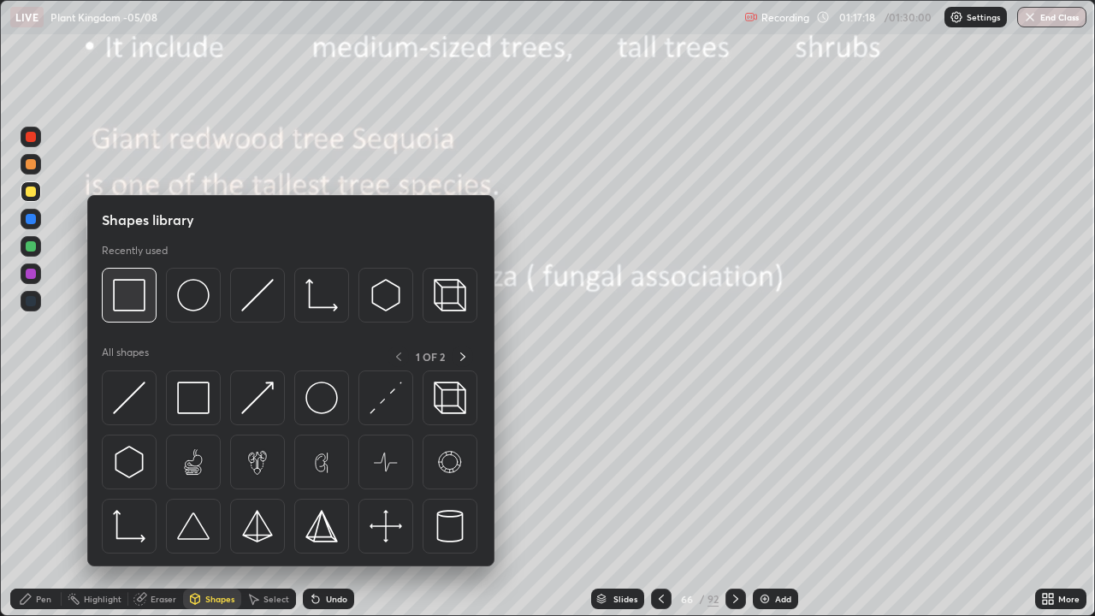
click at [128, 294] on img at bounding box center [129, 295] width 33 height 33
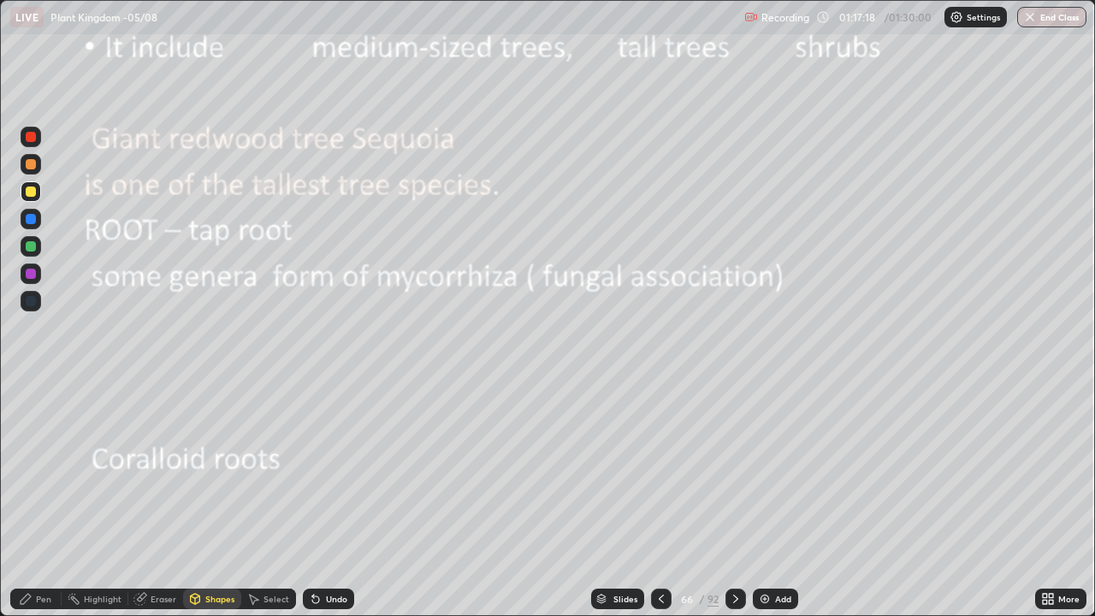
click at [37, 268] on div at bounding box center [31, 273] width 21 height 21
click at [33, 193] on div at bounding box center [31, 191] width 10 height 10
click at [25, 499] on icon at bounding box center [26, 599] width 10 height 10
click at [31, 434] on div at bounding box center [31, 444] width 21 height 21
click at [31, 417] on div at bounding box center [30, 417] width 7 height 7
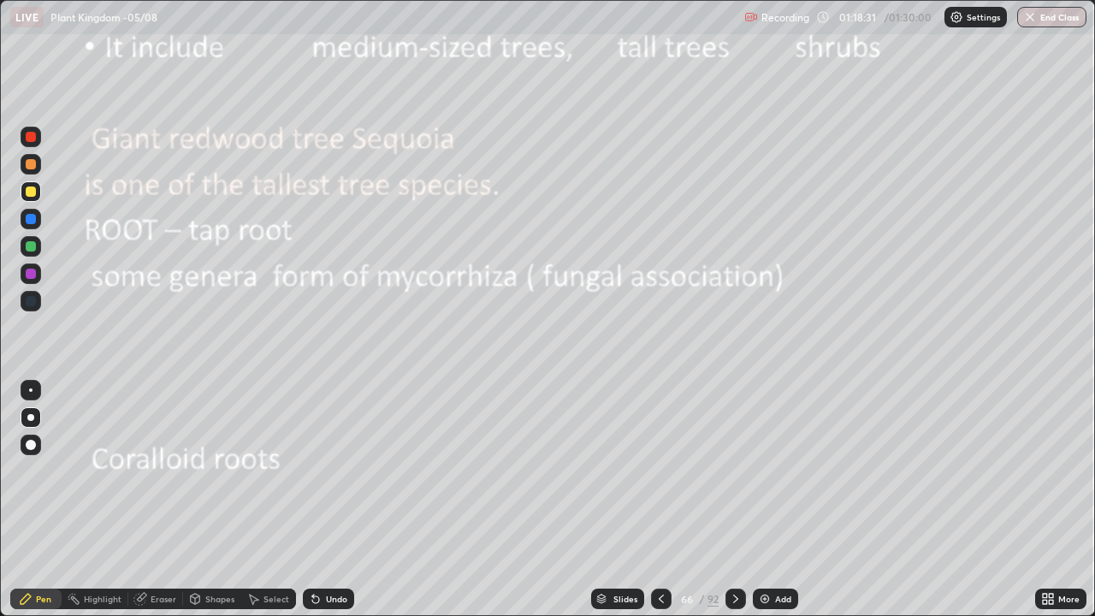
click at [29, 192] on div at bounding box center [31, 191] width 10 height 10
click at [38, 275] on div at bounding box center [31, 273] width 21 height 21
click at [38, 192] on div at bounding box center [31, 191] width 21 height 21
click at [32, 436] on div at bounding box center [31, 444] width 21 height 21
click at [30, 194] on div at bounding box center [31, 191] width 10 height 10
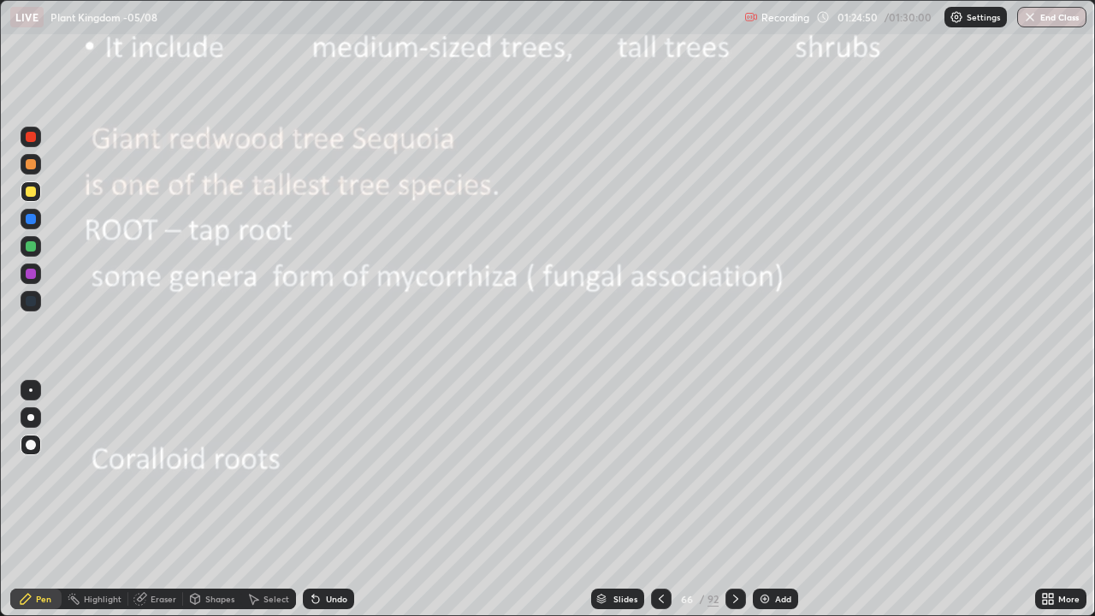
click at [1044, 499] on icon at bounding box center [1045, 596] width 4 height 4
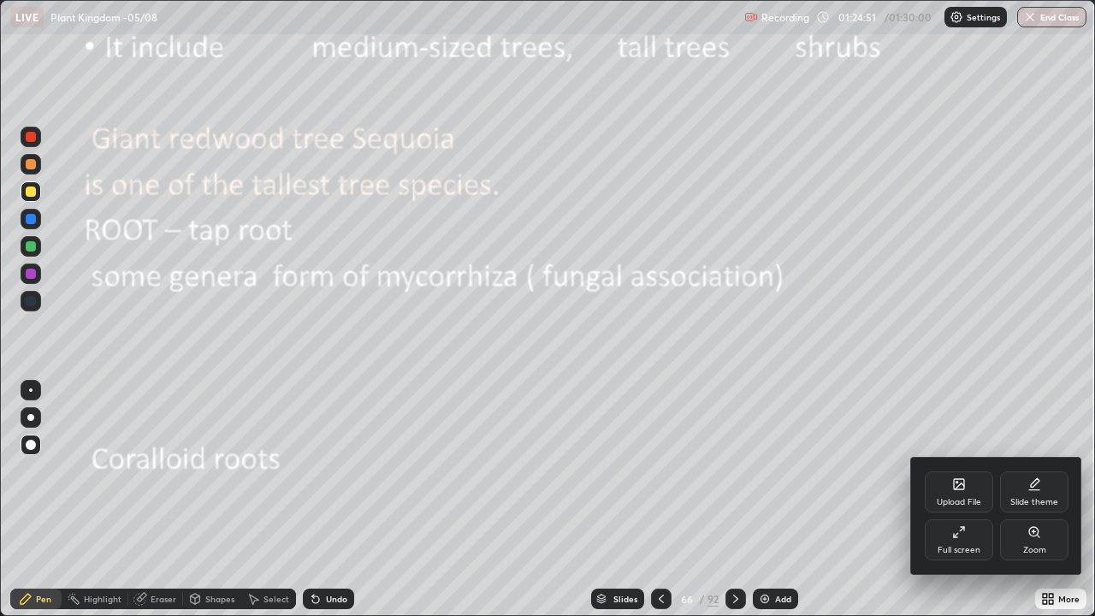
click at [968, 499] on div "Full screen" at bounding box center [959, 539] width 68 height 41
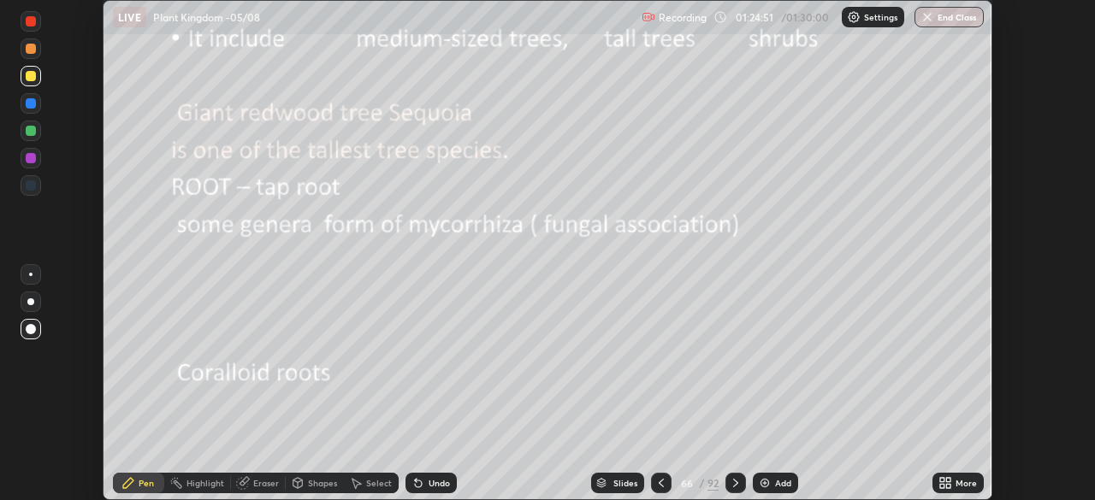
scroll to position [85030, 84435]
click at [956, 15] on button "End Class" at bounding box center [950, 17] width 68 height 21
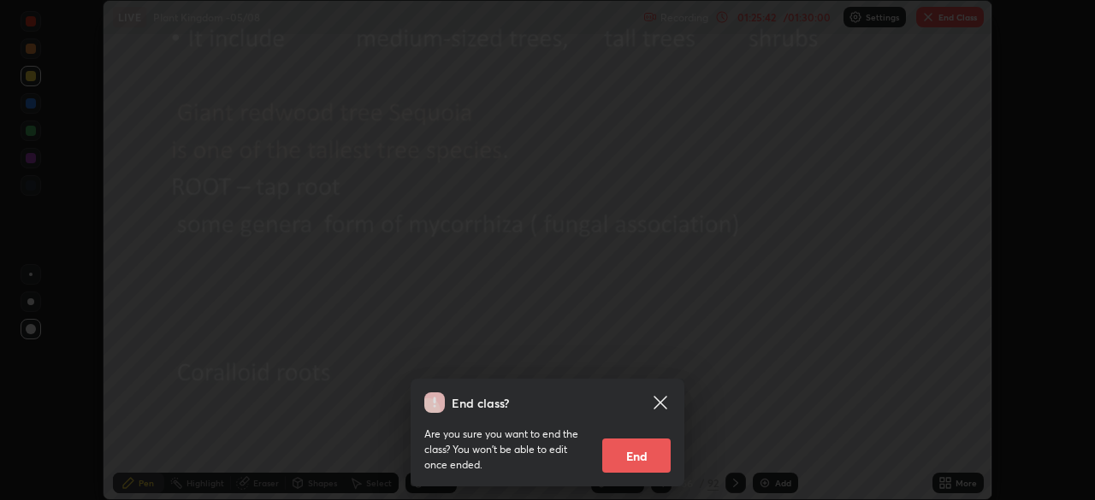
click at [633, 457] on button "End" at bounding box center [636, 456] width 68 height 34
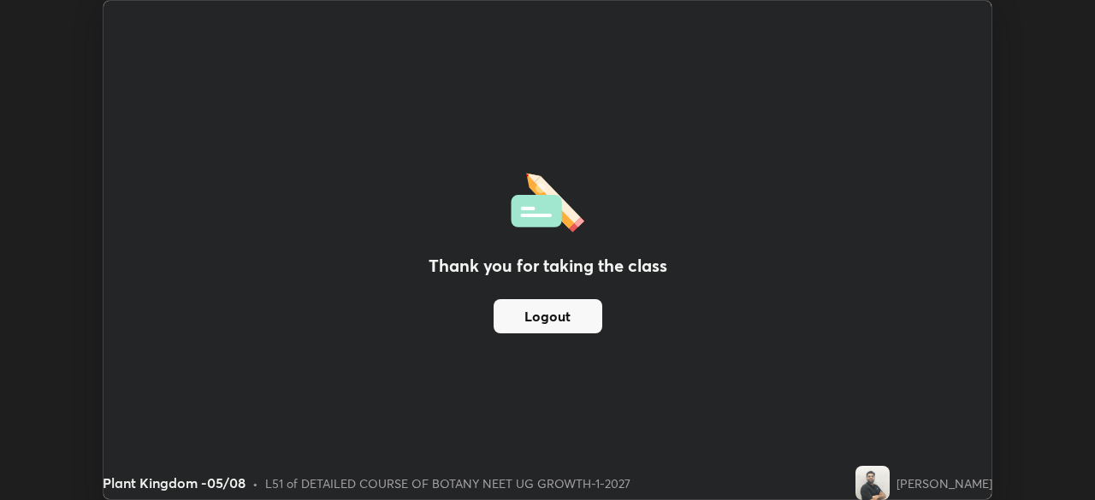
click at [553, 316] on button "Logout" at bounding box center [548, 316] width 109 height 34
